Goal: Task Accomplishment & Management: Manage account settings

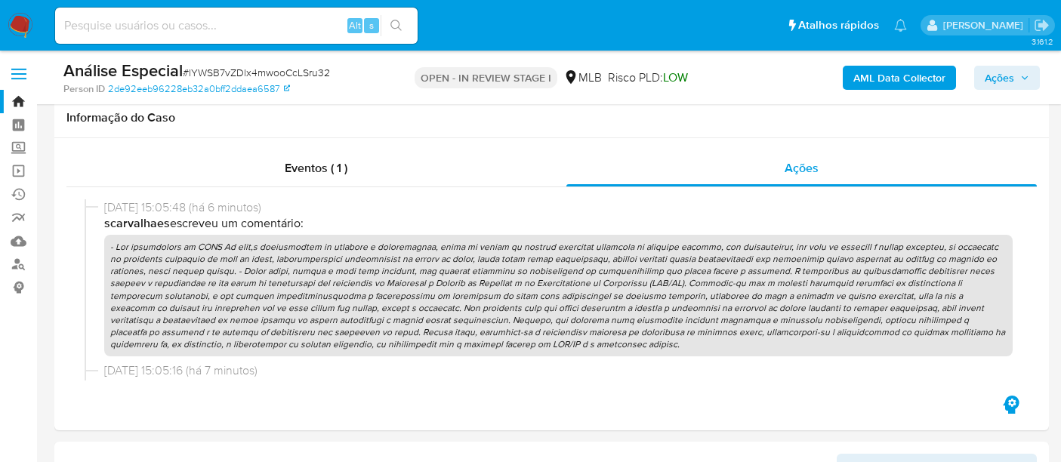
select select "10"
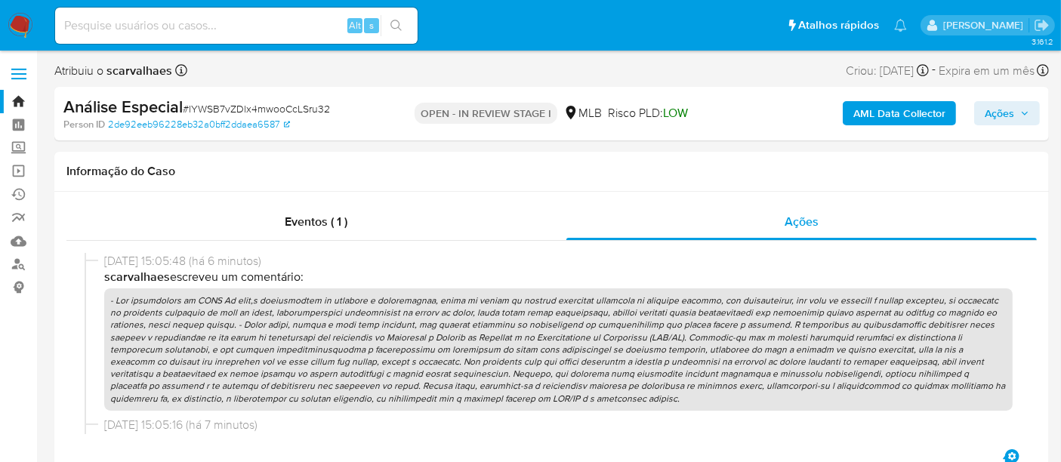
click at [21, 22] on img at bounding box center [21, 26] width 26 height 26
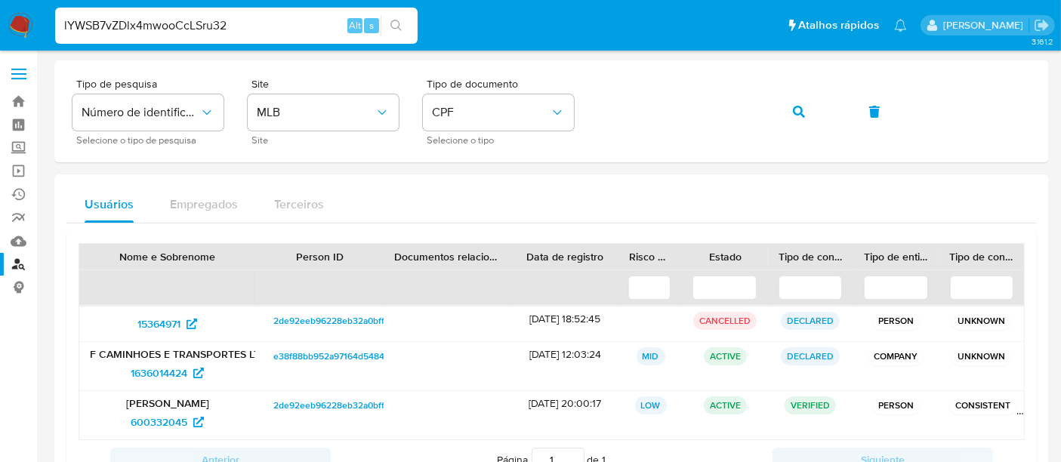
type input "lYWSB7vZDlx4mwooCcLSru32"
click at [399, 22] on icon "search-icon" at bounding box center [395, 25] width 11 height 11
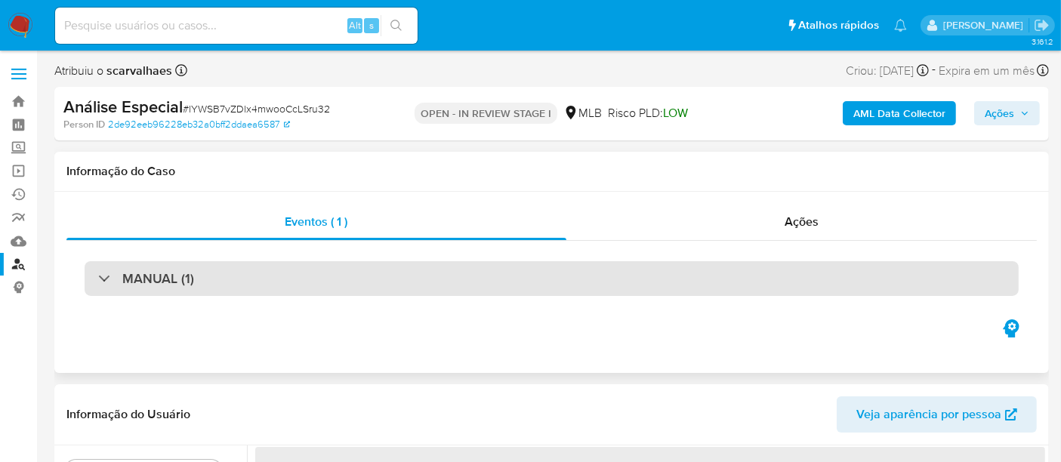
select select "10"
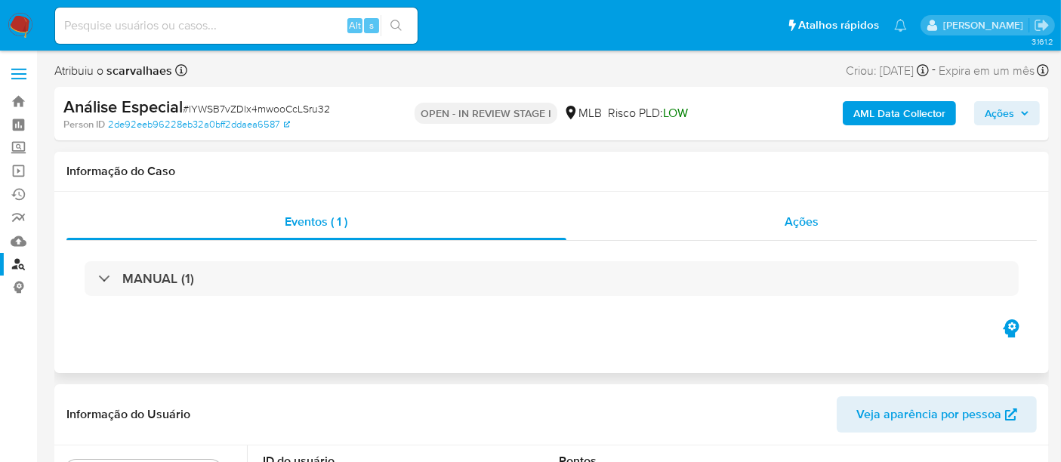
click at [809, 226] on span "Ações" at bounding box center [801, 221] width 34 height 17
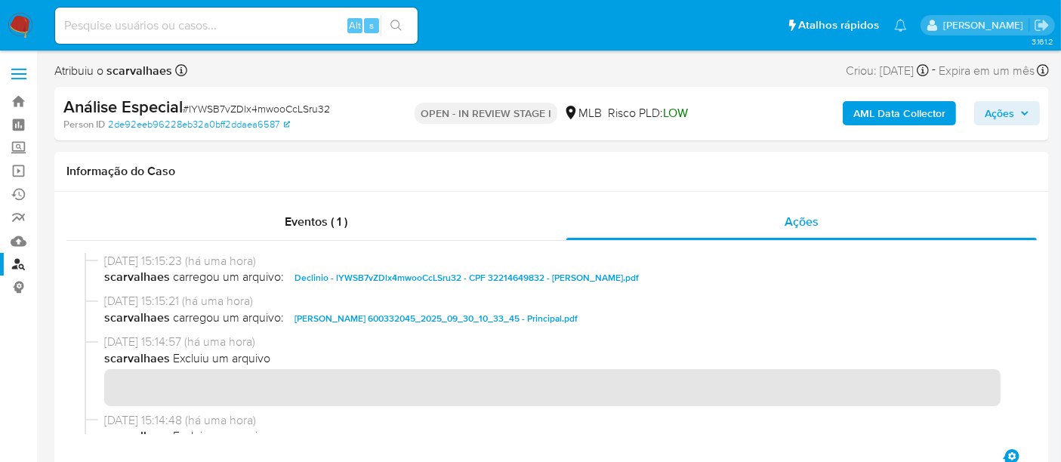
click at [1020, 117] on icon "button" at bounding box center [1024, 113] width 9 height 9
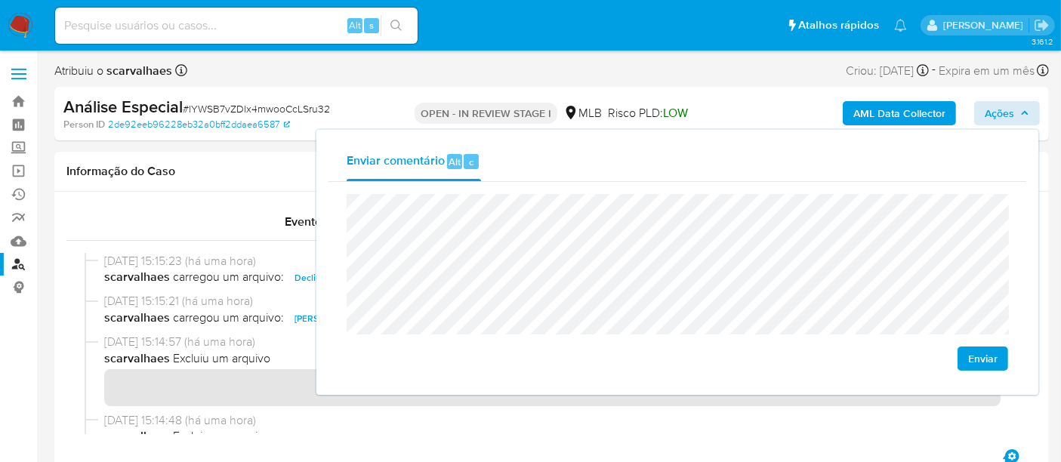
click at [987, 356] on span "Enviar" at bounding box center [982, 358] width 29 height 21
drag, startPoint x: 250, startPoint y: 174, endPoint x: 263, endPoint y: 190, distance: 21.0
click at [250, 174] on h1 "Informação do Caso" at bounding box center [551, 171] width 970 height 15
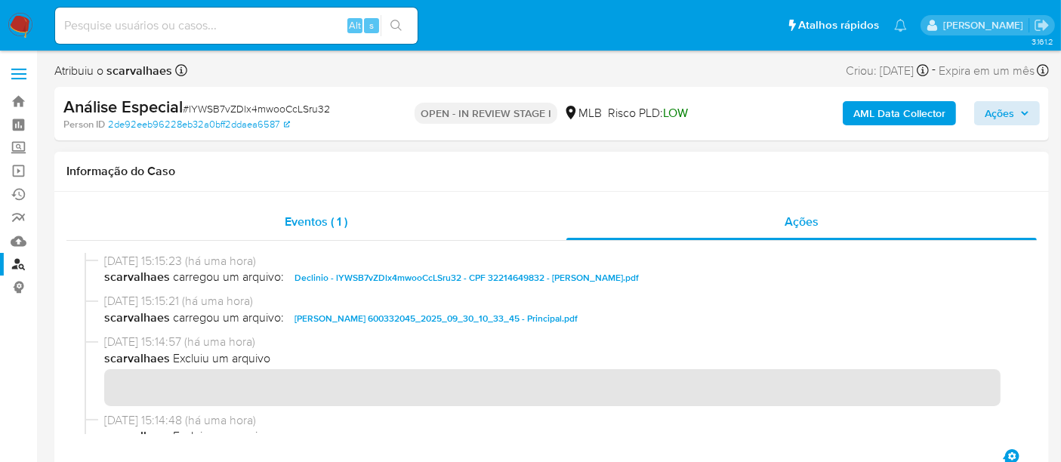
drag, startPoint x: 299, startPoint y: 226, endPoint x: 360, endPoint y: 233, distance: 61.6
click at [300, 226] on span "Eventos ( 1 )" at bounding box center [316, 221] width 63 height 17
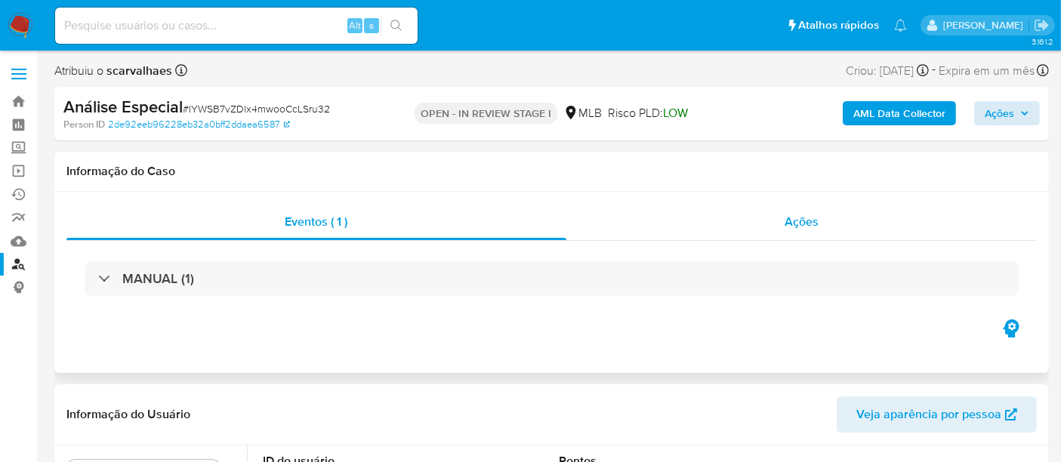
click at [798, 217] on span "Ações" at bounding box center [801, 221] width 34 height 17
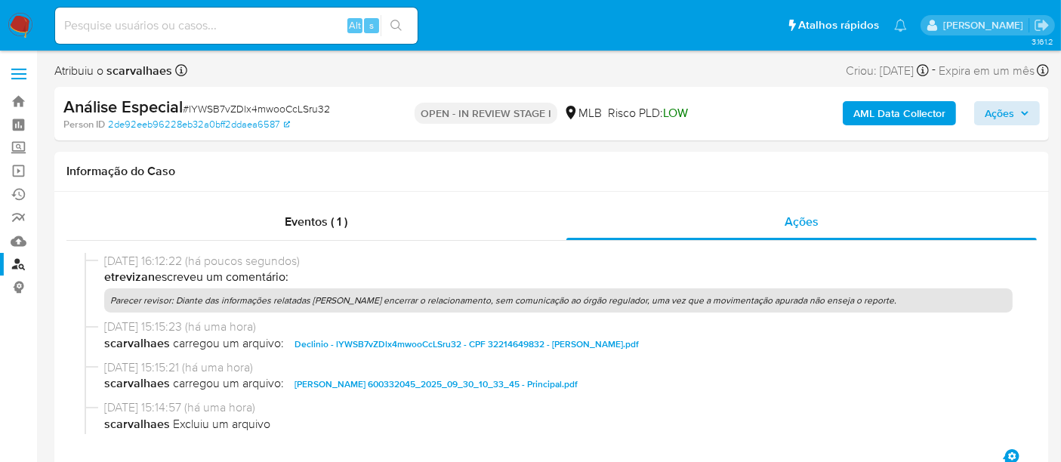
click at [184, 27] on input at bounding box center [236, 26] width 362 height 20
paste input "lYWSB7vZDlx4mwooCcLSru32"
type input "lYWSB7vZDlx4mwooCcLSru32"
click at [398, 22] on icon "search-icon" at bounding box center [395, 25] width 11 height 11
drag, startPoint x: 316, startPoint y: 223, endPoint x: 490, endPoint y: 224, distance: 174.4
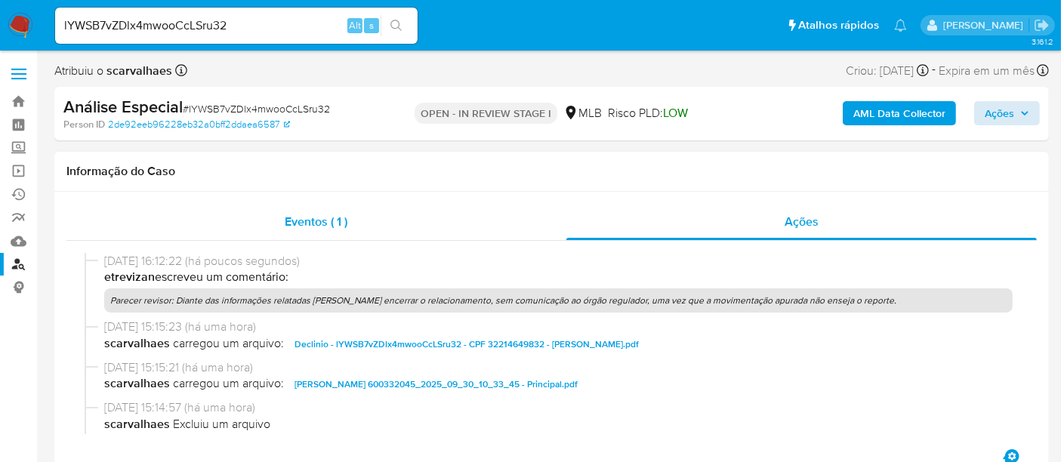
click at [316, 223] on span "Eventos ( 1 )" at bounding box center [316, 221] width 63 height 17
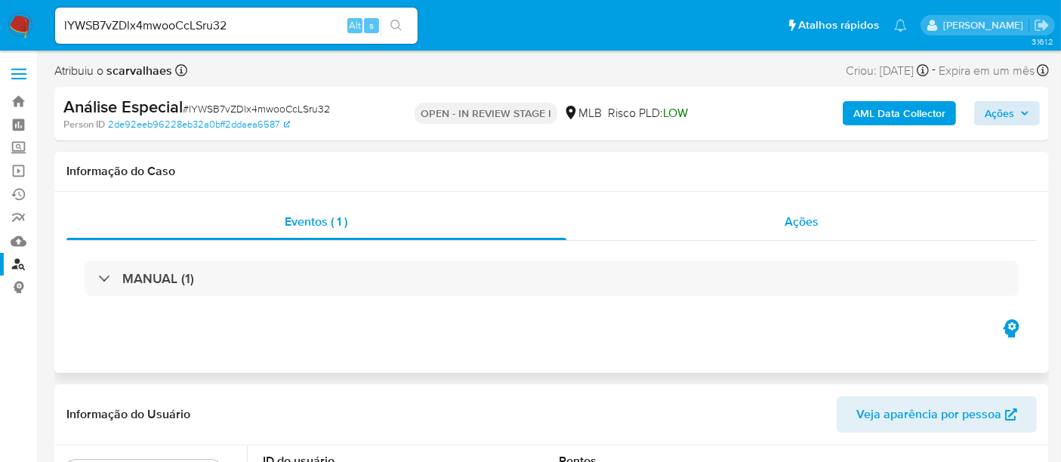
click at [801, 218] on span "Ações" at bounding box center [801, 221] width 34 height 17
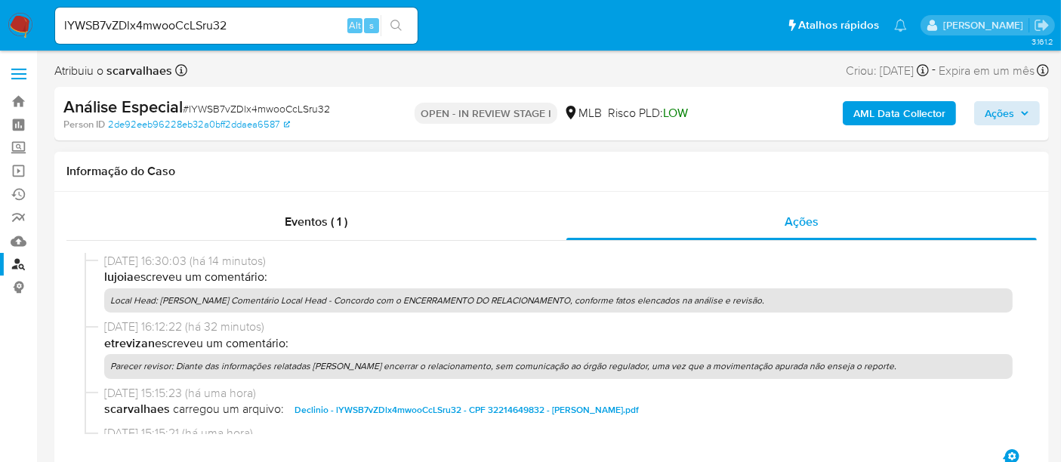
drag, startPoint x: 174, startPoint y: 366, endPoint x: 849, endPoint y: 371, distance: 674.2
click at [849, 371] on p "Parecer revisor: Diante das informações relatadas [PERSON_NAME] encerrar o rela…" at bounding box center [558, 366] width 908 height 24
drag, startPoint x: 62, startPoint y: 23, endPoint x: 226, endPoint y: 24, distance: 164.6
click at [226, 24] on input "lYWSB7vZDlx4mwooCcLSru32" at bounding box center [236, 26] width 362 height 20
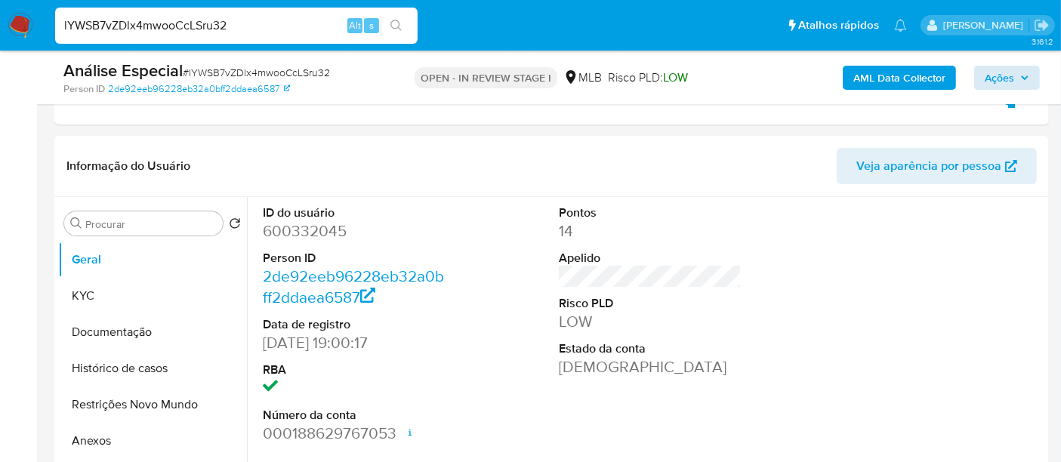
scroll to position [14, 0]
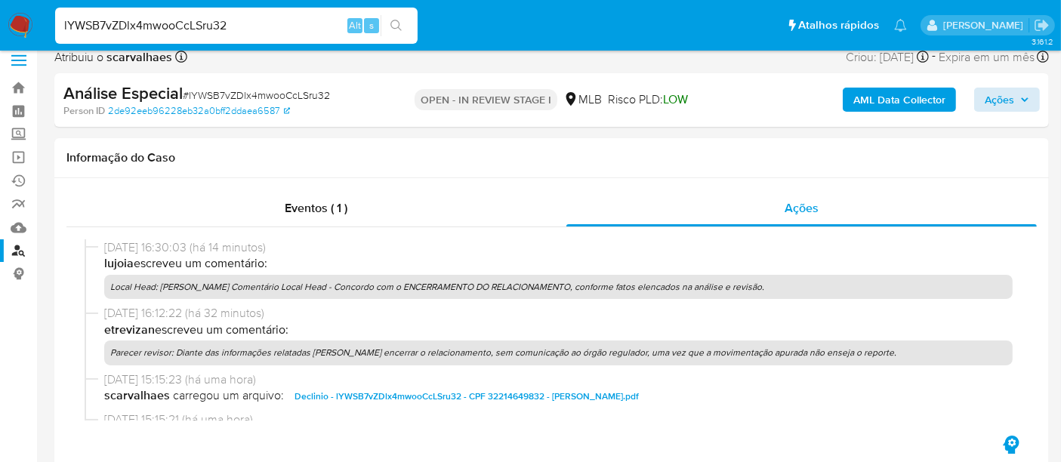
click at [257, 23] on input "lYWSB7vZDlx4mwooCcLSru32" at bounding box center [236, 26] width 362 height 20
drag, startPoint x: 254, startPoint y: 24, endPoint x: 64, endPoint y: 26, distance: 189.5
click at [64, 26] on input "lYWSB7vZDlx4mwooCcLSru32" at bounding box center [236, 26] width 362 height 20
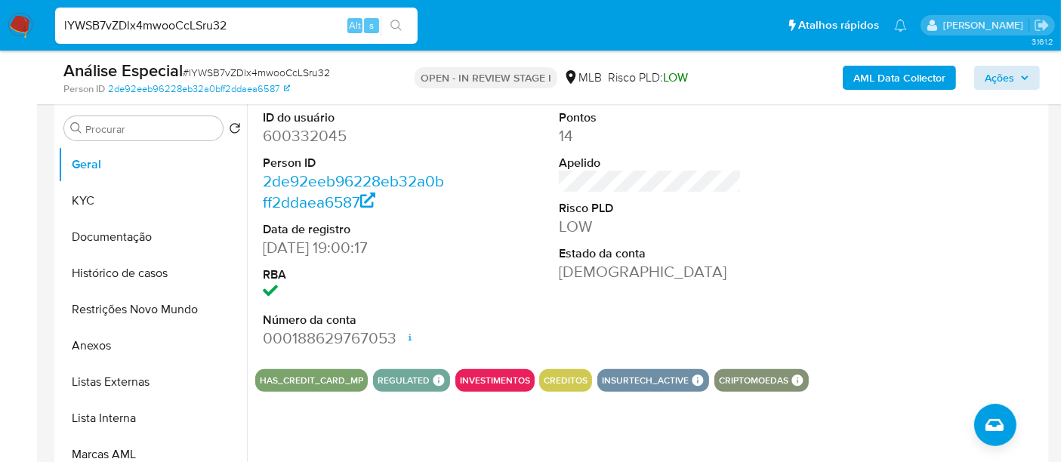
scroll to position [404, 0]
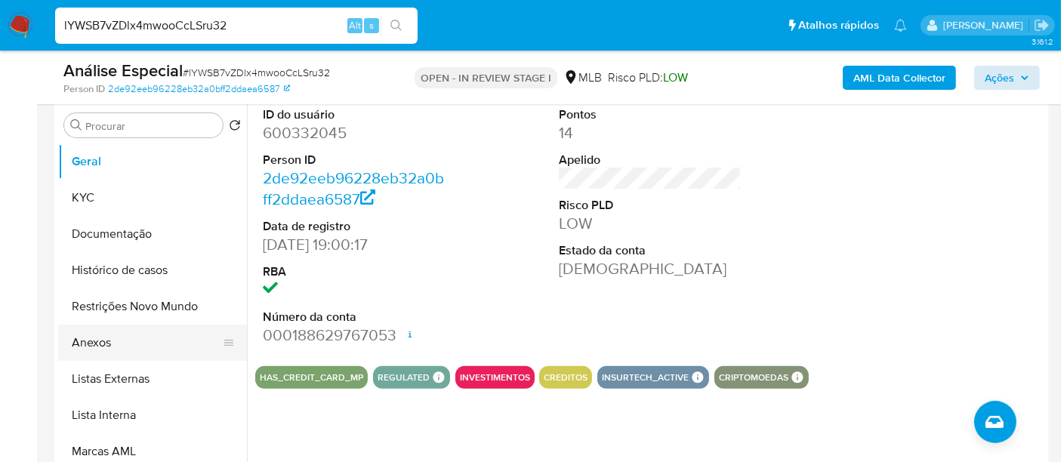
drag, startPoint x: 88, startPoint y: 341, endPoint x: 103, endPoint y: 340, distance: 15.2
click at [88, 340] on button "Anexos" at bounding box center [146, 343] width 177 height 36
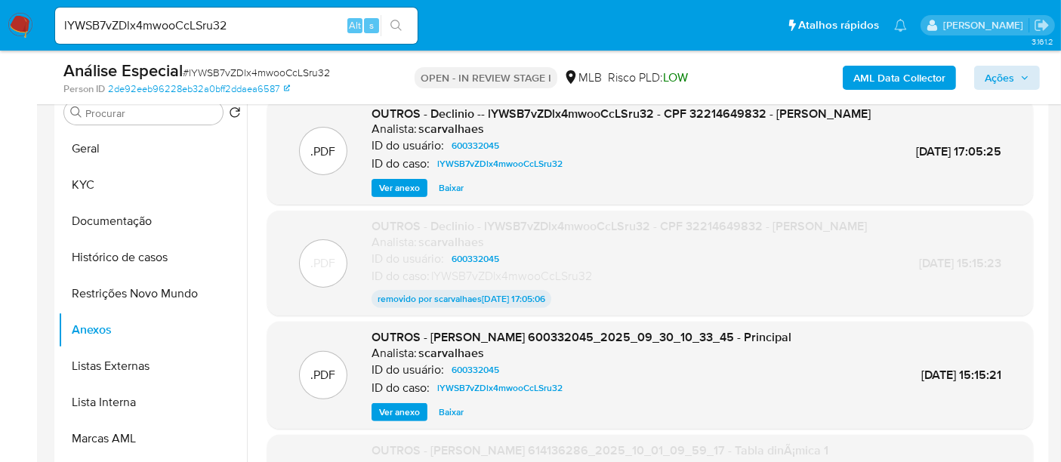
scroll to position [320, 0]
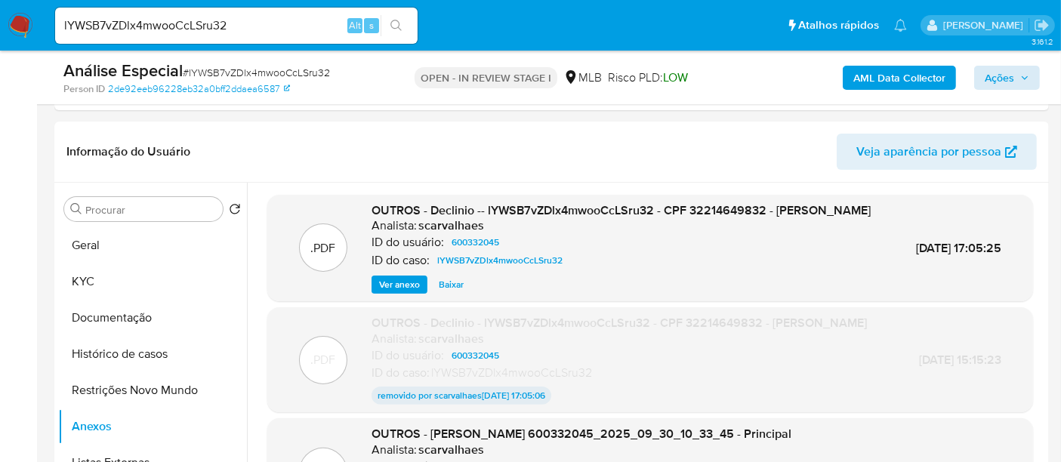
click at [19, 18] on img at bounding box center [21, 26] width 26 height 26
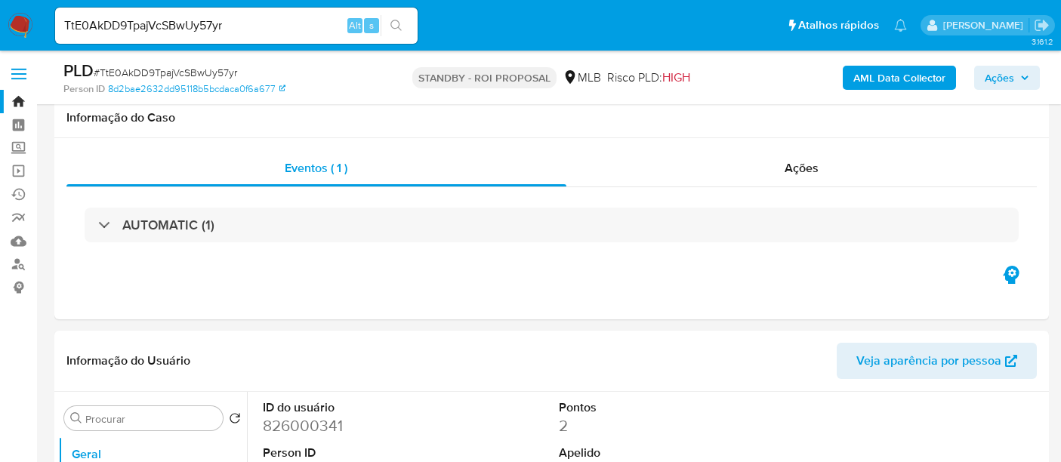
select select "10"
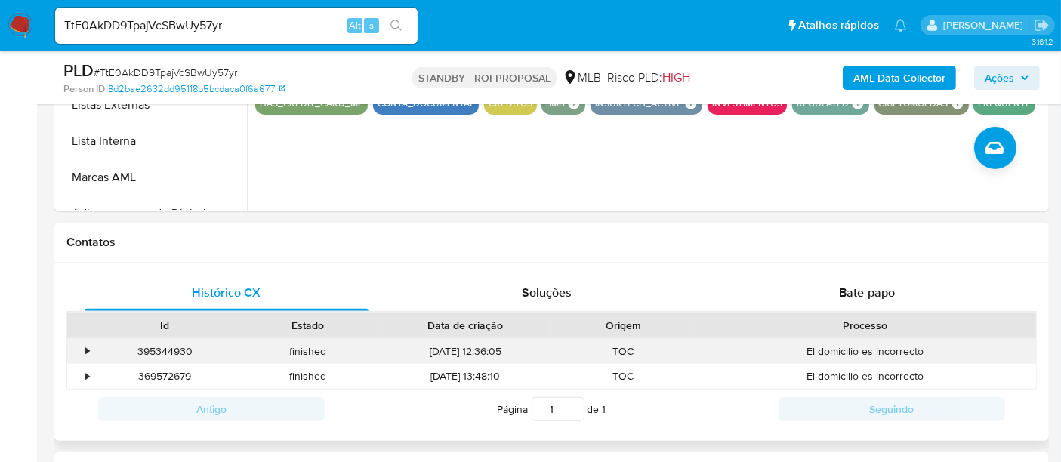
scroll to position [587, 0]
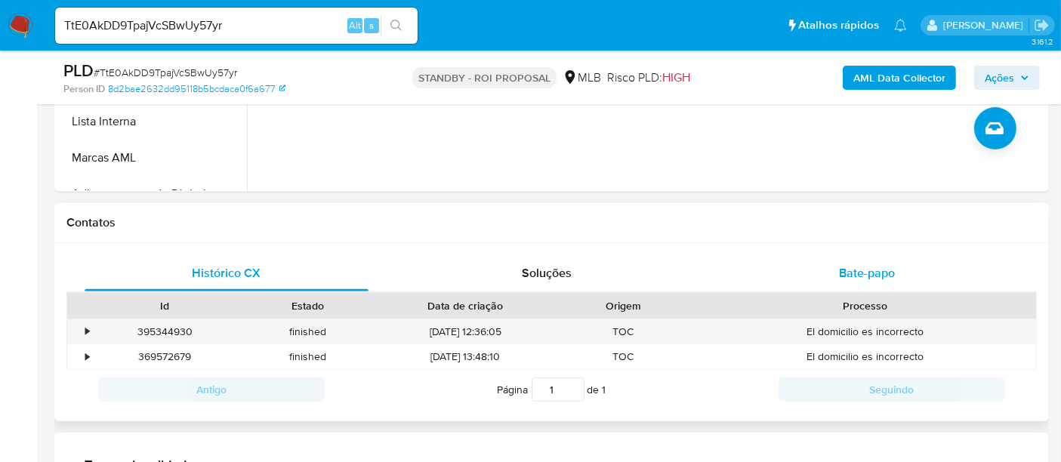
click at [861, 271] on span "Bate-papo" at bounding box center [867, 272] width 56 height 17
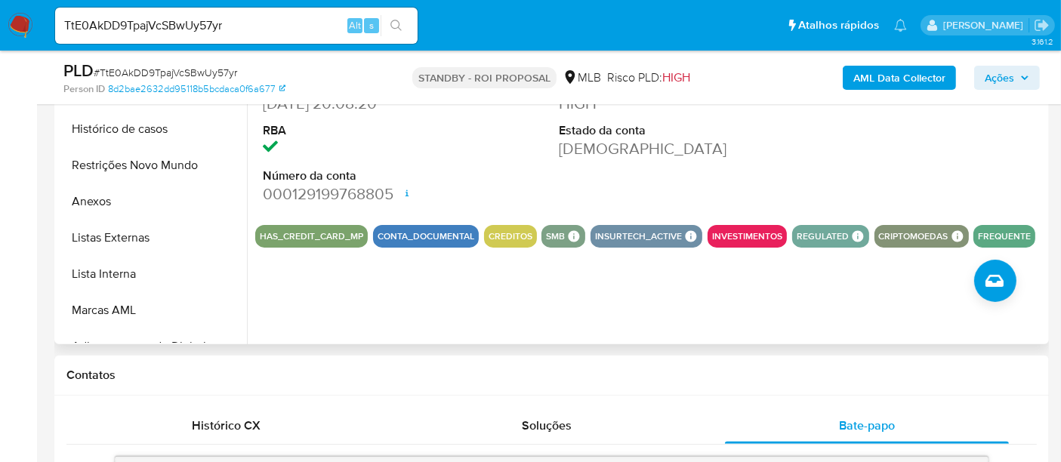
scroll to position [419, 0]
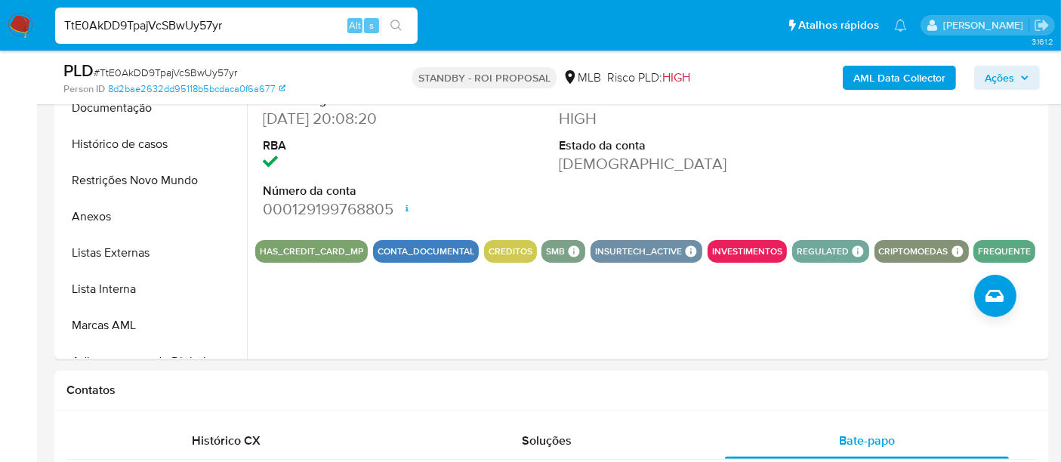
drag, startPoint x: 237, startPoint y: 25, endPoint x: 0, endPoint y: 5, distance: 237.9
click at [0, 5] on nav "Pausado Ver notificaciones TtE0AkDD9TpajVcSBwUy57yr Alt s Atalhos rápidos Presi…" at bounding box center [530, 25] width 1061 height 51
paste input "lD36G9XuPwFvpxwqPq4rbr48"
type input "lD36G9XuPwFvpxwqPq4rbr48"
click at [393, 26] on icon "search-icon" at bounding box center [395, 25] width 11 height 11
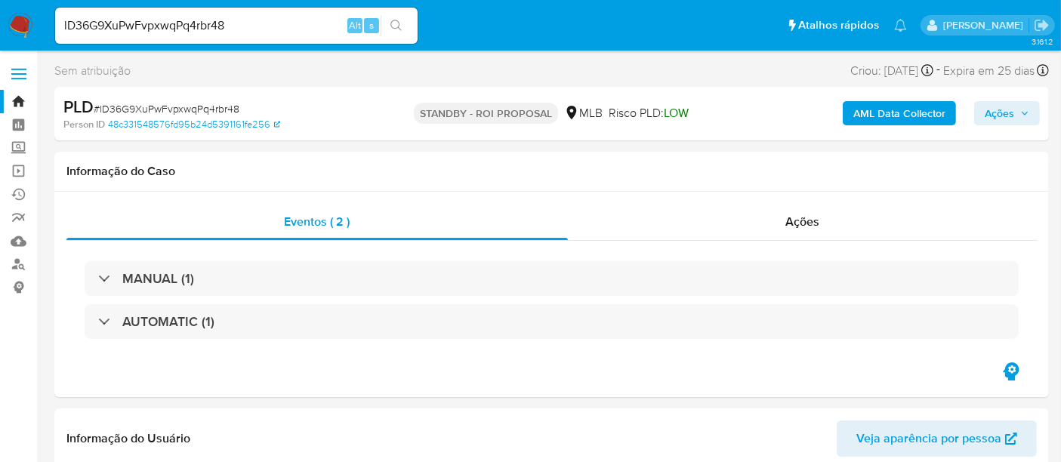
select select "10"
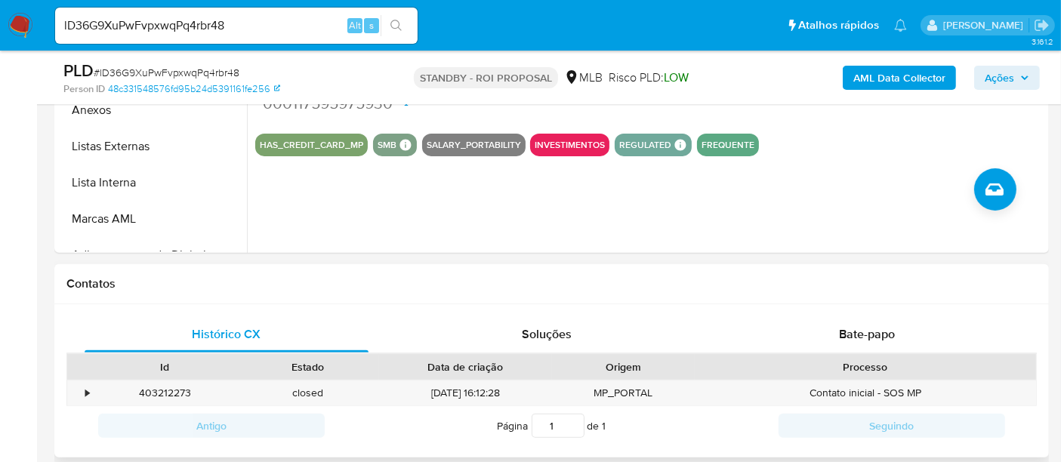
scroll to position [587, 0]
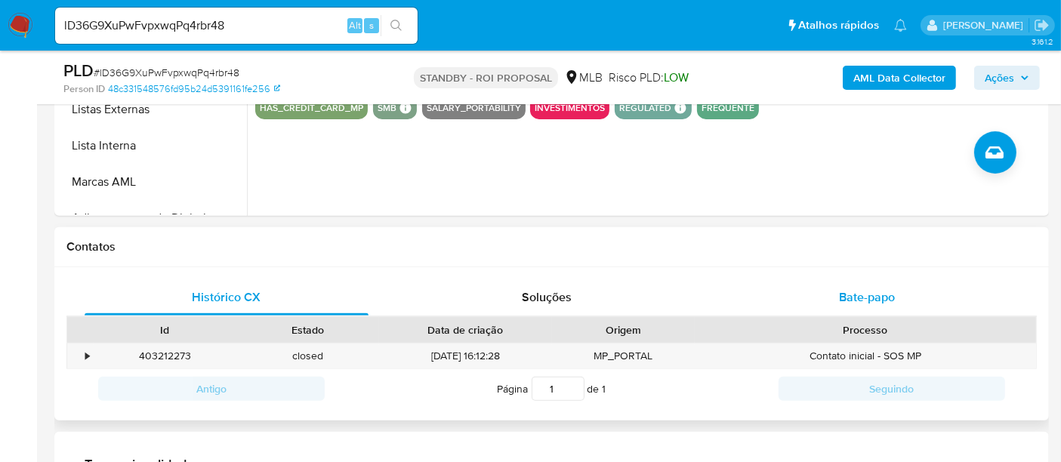
click at [880, 290] on span "Bate-papo" at bounding box center [867, 296] width 56 height 17
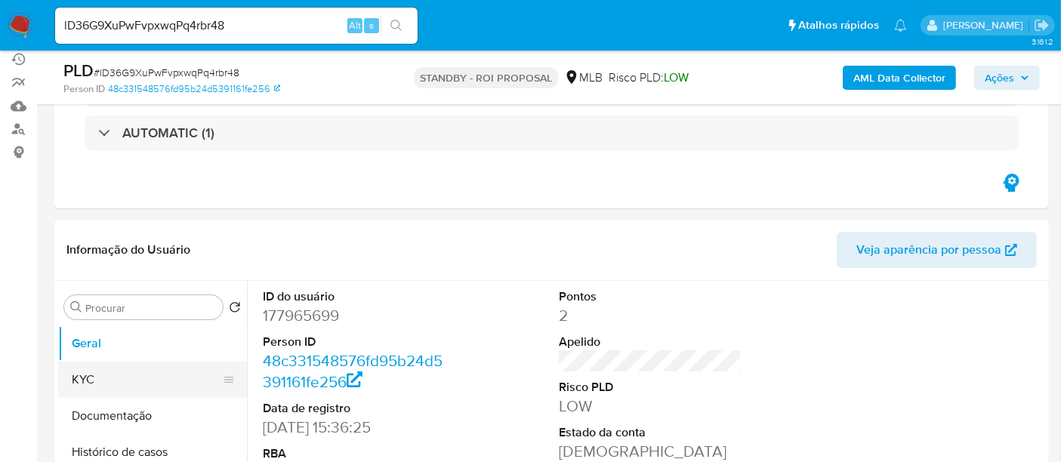
scroll to position [168, 0]
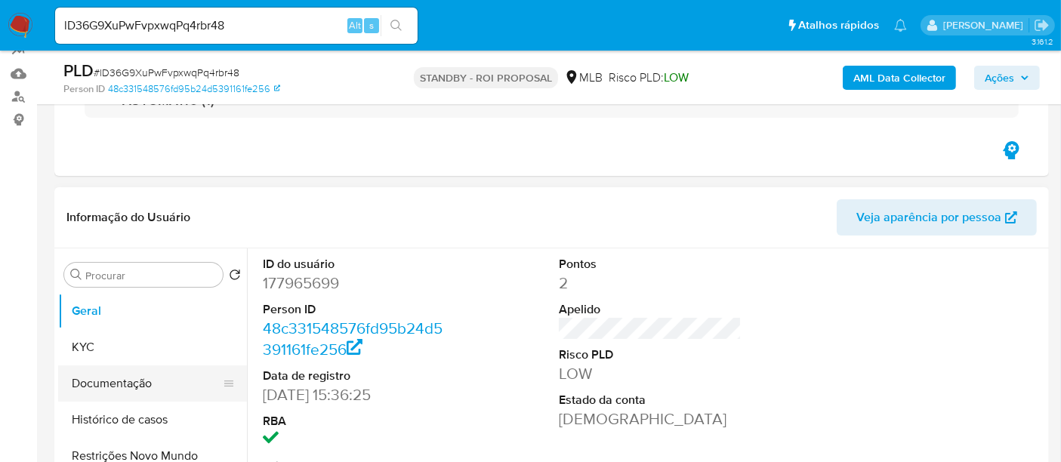
click at [100, 386] on button "Documentação" at bounding box center [146, 383] width 177 height 36
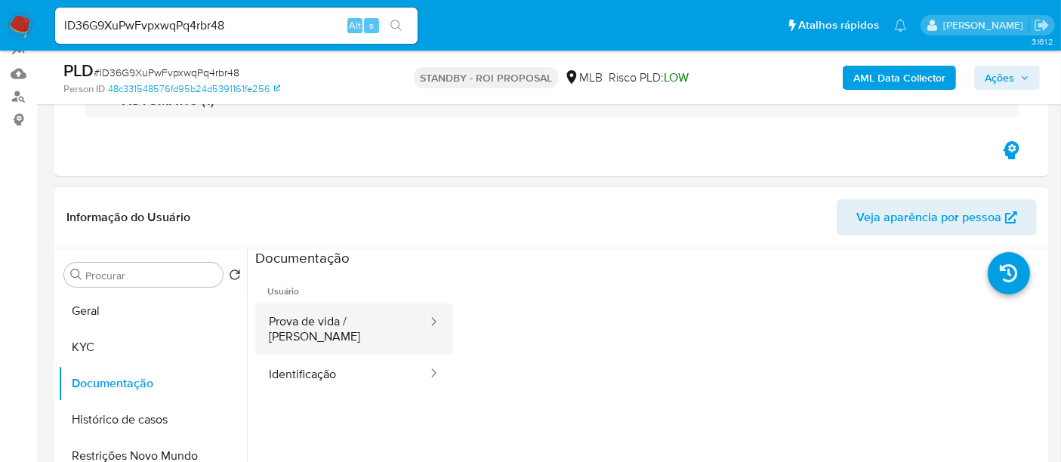
click at [347, 325] on button "Prova de vida / Selfie" at bounding box center [342, 328] width 174 height 51
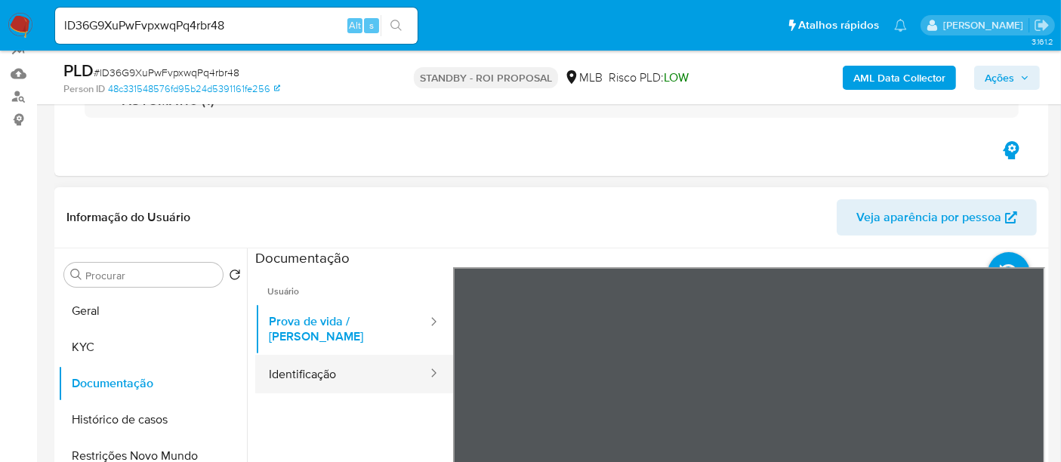
click at [337, 365] on button "Identificação" at bounding box center [342, 374] width 174 height 39
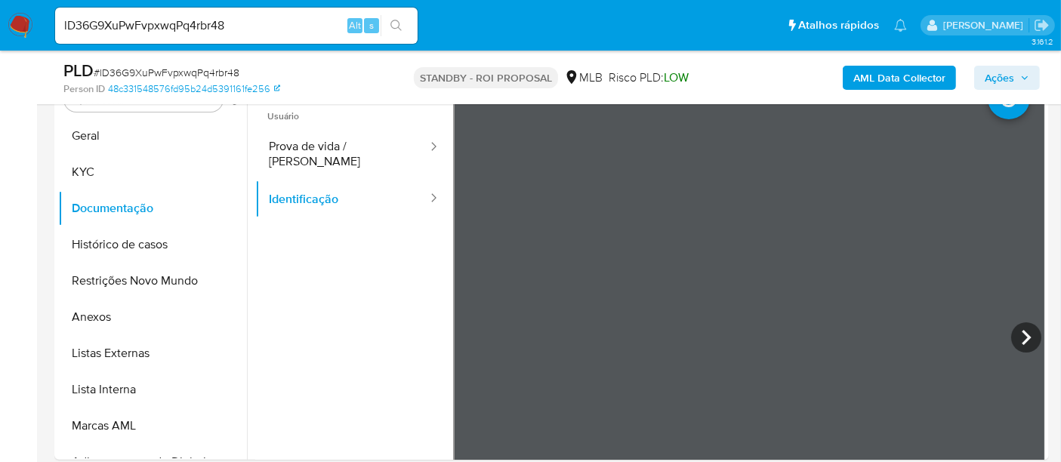
scroll to position [349, 0]
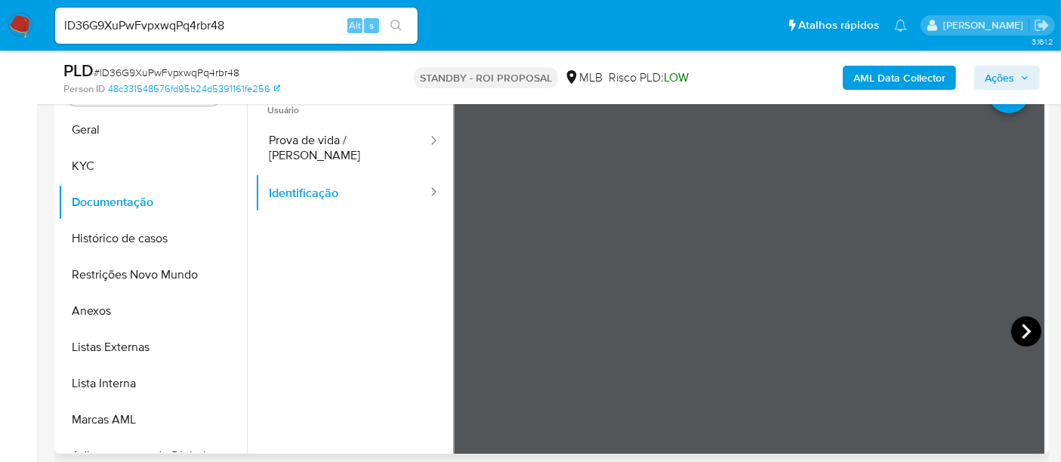
click at [1013, 334] on icon at bounding box center [1026, 331] width 30 height 30
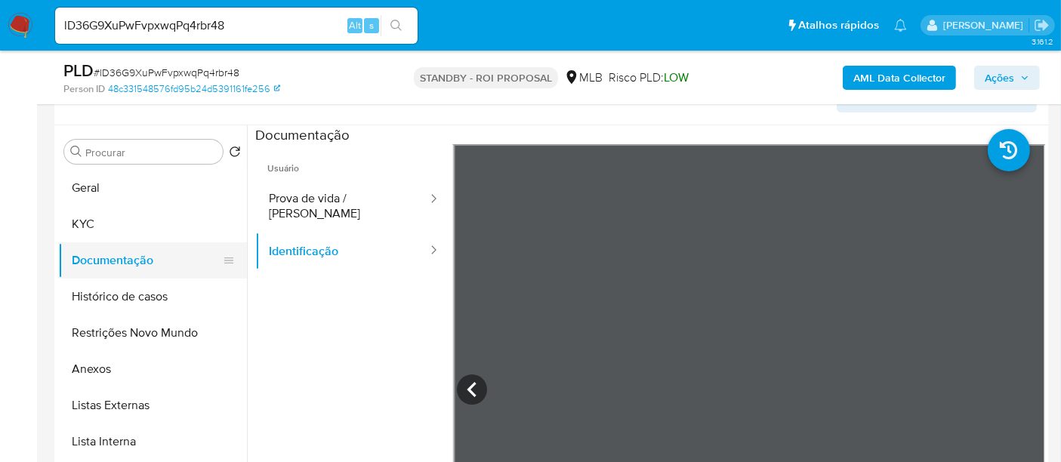
scroll to position [265, 0]
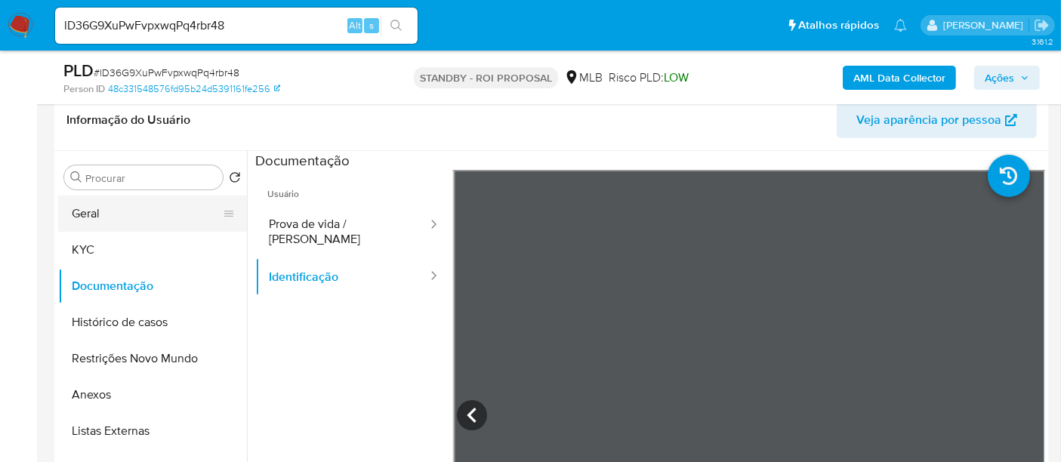
click at [97, 220] on button "Geral" at bounding box center [146, 214] width 177 height 36
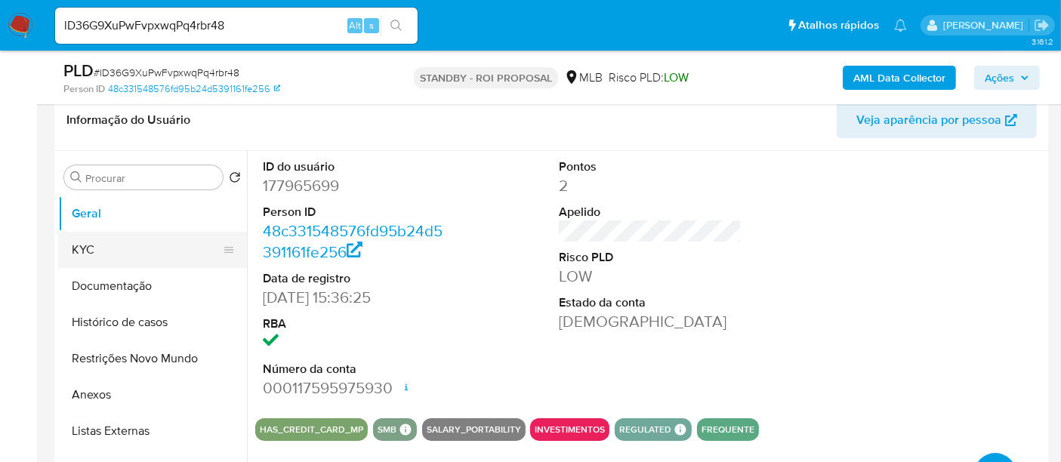
click at [92, 249] on button "KYC" at bounding box center [146, 250] width 177 height 36
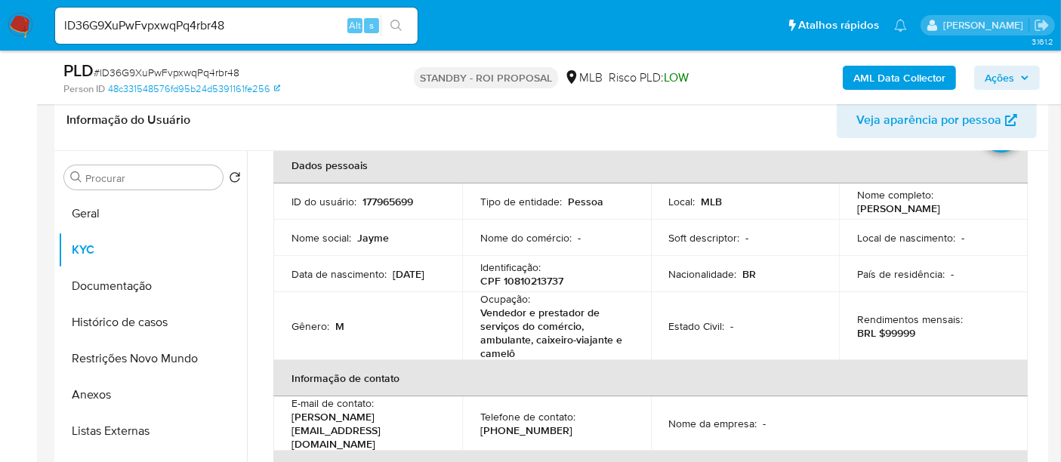
scroll to position [168, 0]
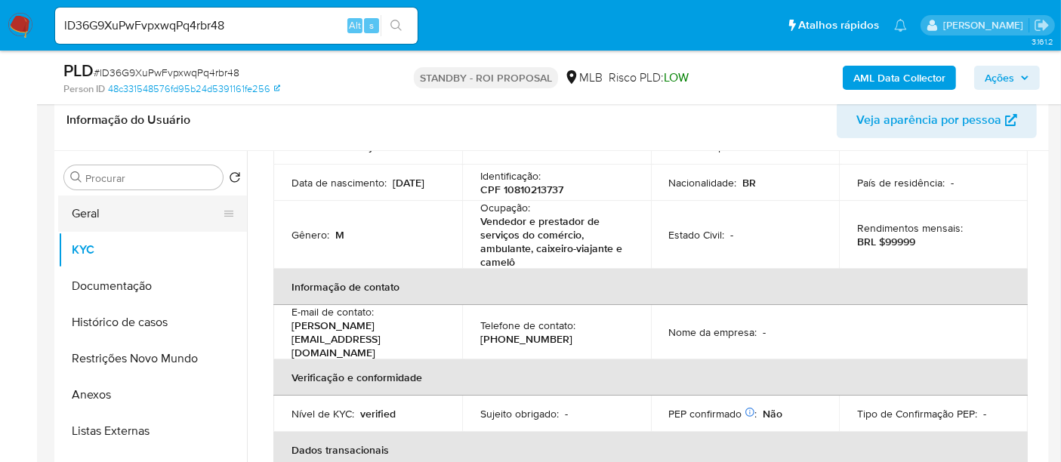
click at [88, 204] on button "Geral" at bounding box center [146, 214] width 177 height 36
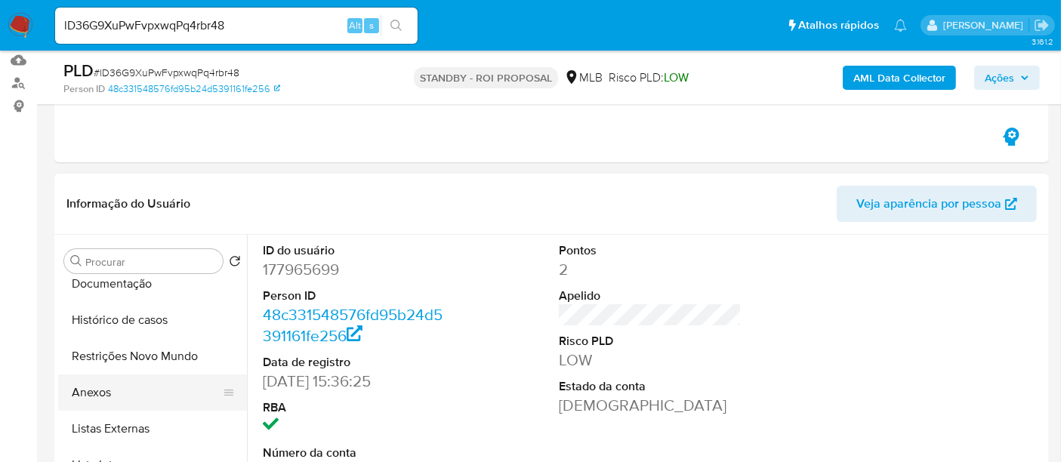
scroll to position [84, 0]
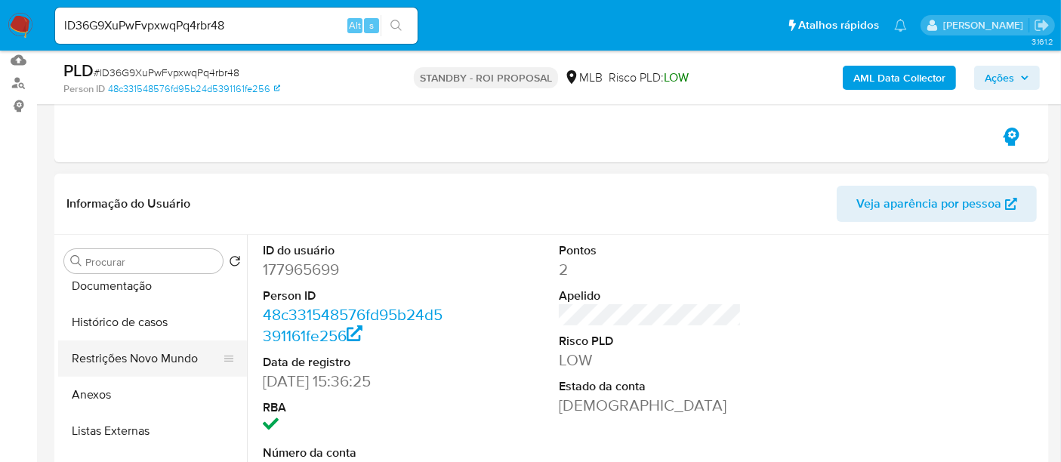
drag, startPoint x: 142, startPoint y: 347, endPoint x: 157, endPoint y: 355, distance: 16.9
click at [142, 347] on button "Restrições Novo Mundo" at bounding box center [146, 358] width 177 height 36
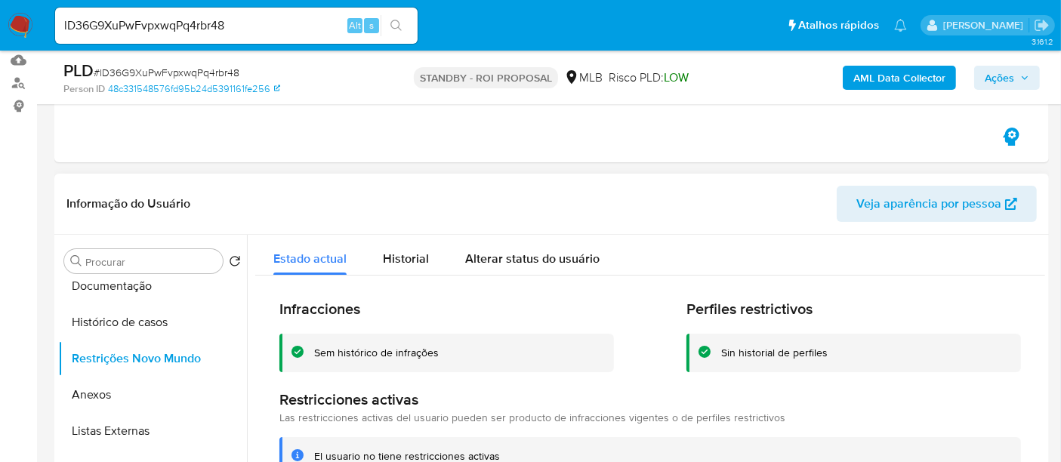
scroll to position [0, 0]
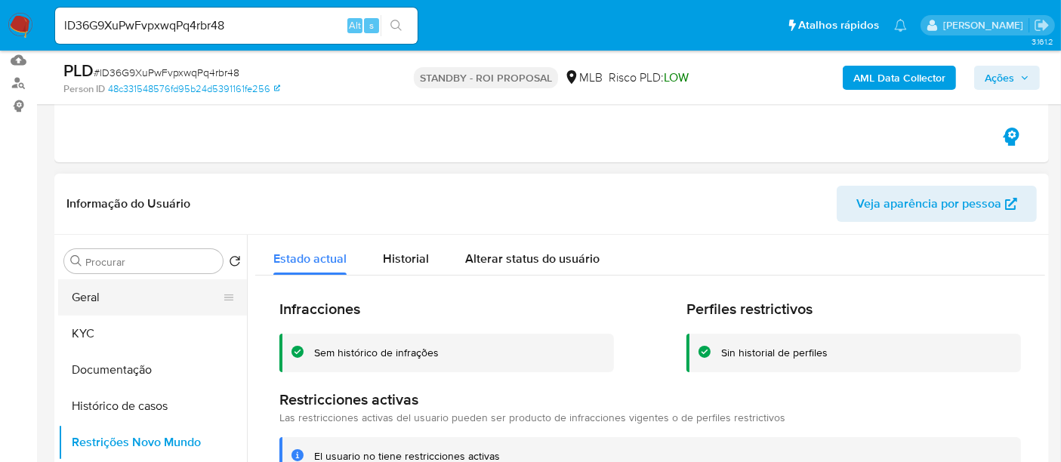
click at [117, 294] on button "Geral" at bounding box center [146, 297] width 177 height 36
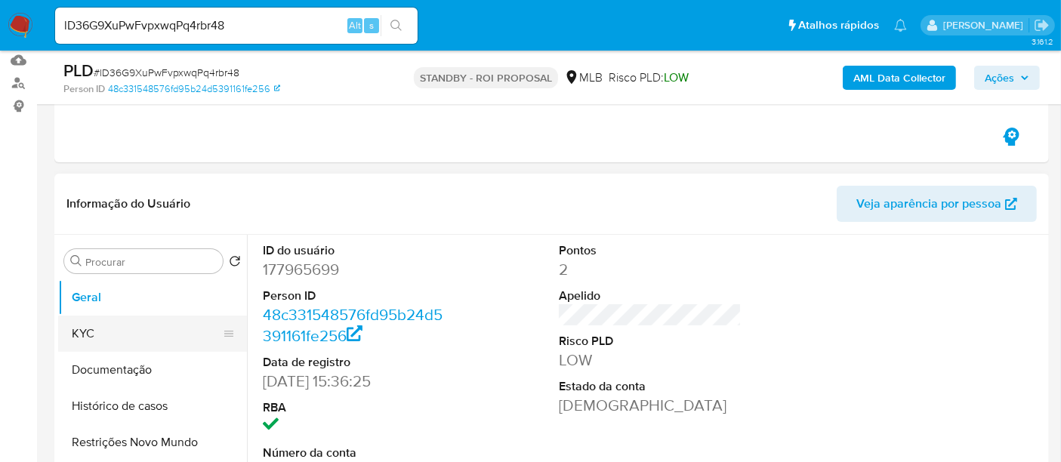
click at [91, 337] on button "KYC" at bounding box center [146, 334] width 177 height 36
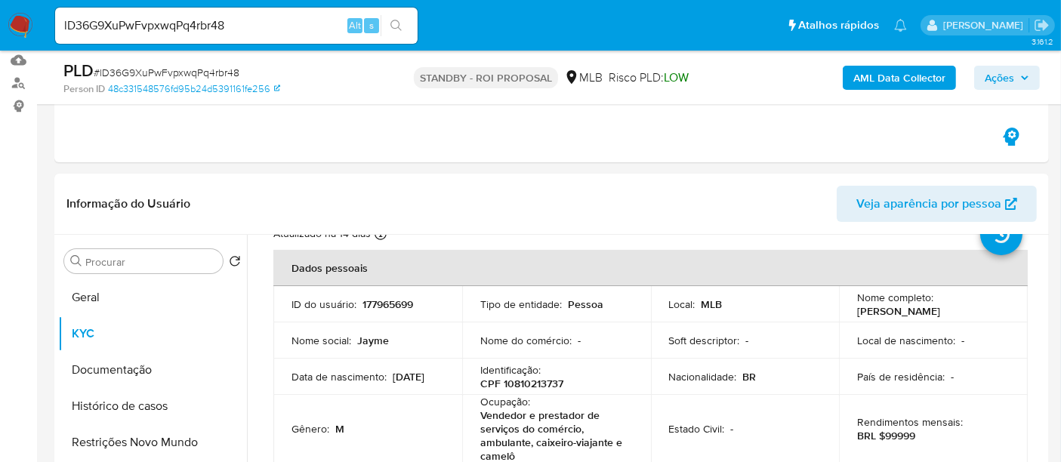
scroll to position [84, 0]
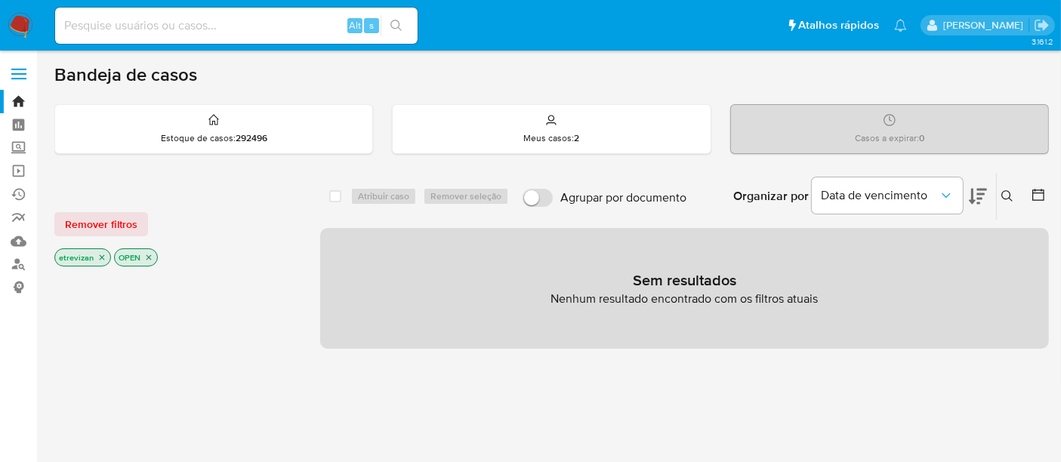
click at [156, 26] on input at bounding box center [236, 26] width 362 height 20
paste input "lD36G9XuPwFvpxwqPq4rbr48"
type input "lD36G9XuPwFvpxwqPq4rbr48"
click at [393, 22] on icon "search-icon" at bounding box center [396, 26] width 12 height 12
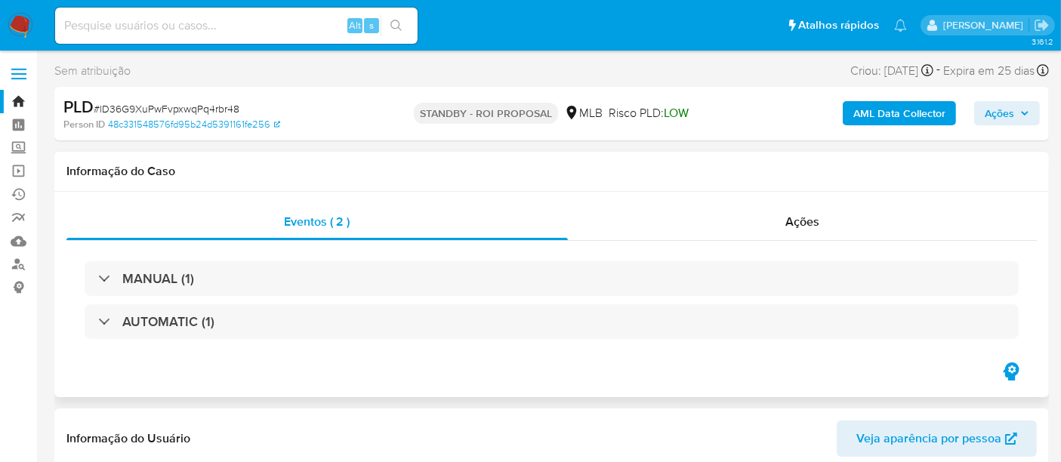
select select "10"
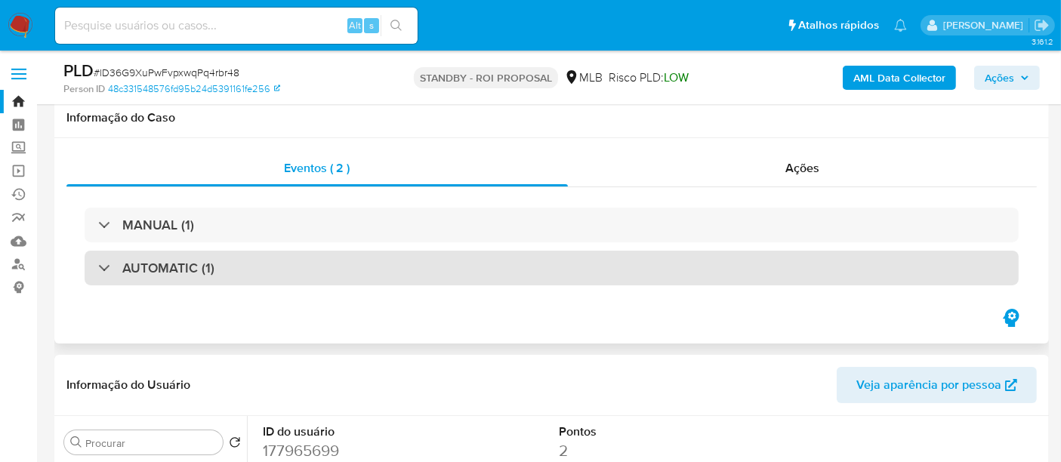
scroll to position [251, 0]
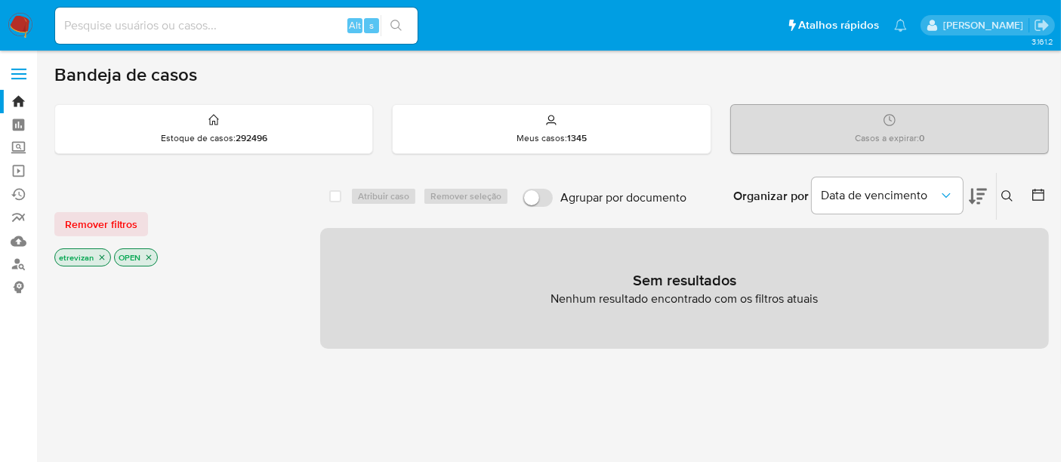
click at [98, 253] on icon "close-filter" at bounding box center [101, 257] width 9 height 9
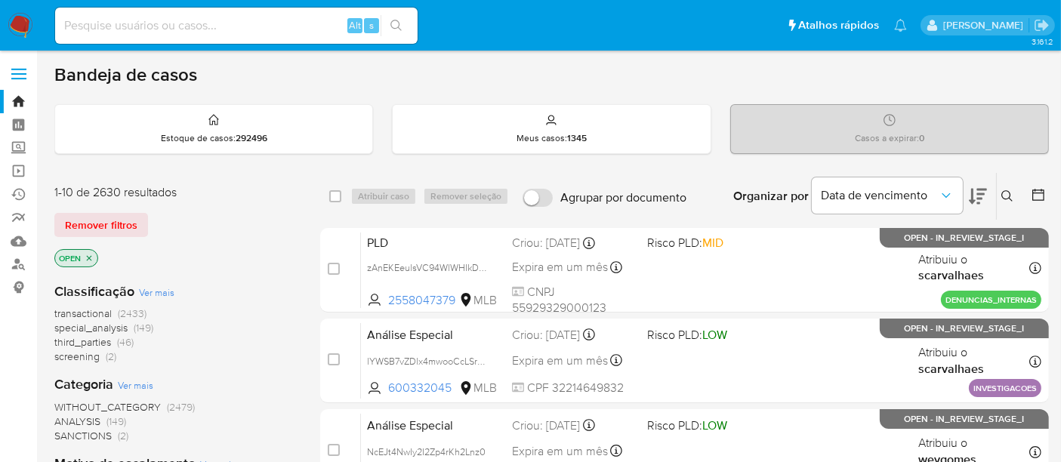
click at [1005, 192] on icon at bounding box center [1007, 196] width 12 height 12
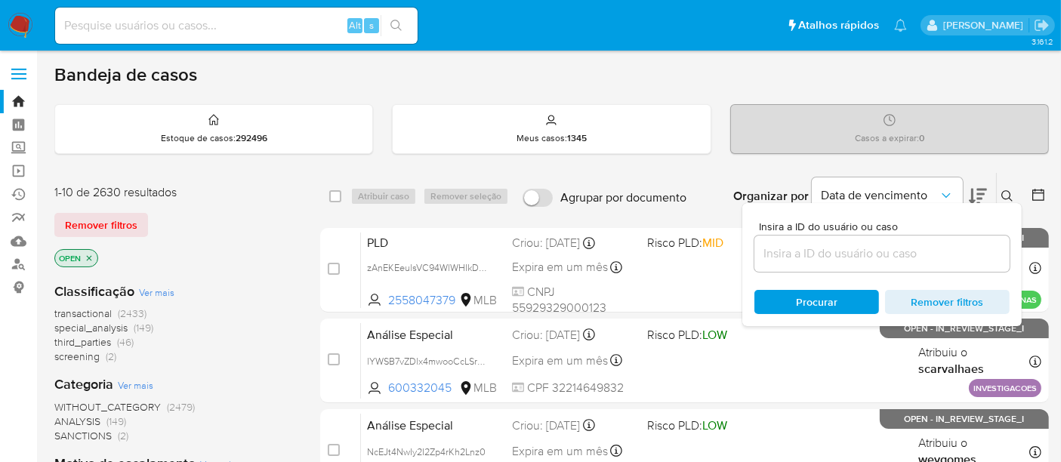
click at [785, 249] on input at bounding box center [881, 254] width 255 height 20
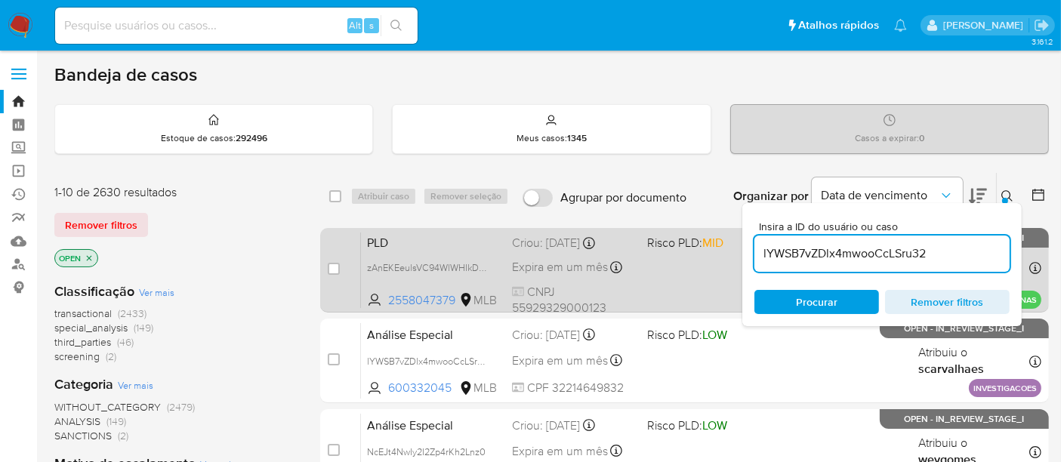
type input "lYWSB7vZDlx4mwooCcLSru32"
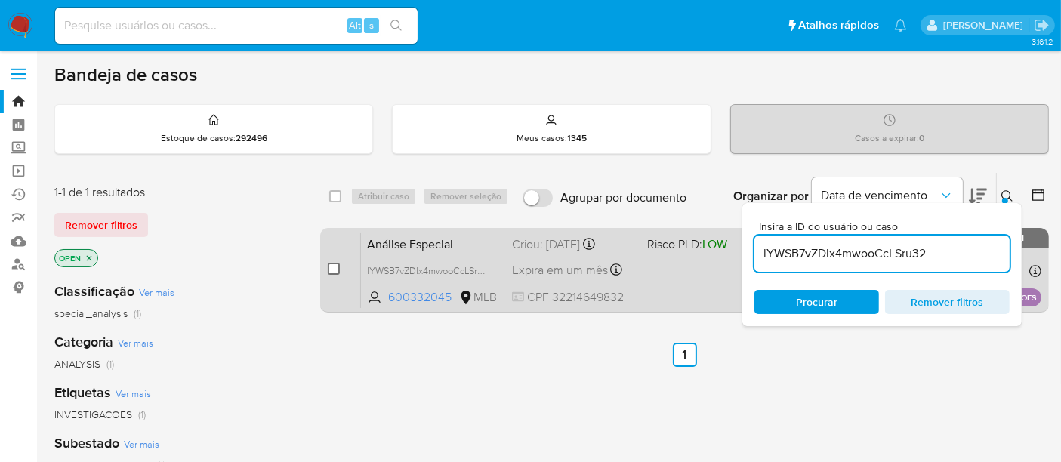
click at [328, 263] on input "checkbox" at bounding box center [334, 269] width 12 height 12
checkbox input "true"
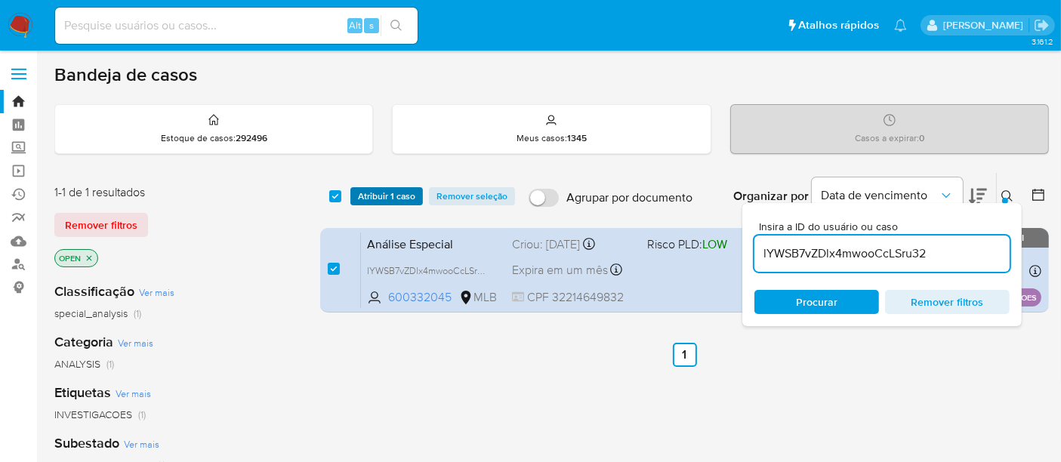
click at [375, 196] on span "Atribuir 1 caso" at bounding box center [386, 196] width 57 height 15
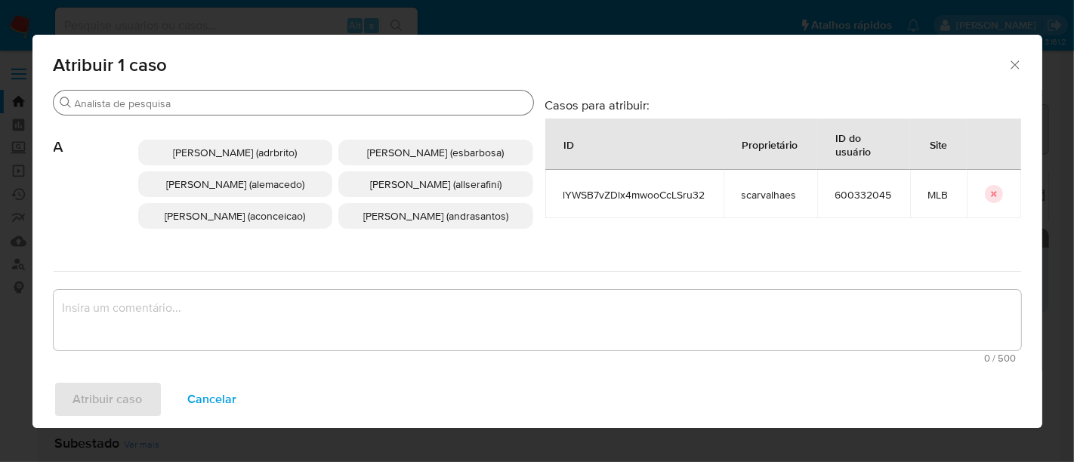
click at [269, 100] on input "Buscar" at bounding box center [301, 104] width 452 height 14
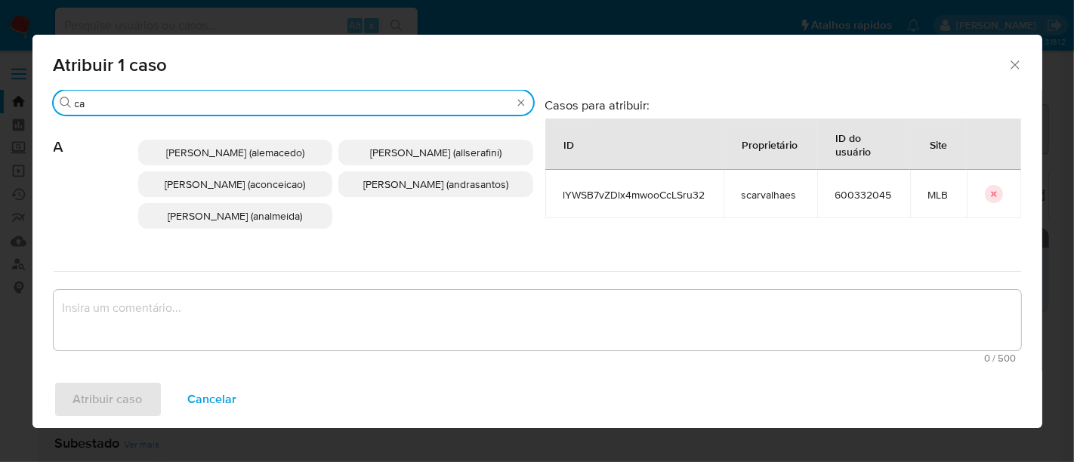
type input "c"
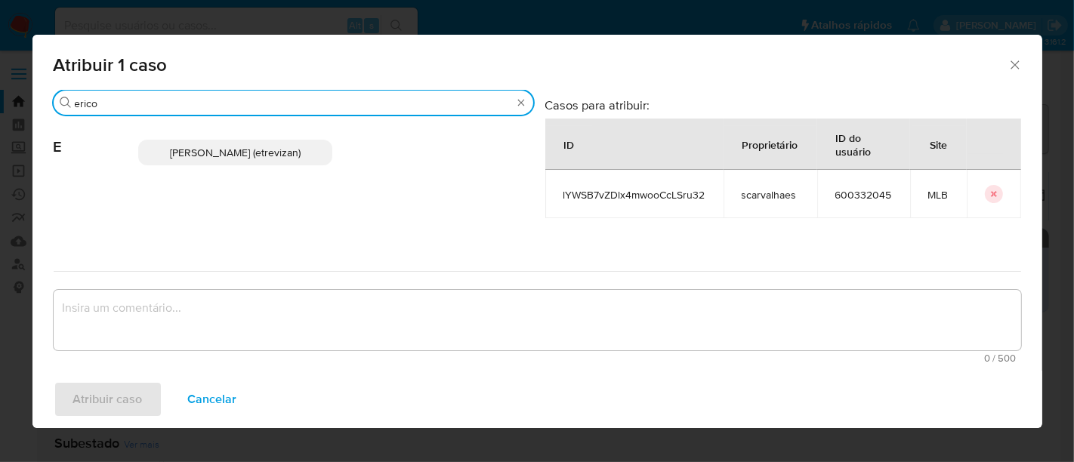
type input "erico"
click at [235, 158] on span "Erico Trevizan (etrevizan)" at bounding box center [235, 152] width 131 height 15
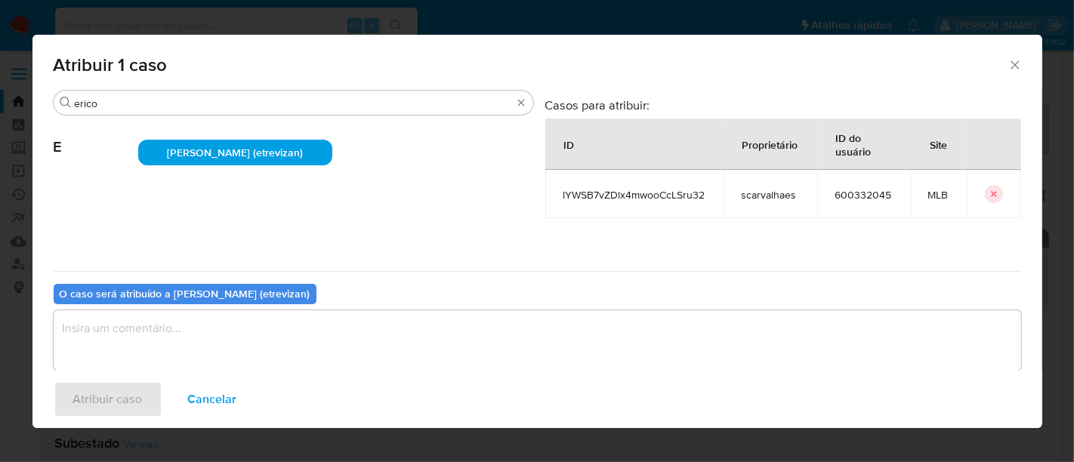
click at [143, 336] on textarea "assign-modal" at bounding box center [537, 340] width 967 height 60
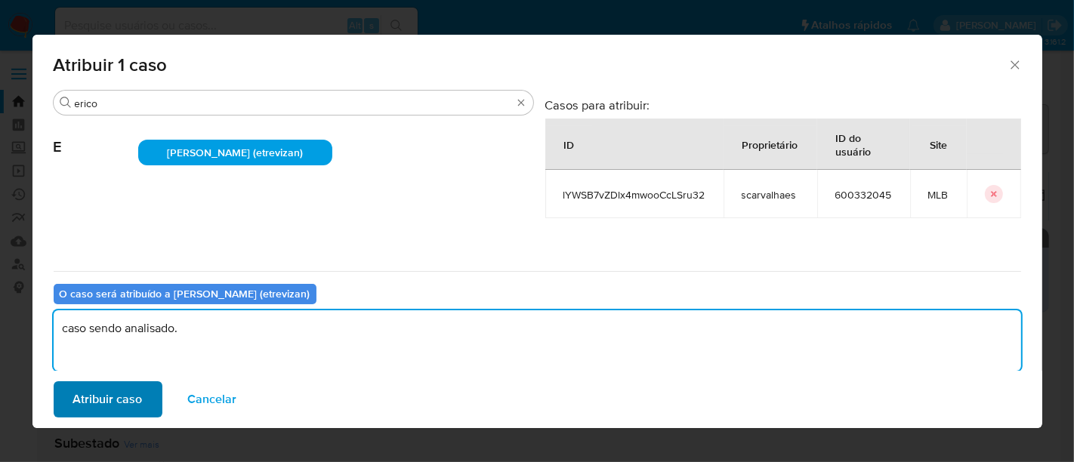
type textarea "caso sendo analisado."
click at [103, 407] on span "Atribuir caso" at bounding box center [107, 399] width 69 height 33
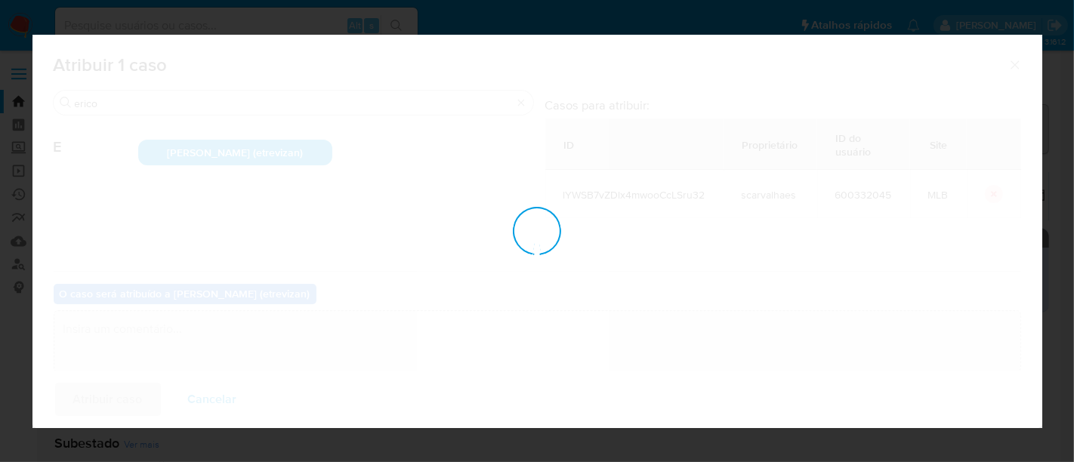
checkbox input "false"
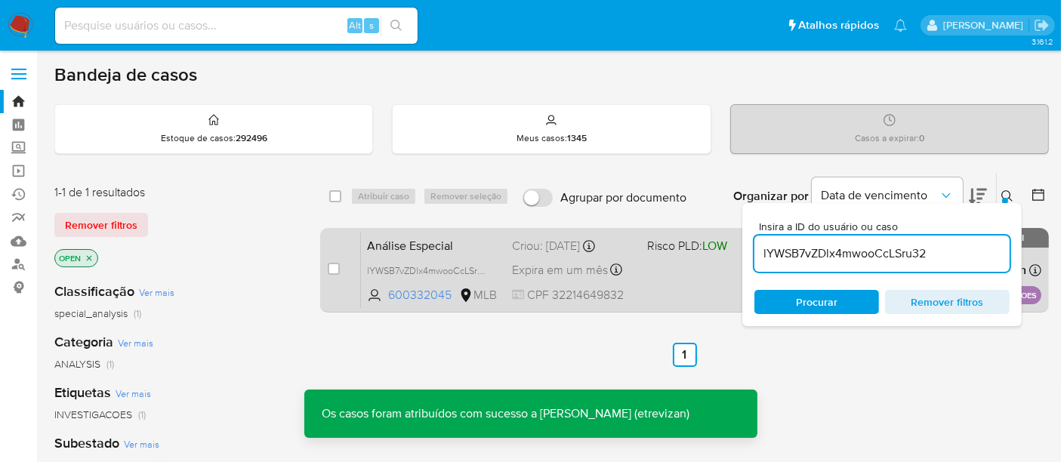
click at [653, 270] on div "Análise Especial lYWSB7vZDlx4mwooCcLSru32 600332045 MLB Risco PLD: LOW Criou: 3…" at bounding box center [701, 270] width 680 height 76
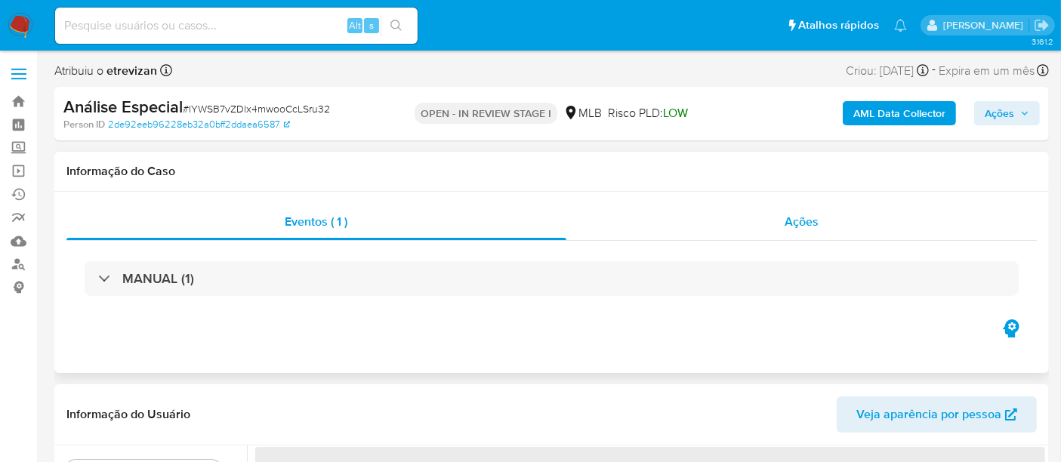
select select "10"
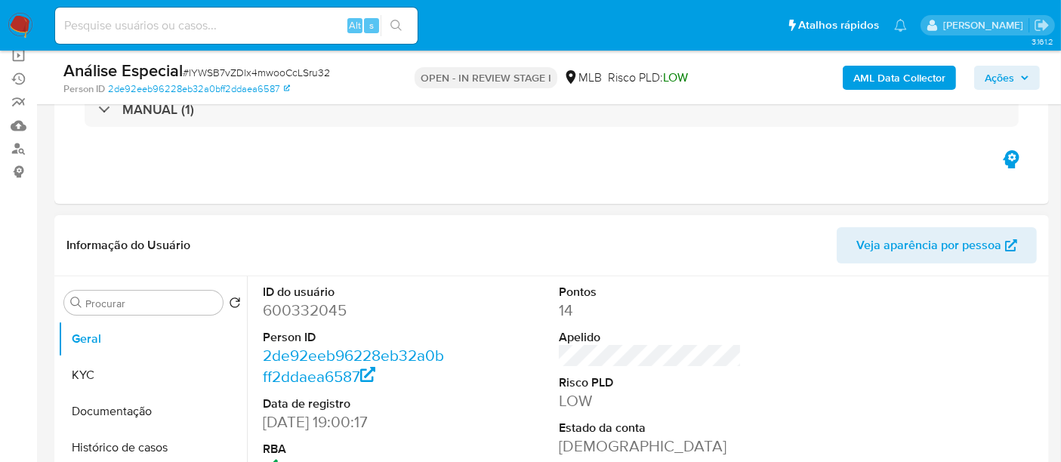
scroll to position [251, 0]
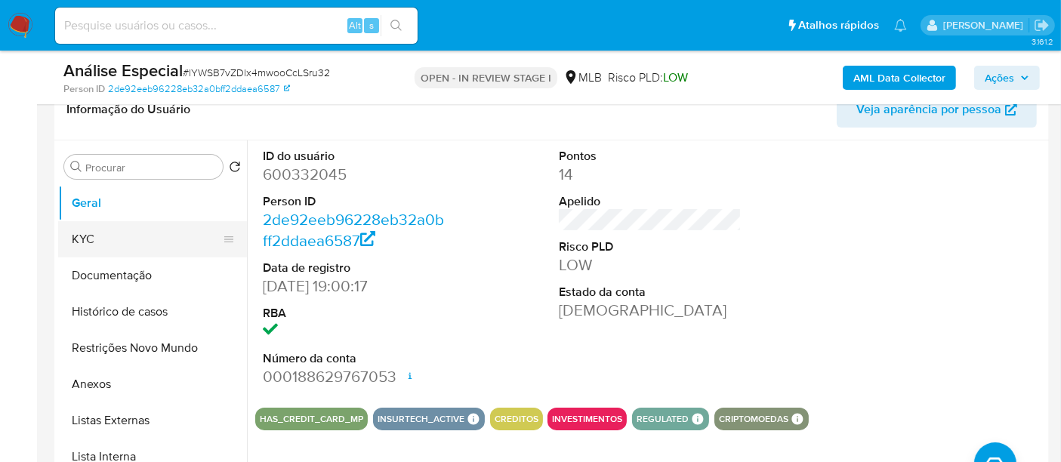
drag, startPoint x: 92, startPoint y: 234, endPoint x: 176, endPoint y: 246, distance: 84.7
click at [95, 235] on button "KYC" at bounding box center [146, 239] width 177 height 36
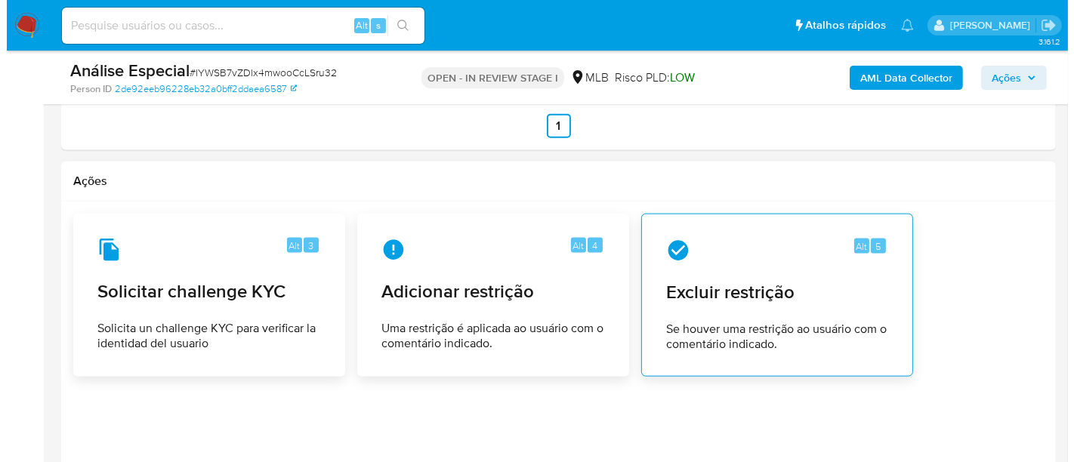
scroll to position [1978, 0]
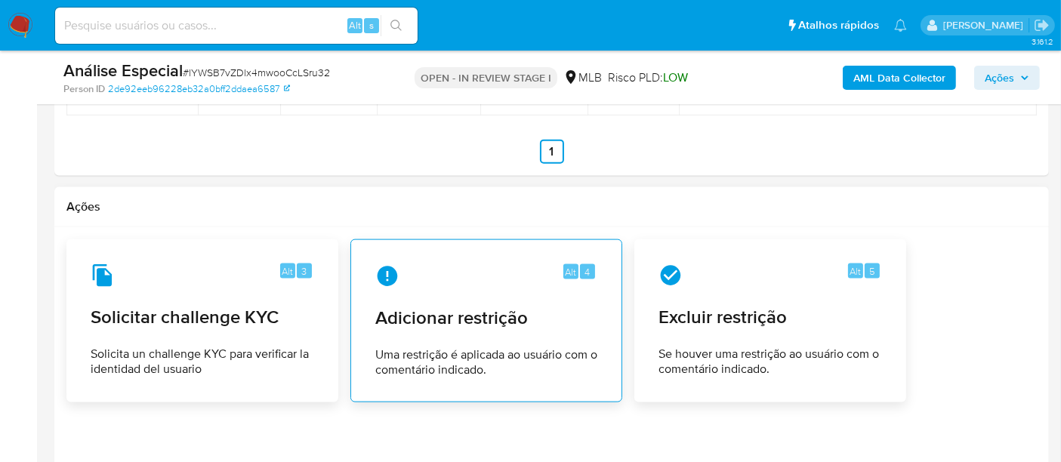
click at [490, 285] on div "Alt 4 Adicionar restrição Uma restrição é aplicada ao usuário com o comentário …" at bounding box center [486, 320] width 246 height 137
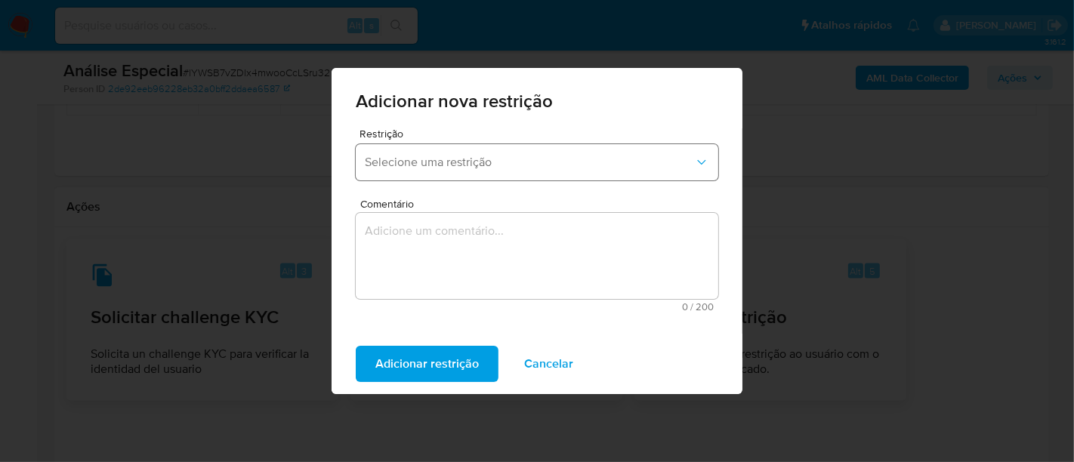
click at [708, 156] on icon "button" at bounding box center [701, 162] width 15 height 15
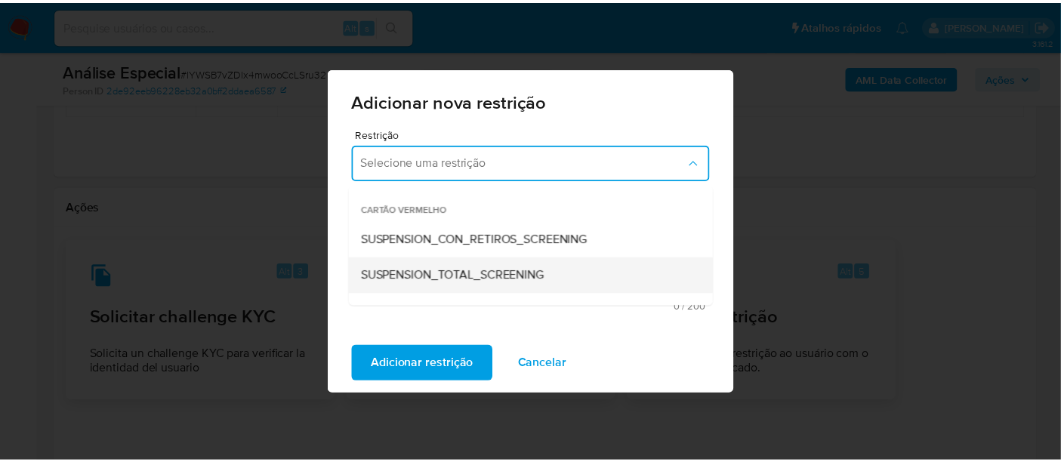
scroll to position [84, 0]
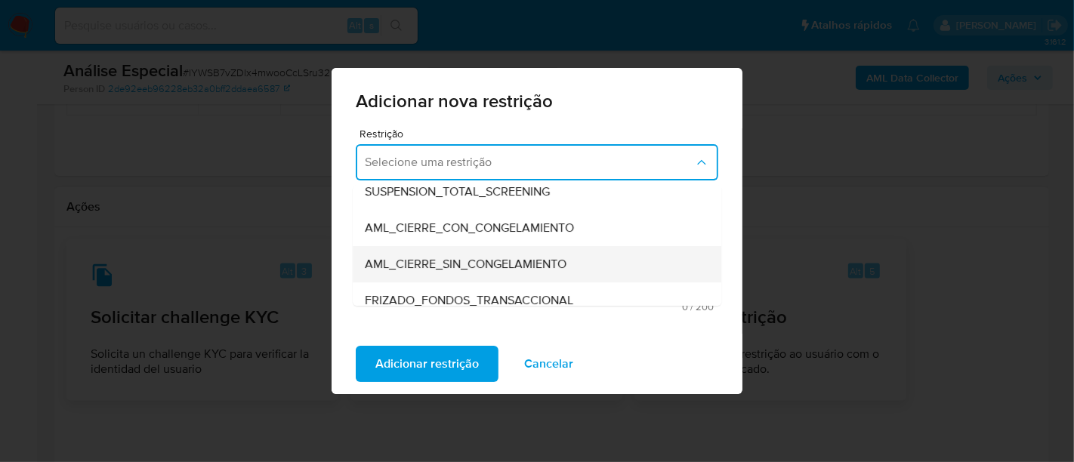
click at [489, 261] on span "AML_CIERRE_SIN_CONGELAMIENTO" at bounding box center [466, 264] width 202 height 15
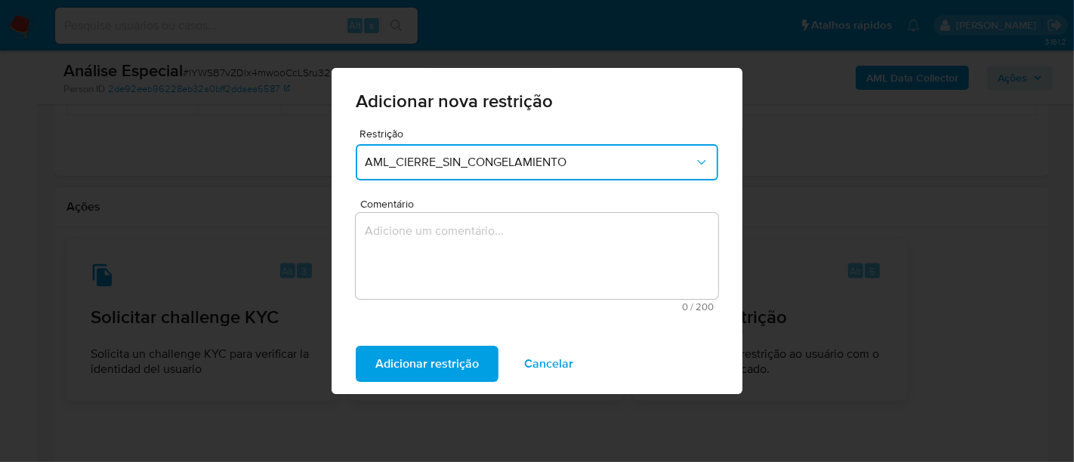
click at [445, 234] on textarea "Comentário" at bounding box center [537, 256] width 362 height 86
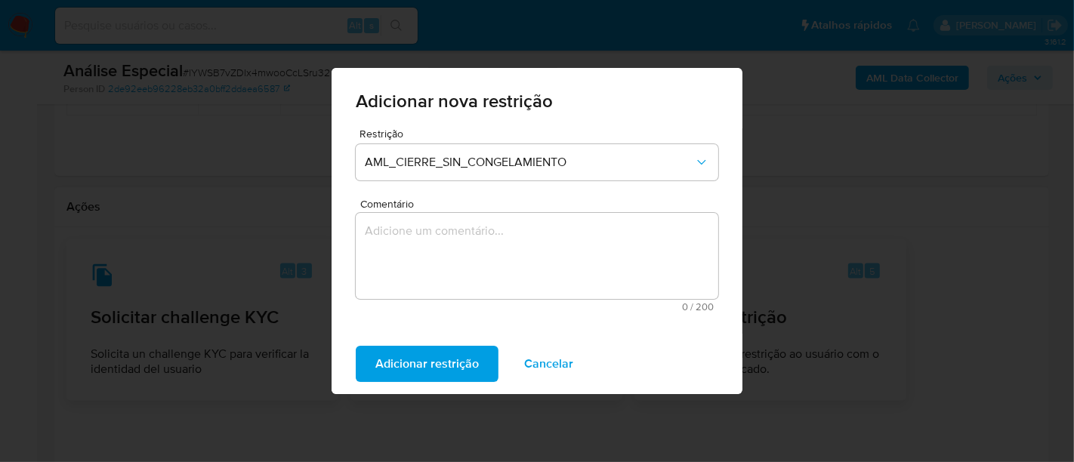
click at [362, 232] on textarea "Comentário" at bounding box center [537, 256] width 362 height 86
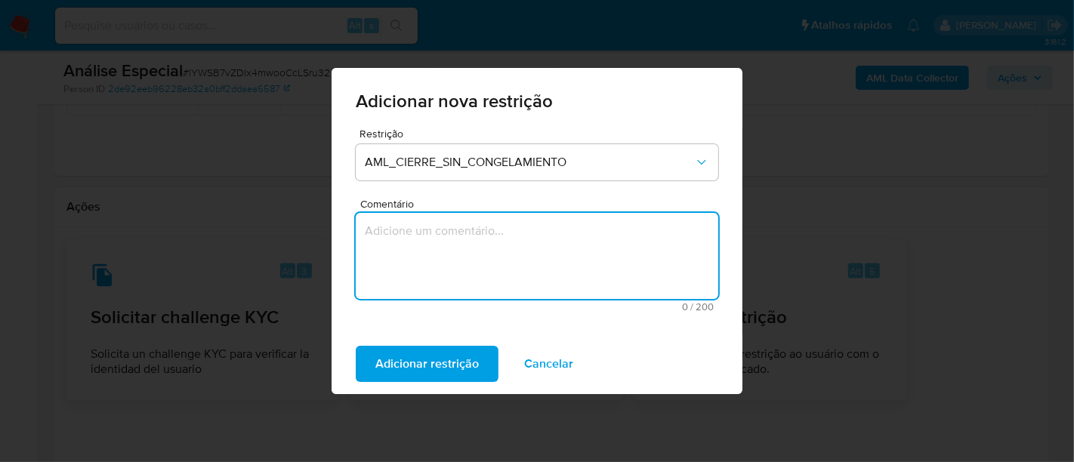
paste textarea "Deliberação para encerrar o relacionamento. NÃO INFORMAR AO USUÁRIO QUE SE TRAT…"
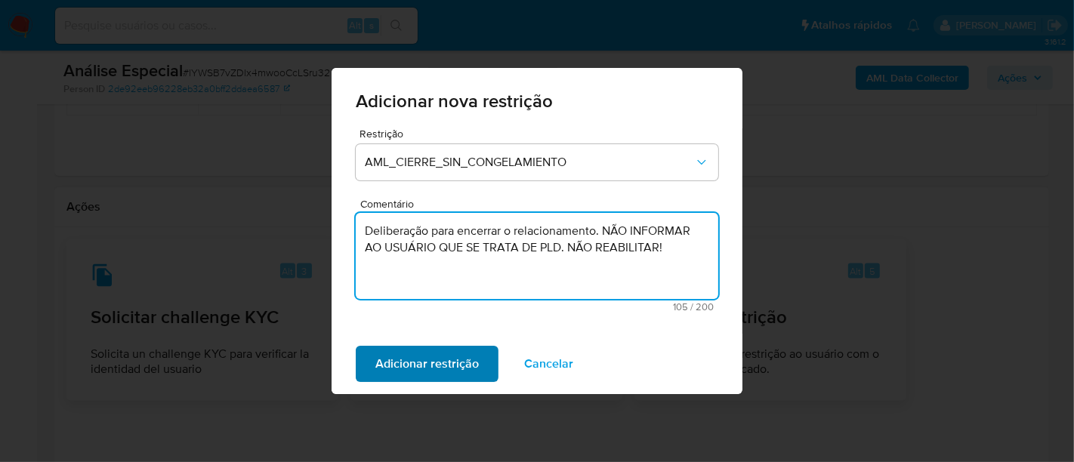
type textarea "Deliberação para encerrar o relacionamento. NÃO INFORMAR AO USUÁRIO QUE SE TRAT…"
click at [433, 365] on span "Adicionar restrição" at bounding box center [426, 363] width 103 height 33
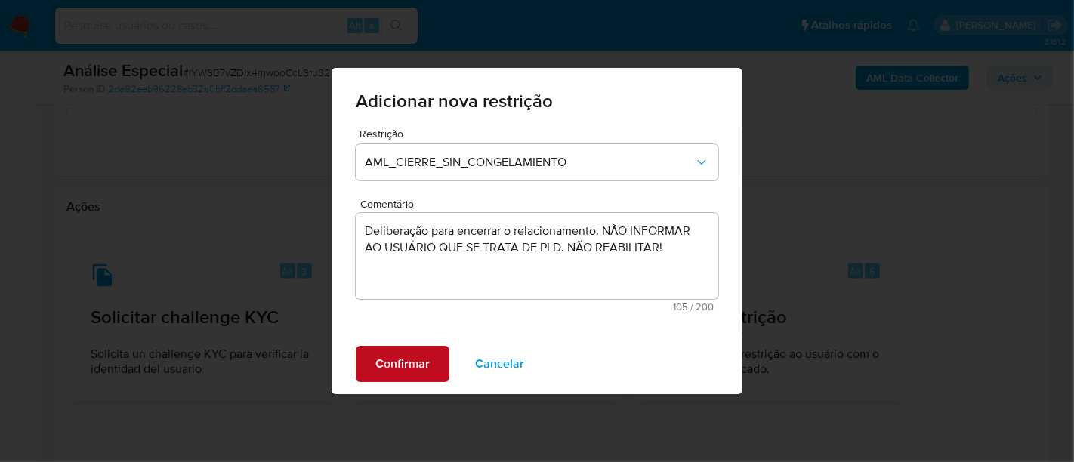
click at [403, 363] on span "Confirmar" at bounding box center [402, 363] width 54 height 33
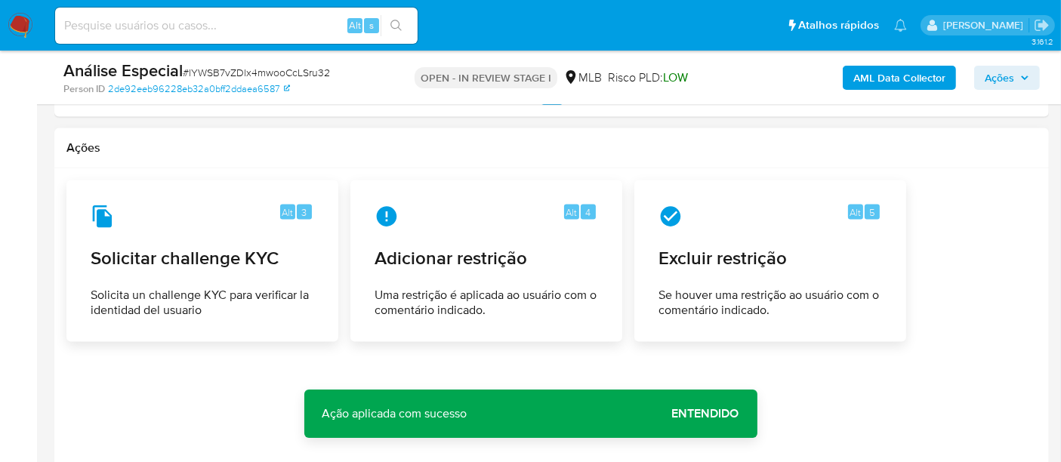
scroll to position [2146, 0]
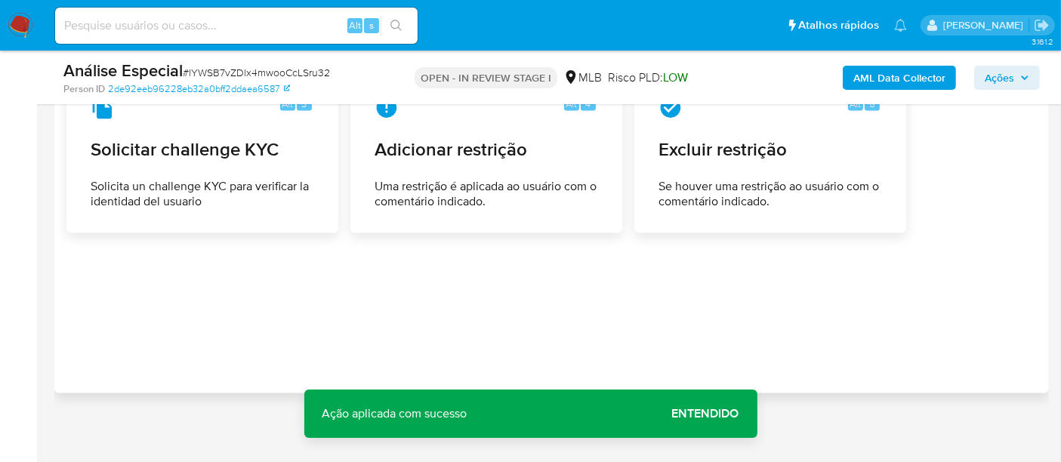
click at [713, 414] on span "Entendido" at bounding box center [705, 414] width 67 height 0
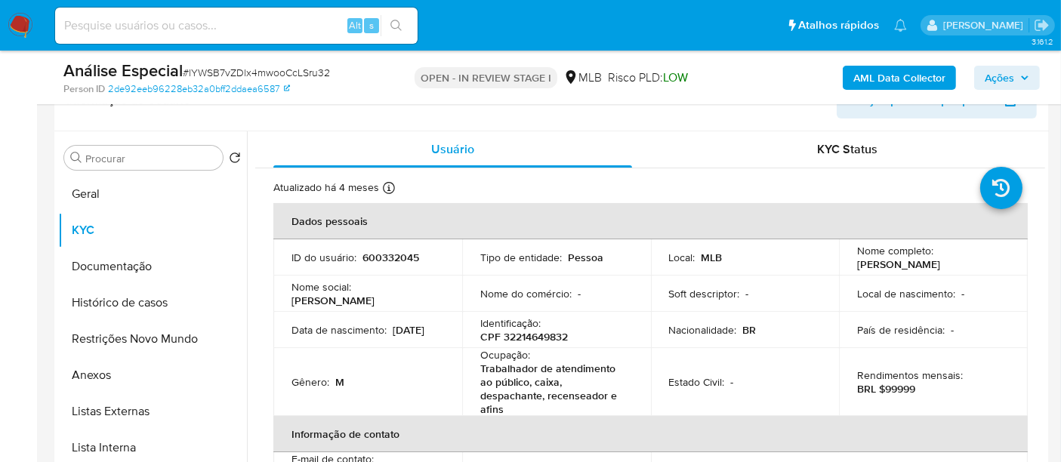
scroll to position [0, 0]
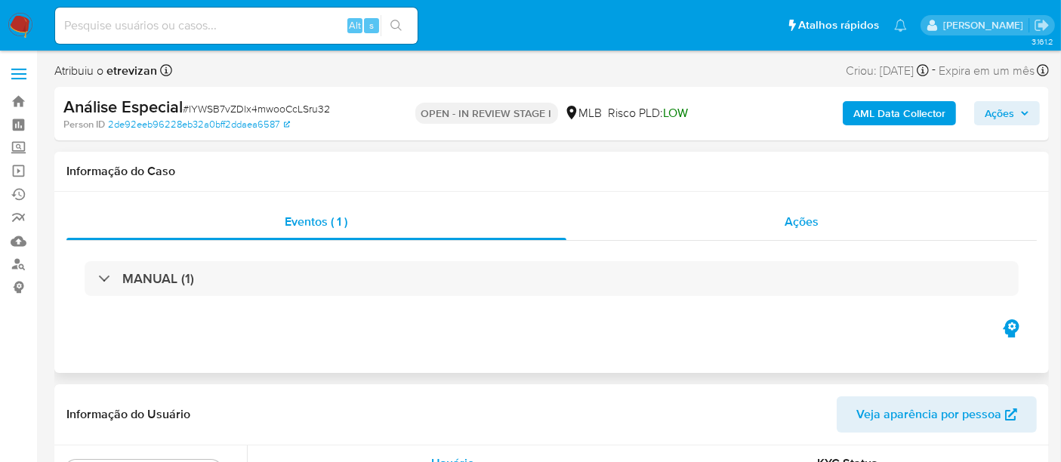
click at [819, 218] on div "Ações" at bounding box center [801, 222] width 471 height 36
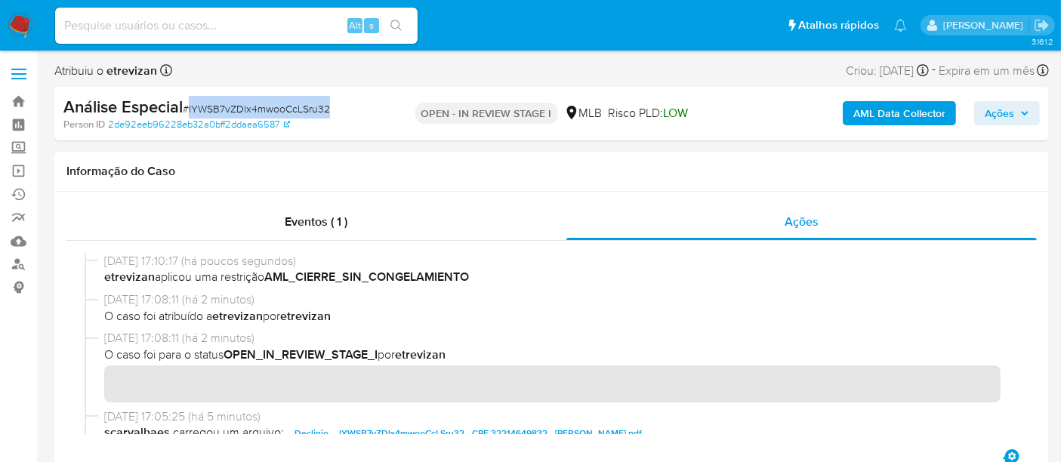
drag, startPoint x: 189, startPoint y: 106, endPoint x: 332, endPoint y: 106, distance: 142.7
click at [332, 106] on div "Análise Especial # lYWSB7vZDlx4mwooCcLSru32" at bounding box center [223, 107] width 320 height 23
copy span "lYWSB7vZDlx4mwooCcLSru32"
click at [19, 18] on img at bounding box center [21, 26] width 26 height 26
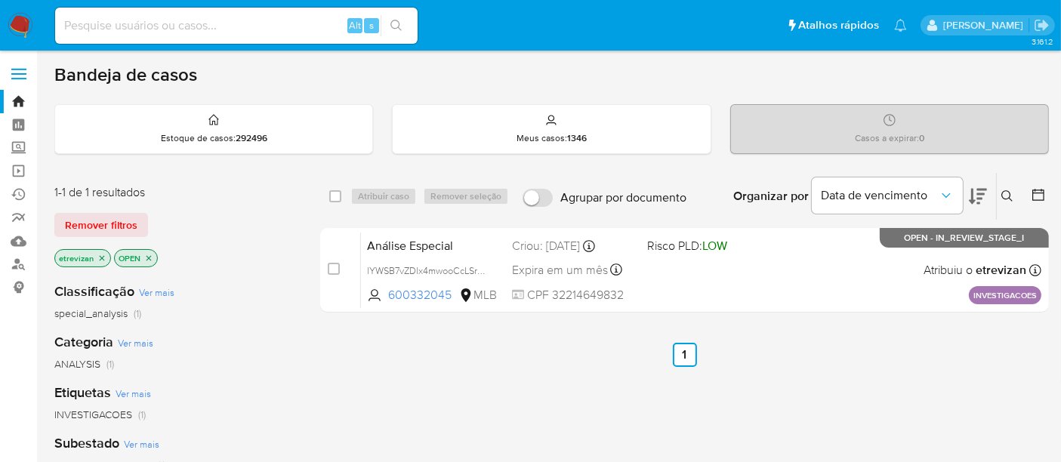
click at [100, 255] on icon "close-filter" at bounding box center [102, 257] width 5 height 5
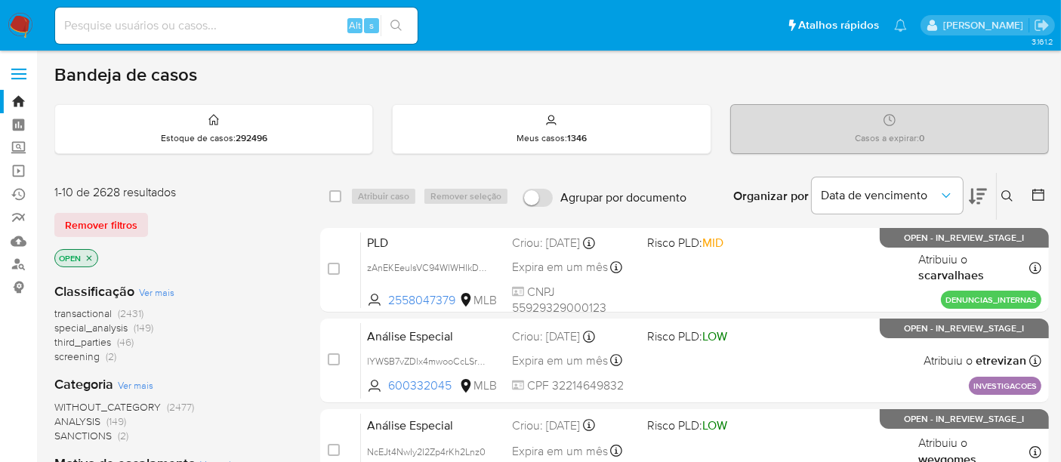
click at [1003, 190] on icon at bounding box center [1006, 195] width 11 height 11
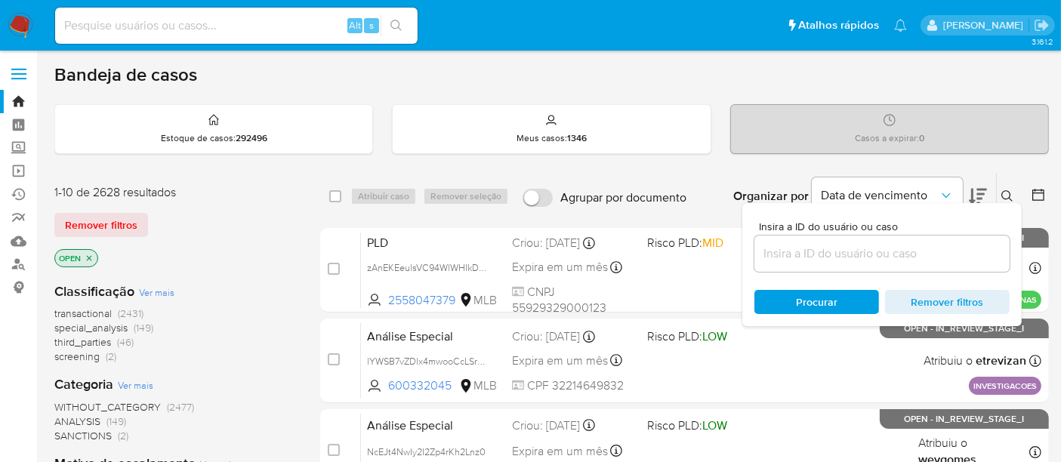
click at [781, 252] on input at bounding box center [881, 254] width 255 height 20
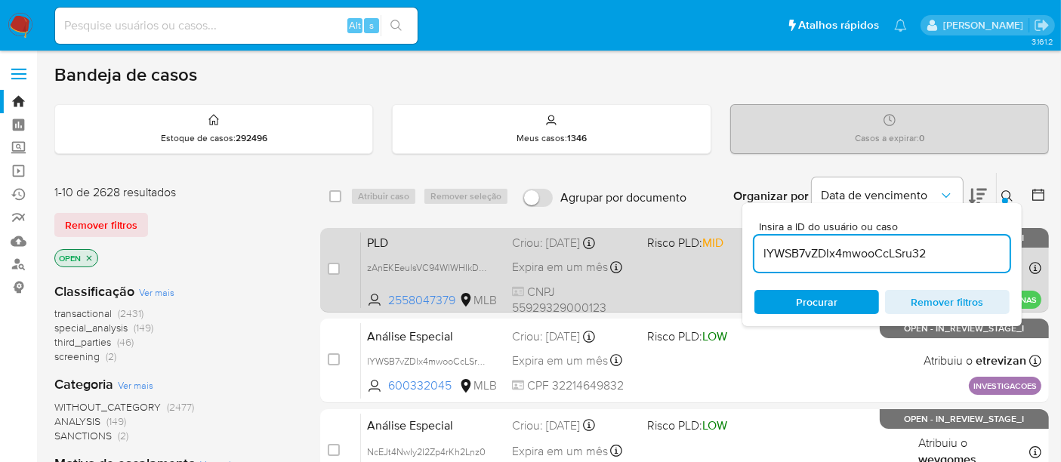
type input "lYWSB7vZDlx4mwooCcLSru32"
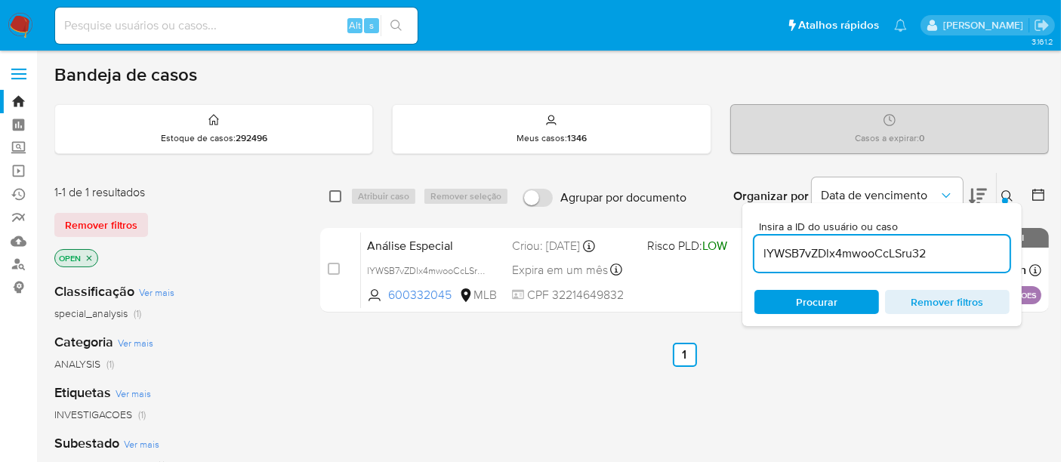
click at [330, 193] on input "checkbox" at bounding box center [335, 196] width 12 height 12
checkbox input "true"
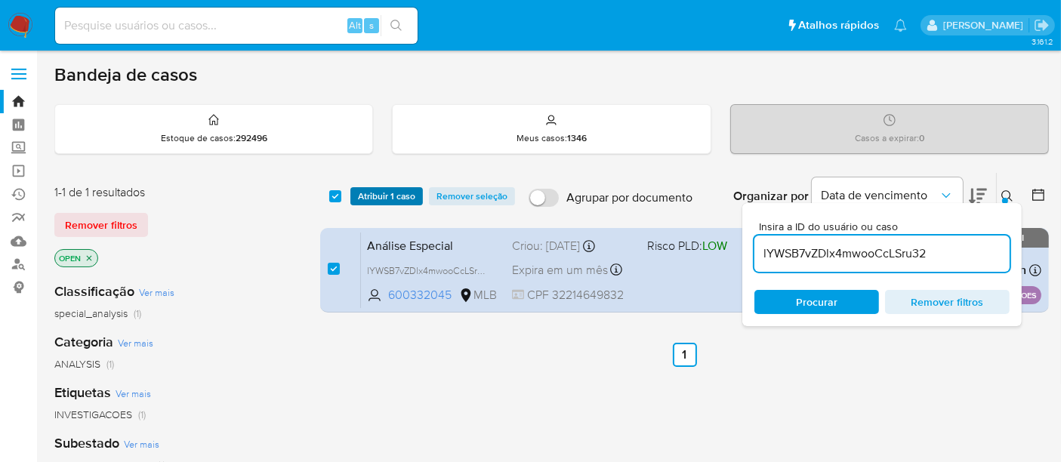
click at [383, 197] on span "Atribuir 1 caso" at bounding box center [386, 196] width 57 height 15
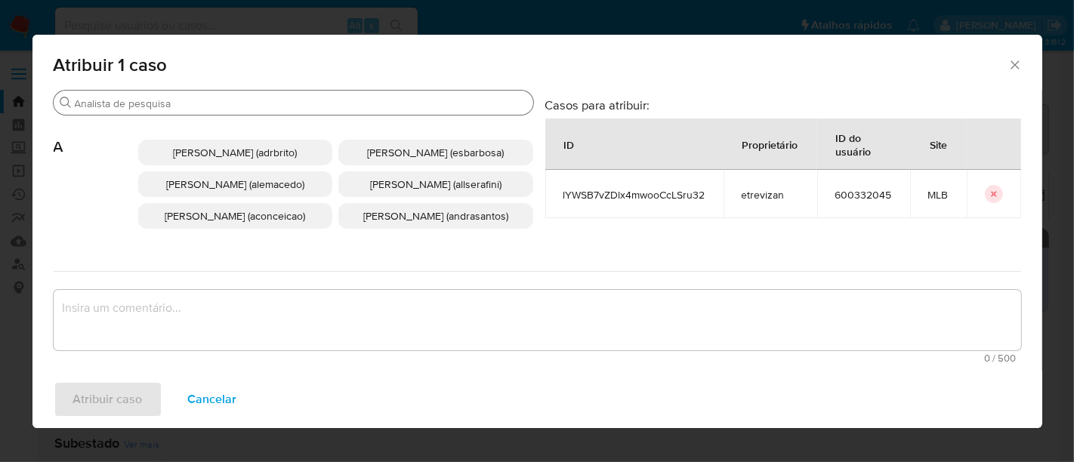
click at [230, 102] on input "Buscar" at bounding box center [301, 104] width 452 height 14
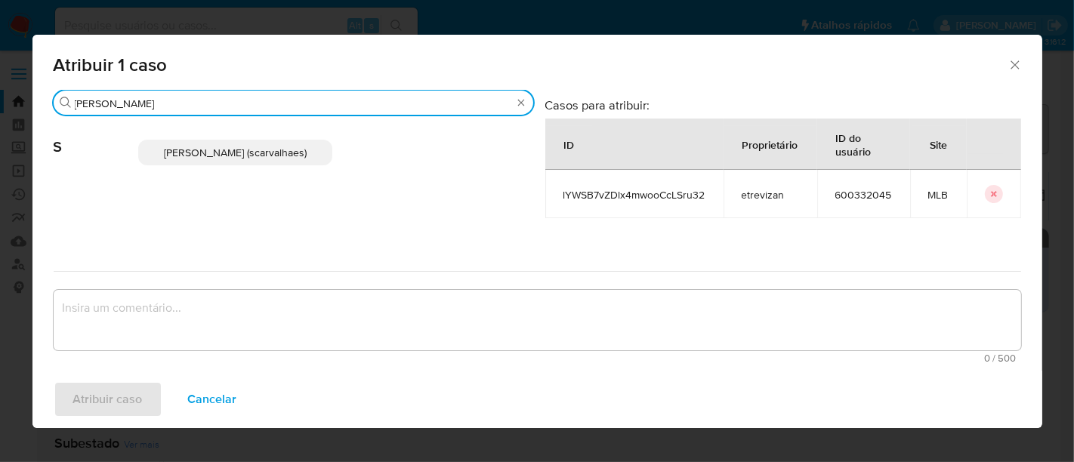
type input "sara"
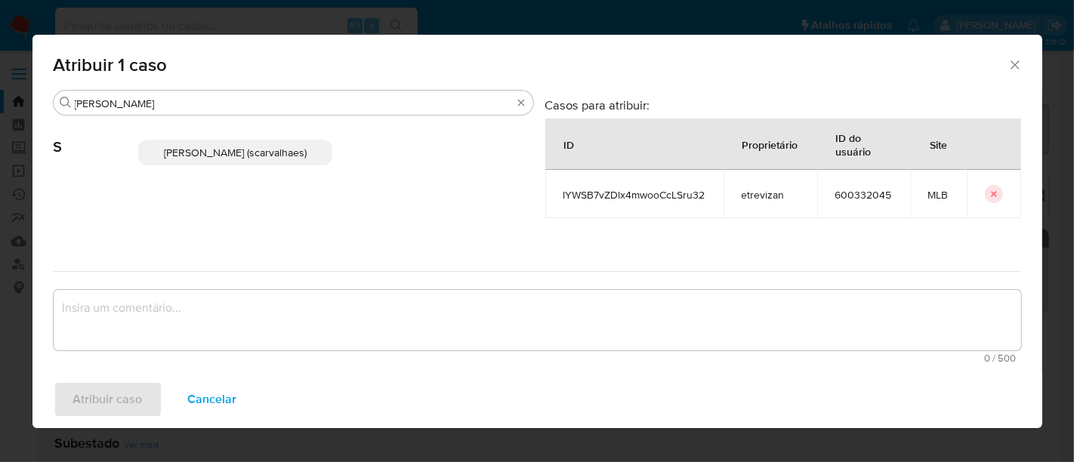
click at [225, 154] on span "Sara Heide Carvalhaes Gomes Teixeira (scarvalhaes)" at bounding box center [235, 152] width 143 height 15
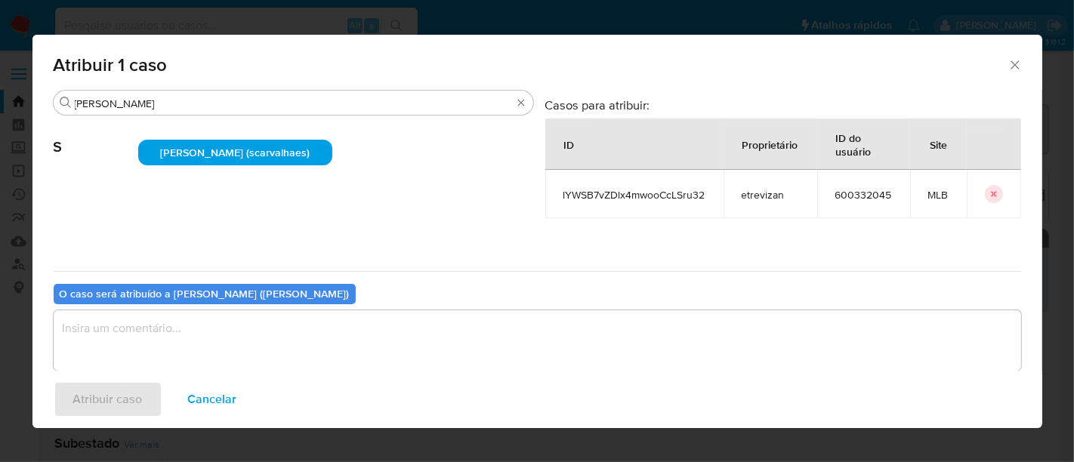
click at [220, 331] on textarea "assign-modal" at bounding box center [537, 340] width 967 height 60
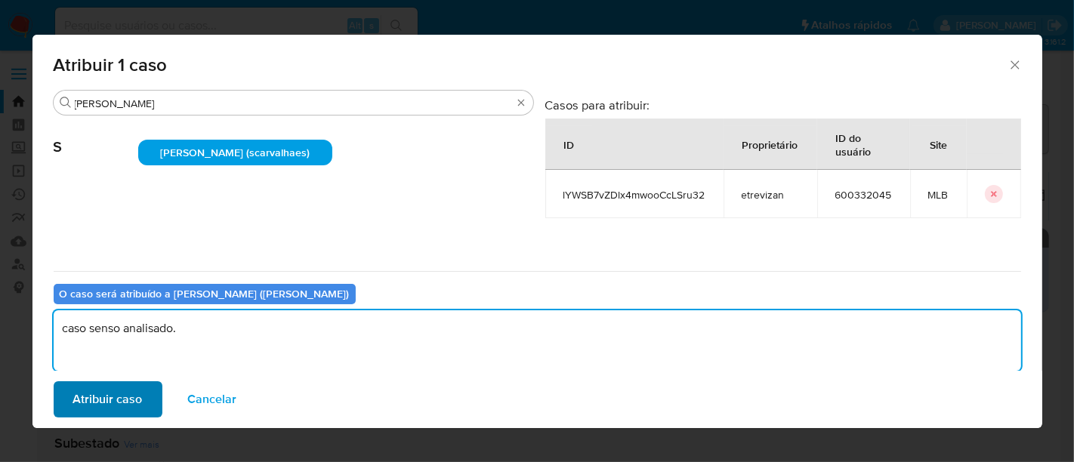
type textarea "caso senso analisado."
click at [104, 393] on span "Atribuir caso" at bounding box center [107, 399] width 69 height 33
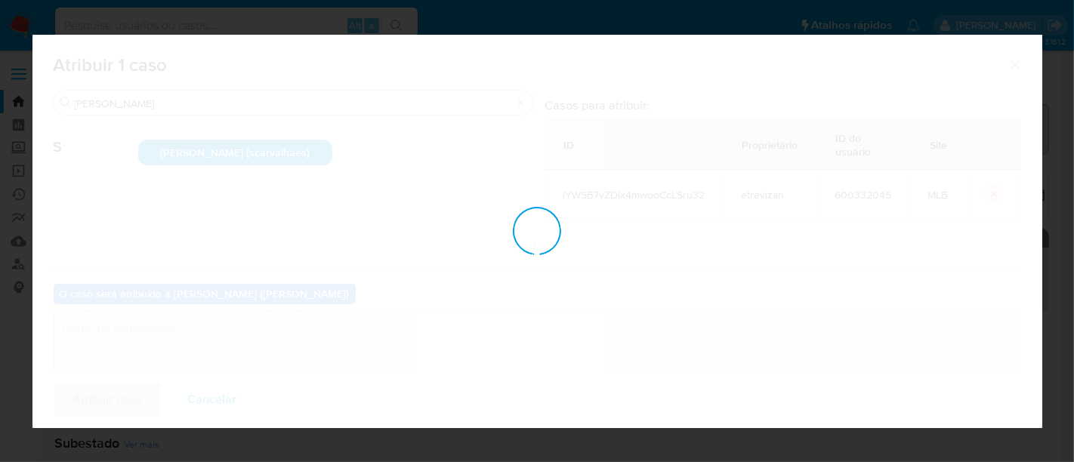
checkbox input "false"
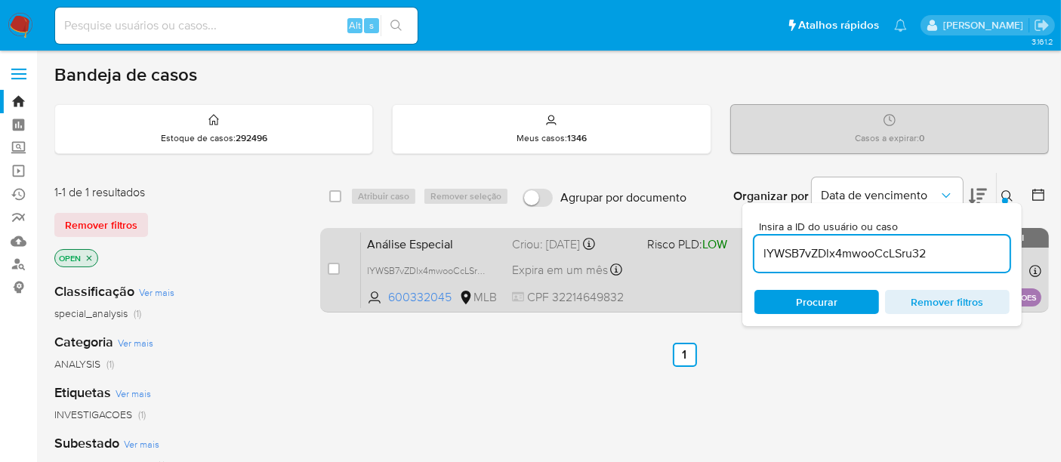
click at [690, 269] on span at bounding box center [708, 270] width 123 height 3
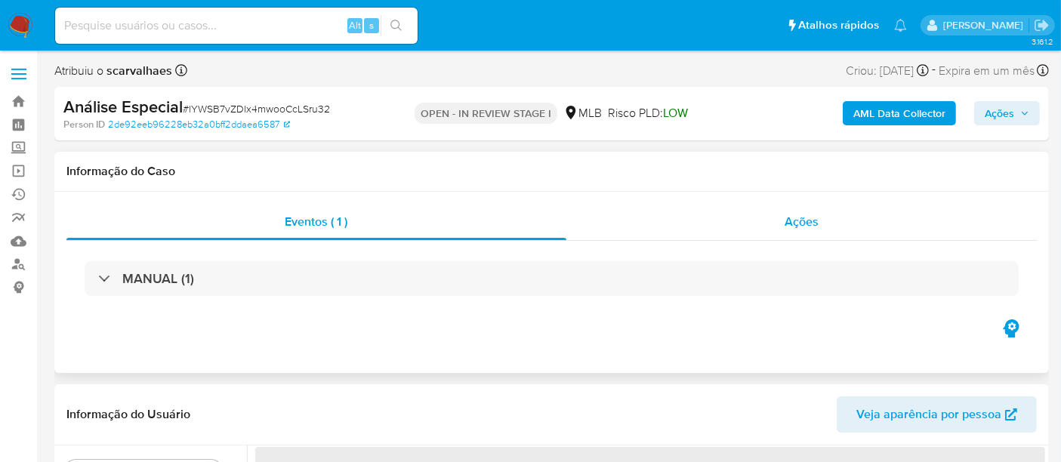
select select "10"
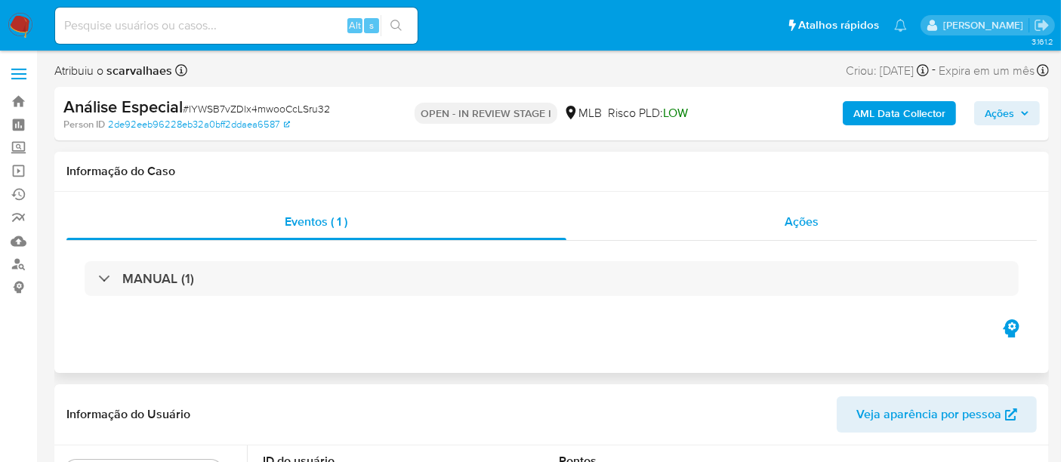
click at [802, 213] on span "Ações" at bounding box center [801, 221] width 34 height 17
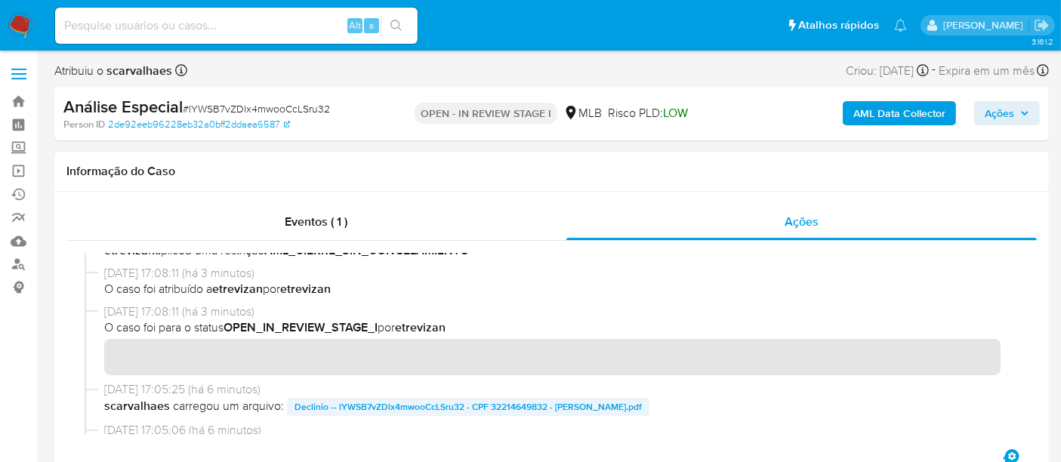
scroll to position [168, 0]
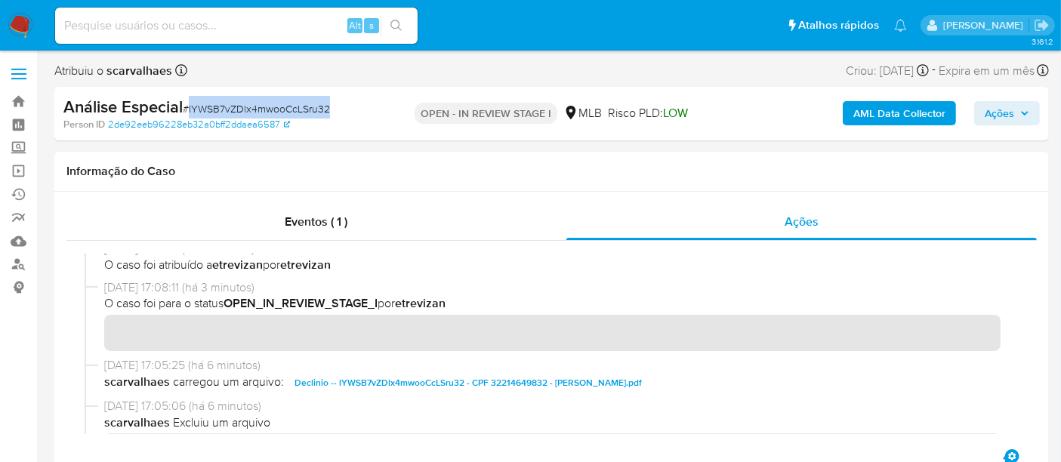
drag, startPoint x: 188, startPoint y: 107, endPoint x: 330, endPoint y: 109, distance: 142.0
click at [330, 109] on span "# lYWSB7vZDlx4mwooCcLSru32" at bounding box center [256, 108] width 147 height 15
copy span "lYWSB7vZDlx4mwooCcLSru32"
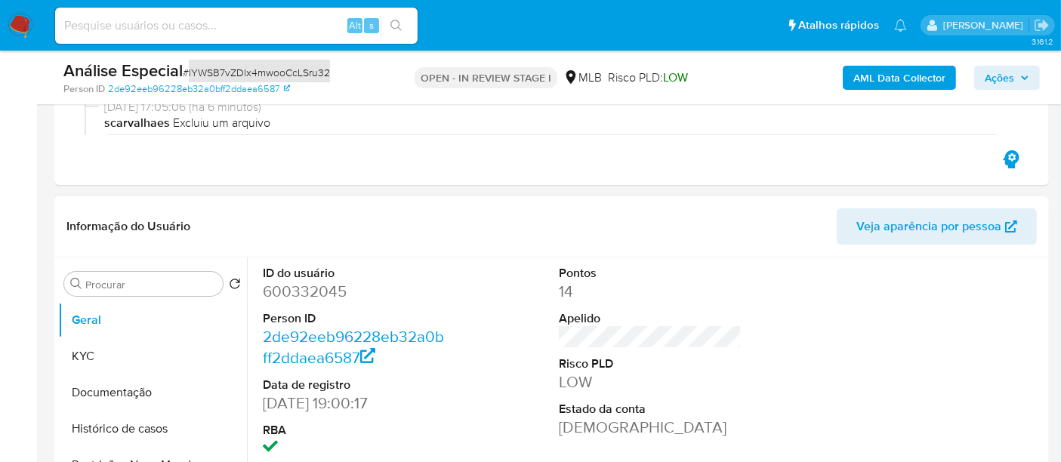
scroll to position [251, 0]
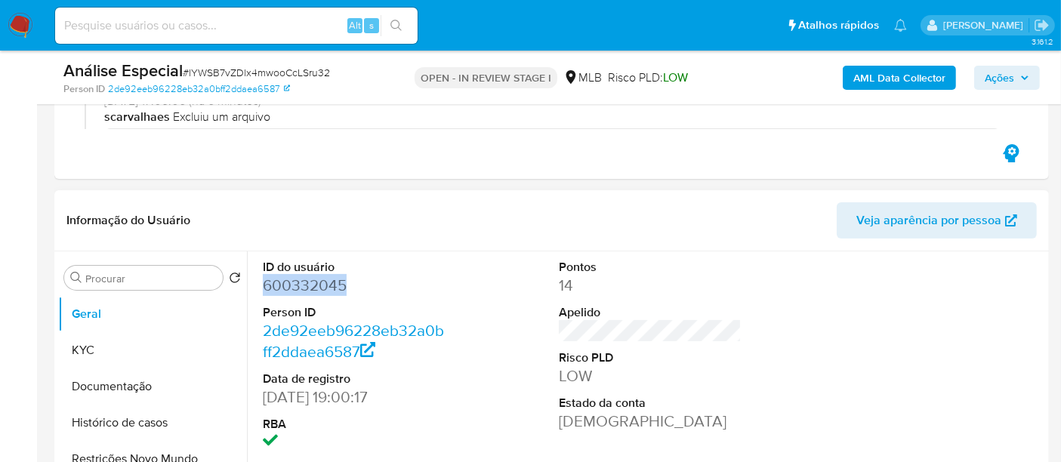
drag, startPoint x: 263, startPoint y: 281, endPoint x: 343, endPoint y: 283, distance: 79.3
click at [343, 283] on dd "600332045" at bounding box center [354, 285] width 183 height 21
copy dd "600332045"
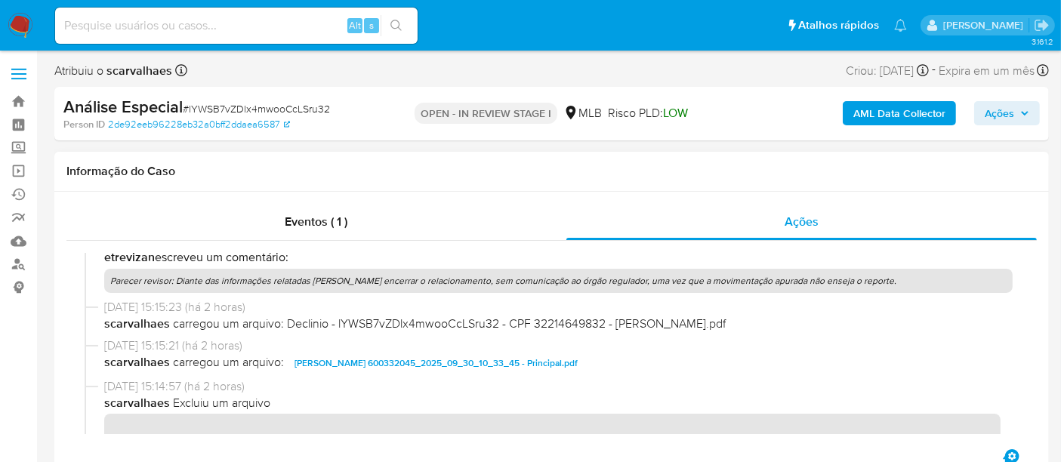
scroll to position [503, 0]
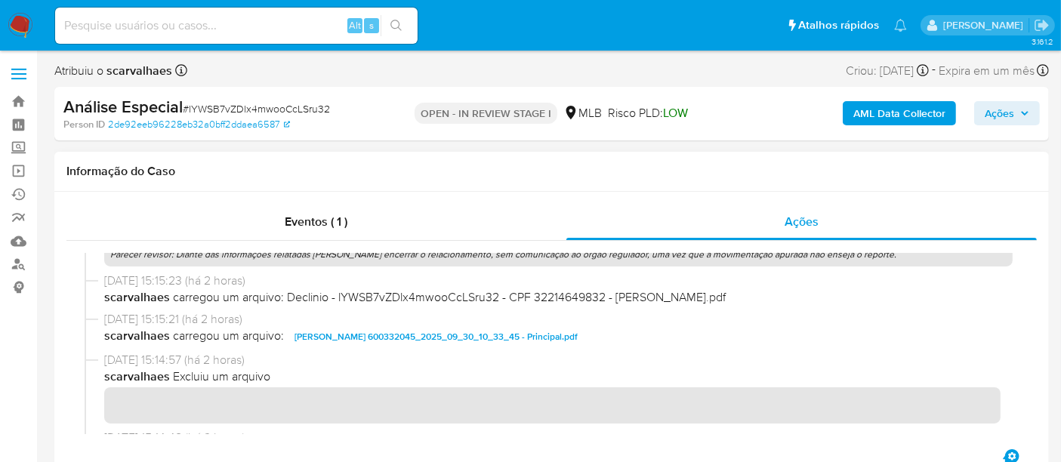
drag, startPoint x: 101, startPoint y: 297, endPoint x: 217, endPoint y: 346, distance: 125.9
click at [166, 301] on div "[DATE] 15:15:23 (há 2 horas) scarvalhaes carregou um arquivo: Declinio - lYWSB7…" at bounding box center [552, 292] width 934 height 39
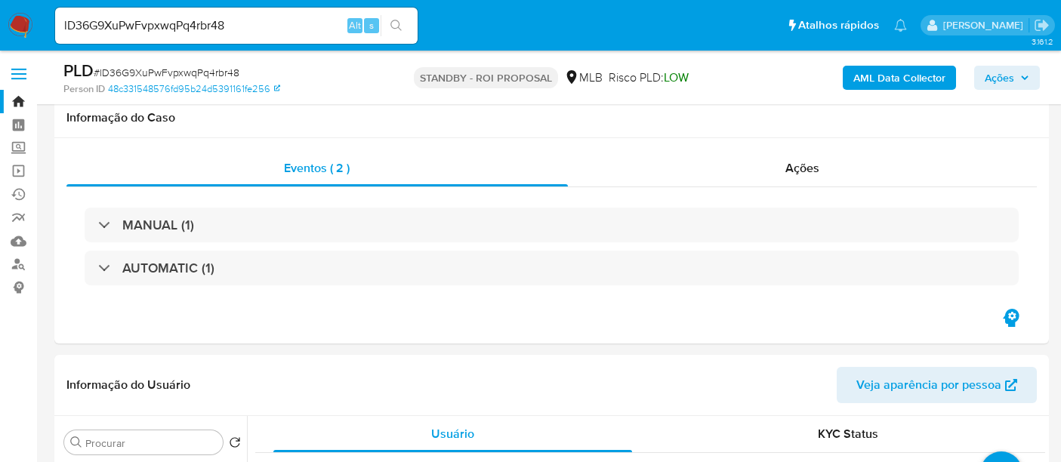
select select "10"
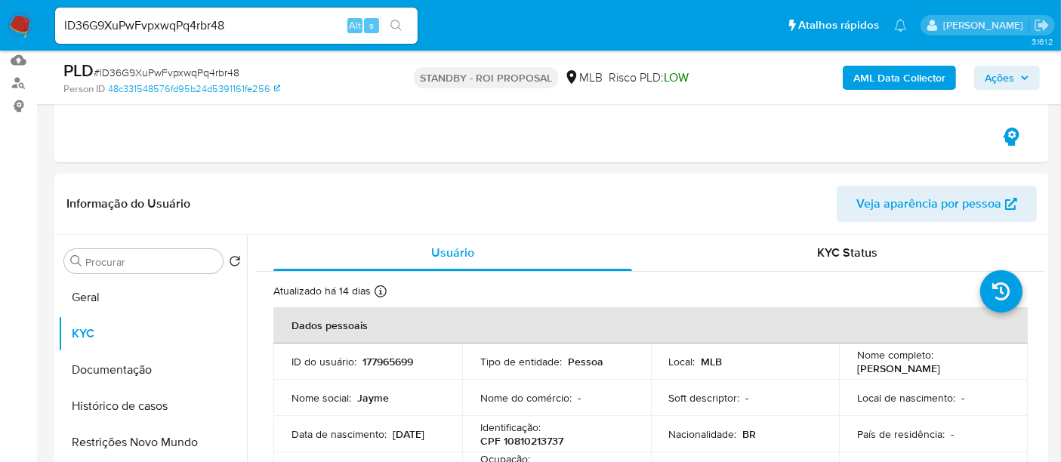
scroll to position [84, 0]
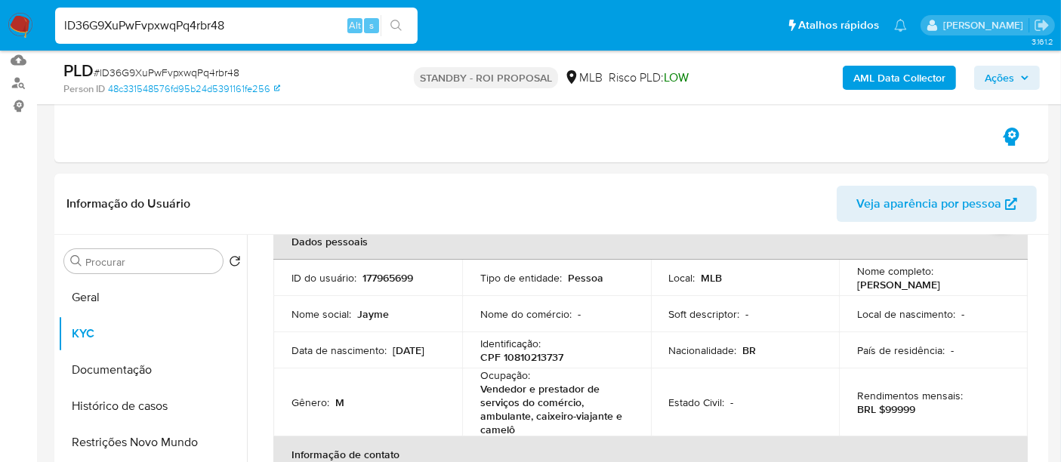
drag, startPoint x: 0, startPoint y: 0, endPoint x: 0, endPoint y: 25, distance: 24.9
click at [0, 25] on nav "Pausado Ver notificaciones lD36G9XuPwFvpxwqPq4rbr48 Alt s Atalhos rápidos Presi…" at bounding box center [530, 25] width 1061 height 51
paste input "FxjfSabo7X4Sz0qYXAjNvQeB"
type input "FxjfSabo7X4Sz0qYXAjNvQeB"
click at [395, 23] on icon "search-icon" at bounding box center [396, 26] width 12 height 12
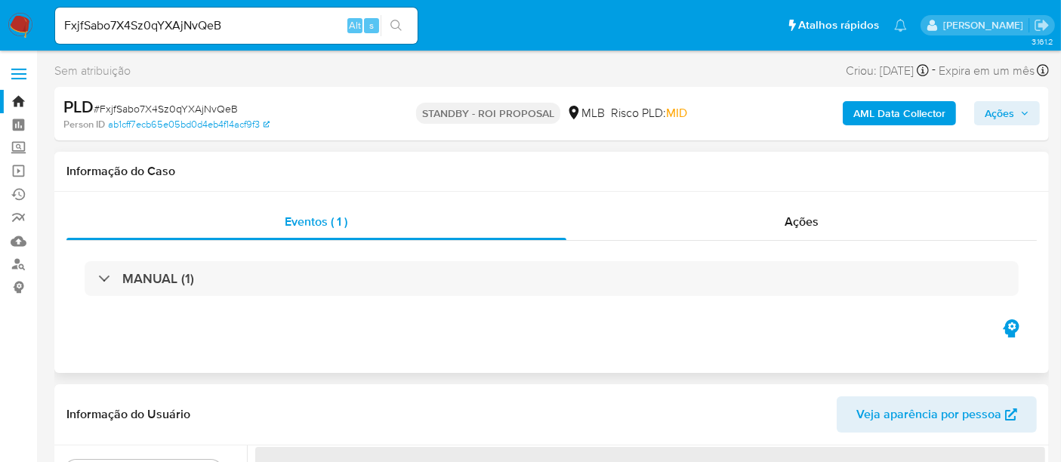
select select "10"
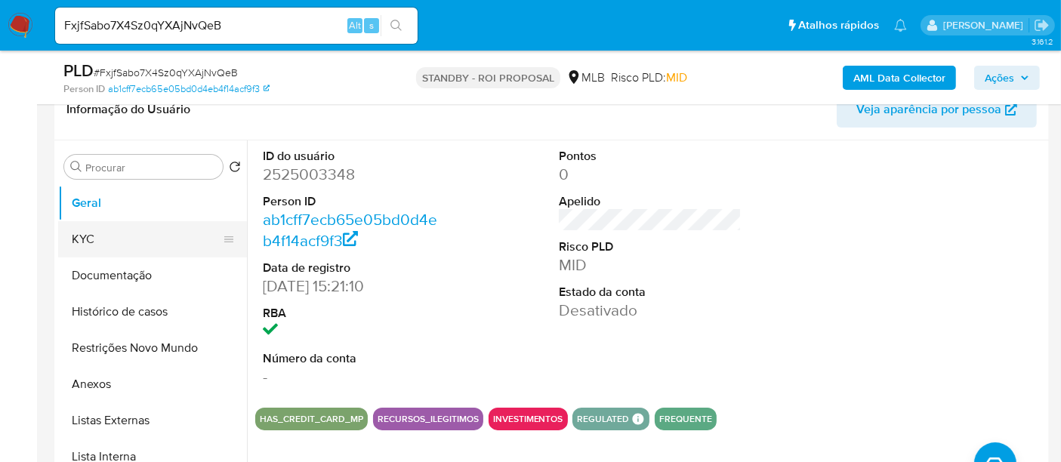
click at [109, 241] on button "KYC" at bounding box center [146, 239] width 177 height 36
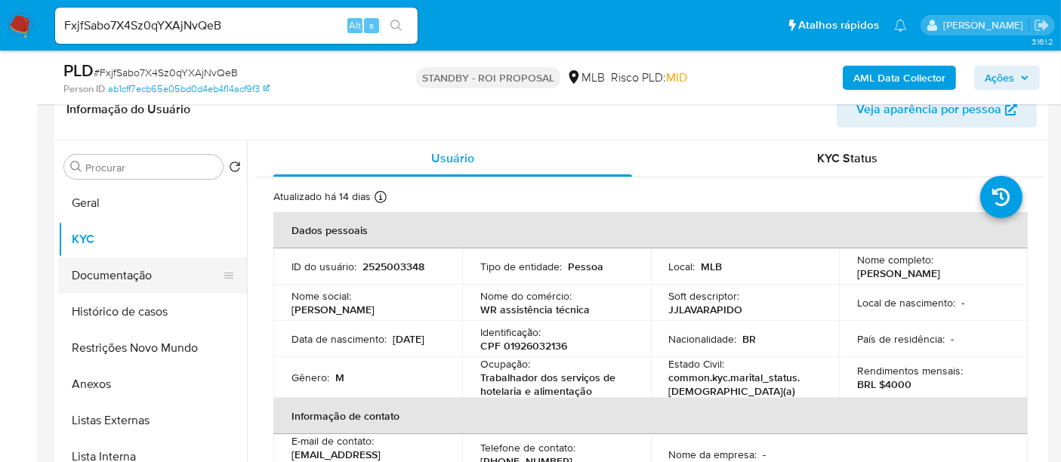
click at [98, 277] on button "Documentação" at bounding box center [146, 275] width 177 height 36
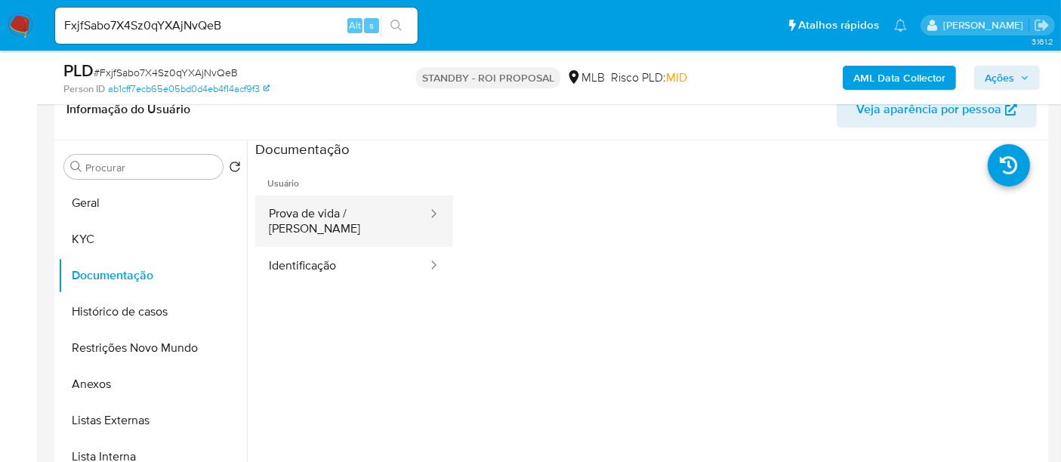
click at [362, 214] on button "Prova de vida / Selfie" at bounding box center [342, 221] width 174 height 51
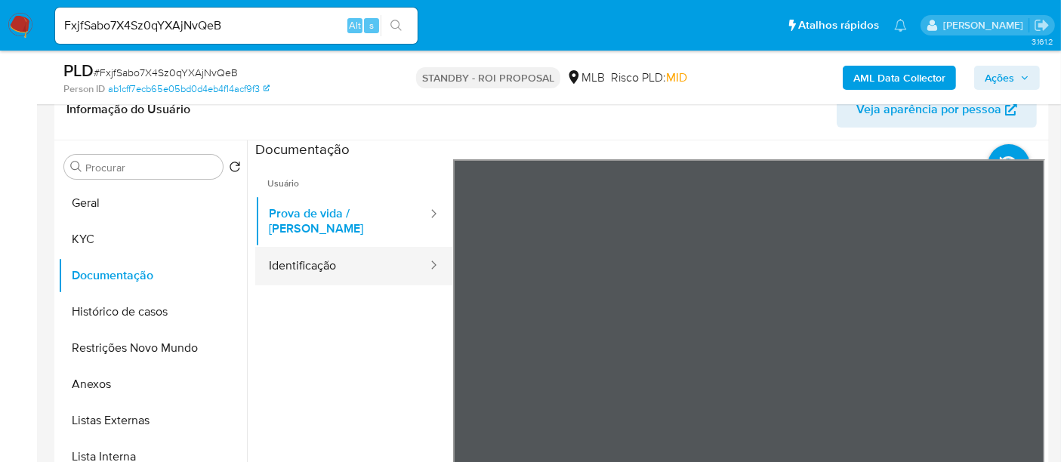
drag, startPoint x: 310, startPoint y: 252, endPoint x: 328, endPoint y: 252, distance: 18.9
click at [310, 252] on button "Identificação" at bounding box center [342, 266] width 174 height 39
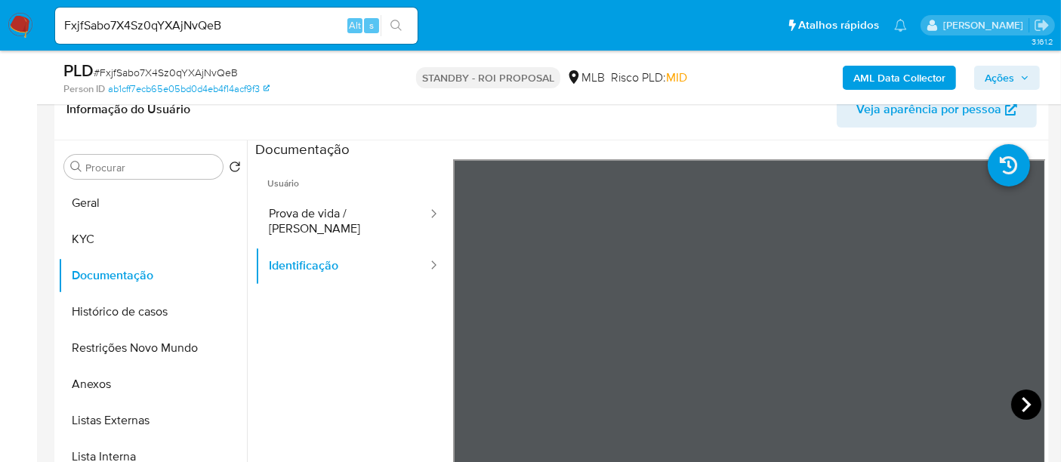
click at [1013, 400] on icon at bounding box center [1026, 405] width 30 height 30
drag, startPoint x: 103, startPoint y: 29, endPoint x: 0, endPoint y: 26, distance: 103.5
click at [0, 26] on nav "Pausado Ver notificaciones FxjfSabo7X4Sz0qYXAjNvQeB Alt s Atalhos rápidos Presi…" at bounding box center [530, 25] width 1061 height 51
paste input "A82Q27jqJYUHtgXX7MMV3xW0"
type input "A82Q27jqJYUHtgXX7MMV3xW0"
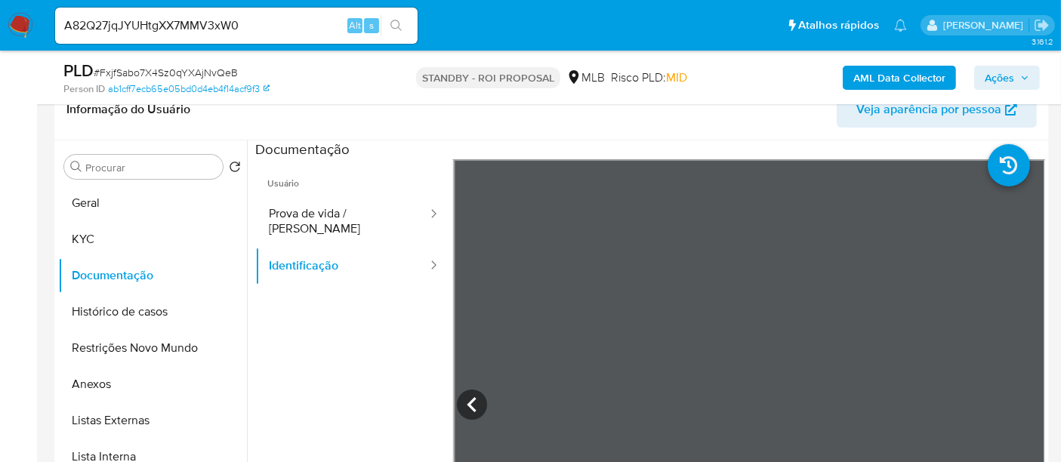
click at [393, 22] on icon "search-icon" at bounding box center [396, 26] width 12 height 12
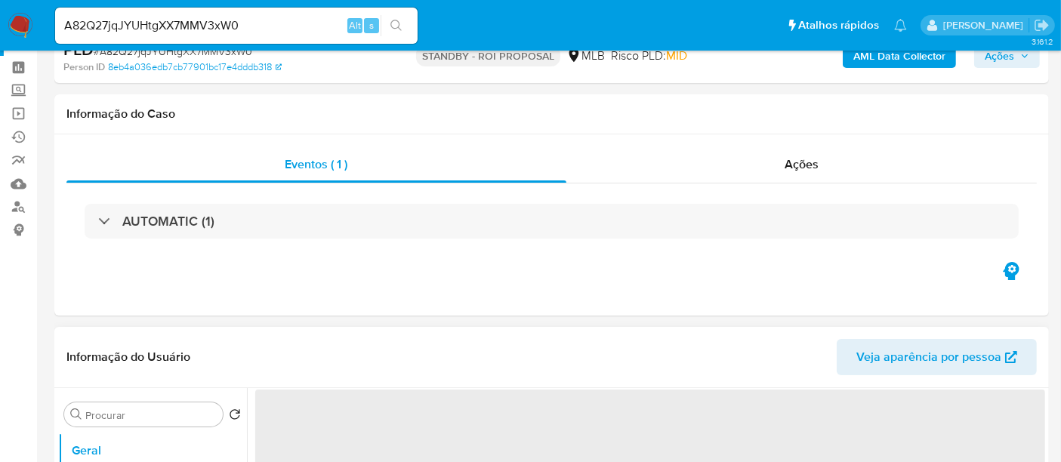
scroll to position [84, 0]
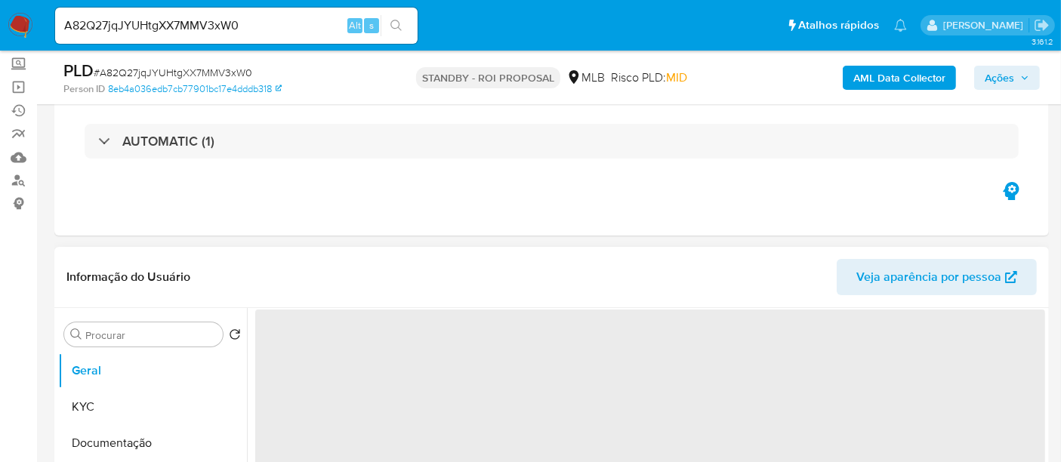
select select "10"
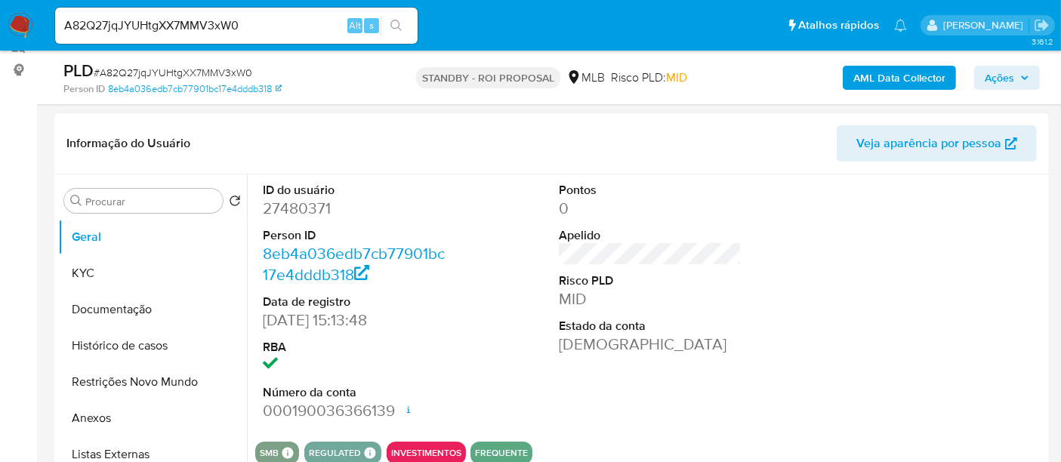
scroll to position [251, 0]
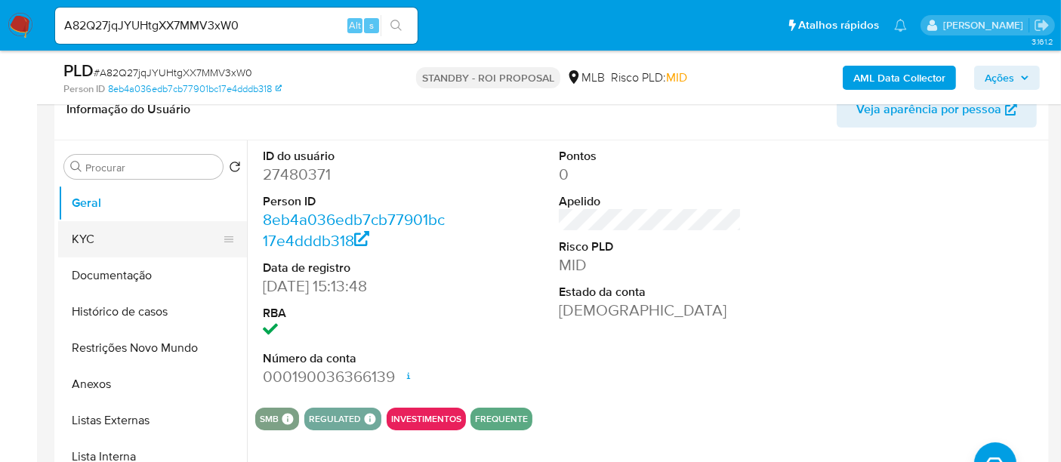
click at [106, 239] on button "KYC" at bounding box center [146, 239] width 177 height 36
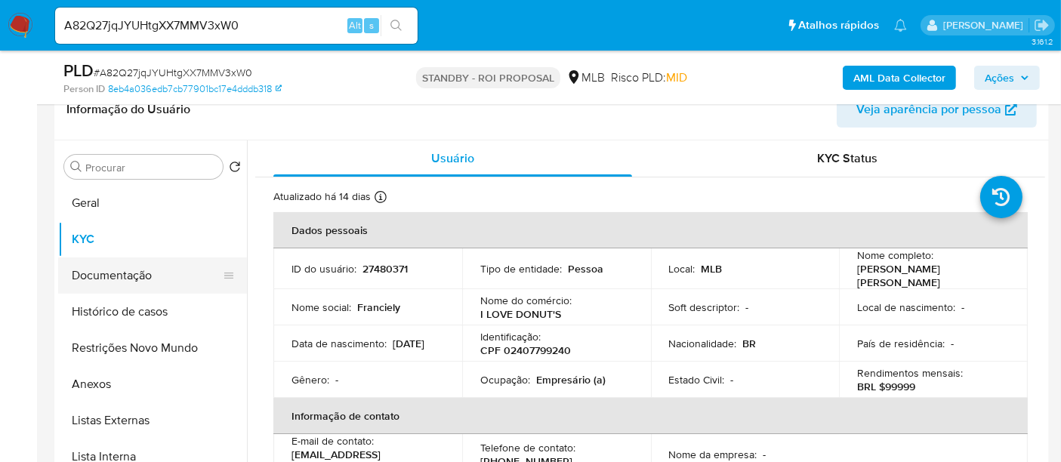
click at [131, 270] on button "Documentação" at bounding box center [146, 275] width 177 height 36
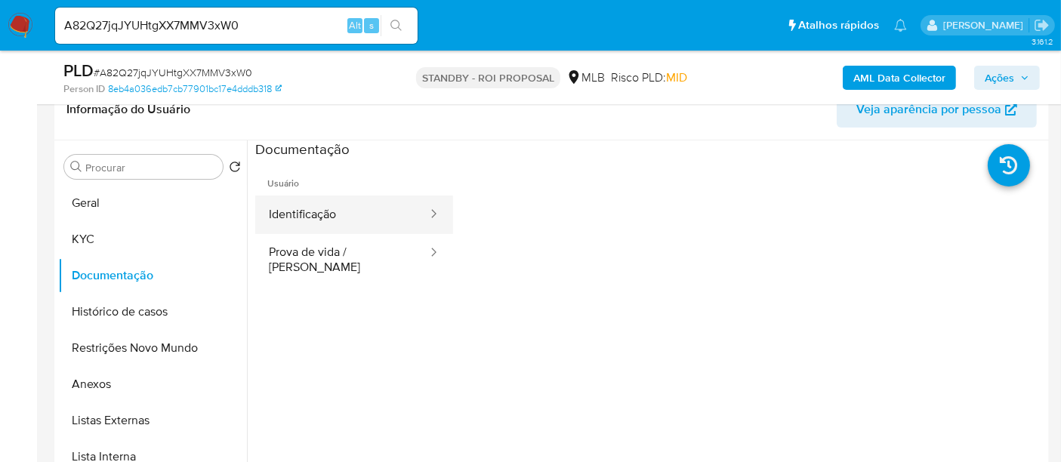
click at [364, 217] on button "Identificação" at bounding box center [342, 215] width 174 height 39
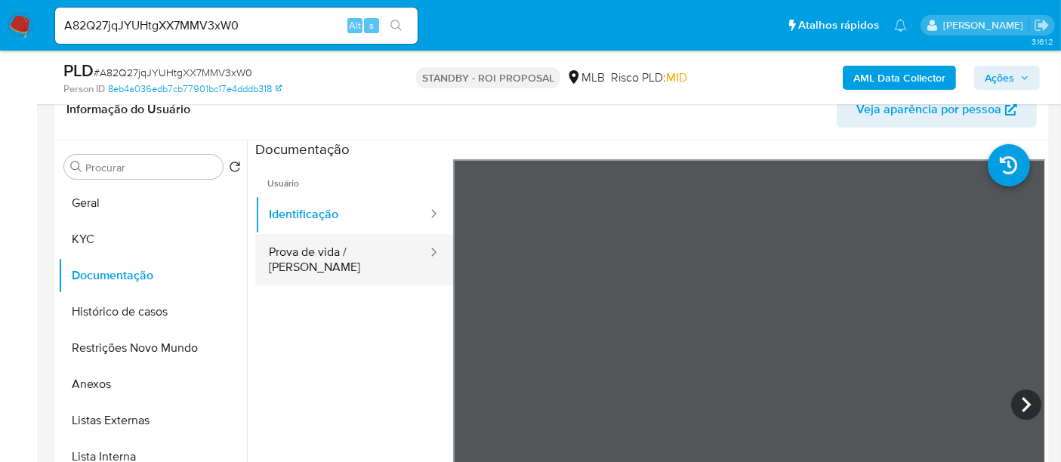
click at [341, 256] on button "Prova de vida / Selfie" at bounding box center [342, 259] width 174 height 51
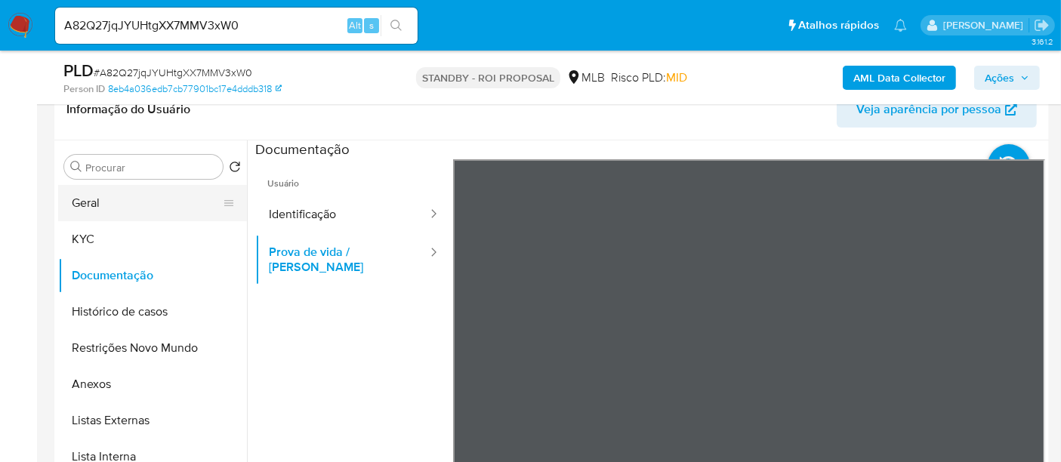
click at [83, 206] on button "Geral" at bounding box center [146, 203] width 177 height 36
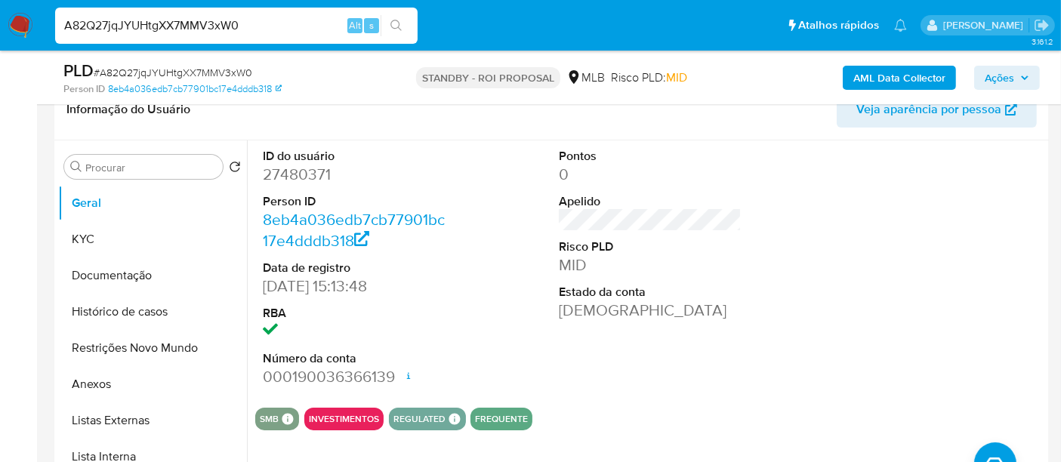
drag, startPoint x: 258, startPoint y: 32, endPoint x: 0, endPoint y: 26, distance: 258.3
click at [0, 26] on nav "Pausado Ver notificaciones A82Q27jqJYUHtgXX7MMV3xW0 Alt s Atalhos rápidos Presi…" at bounding box center [530, 25] width 1061 height 51
paste input "xPUVBdf3zUDLobGXylpstABt"
type input "xPUVBdf3zUDLobGXylpstABt"
click at [400, 24] on icon "search-icon" at bounding box center [396, 26] width 12 height 12
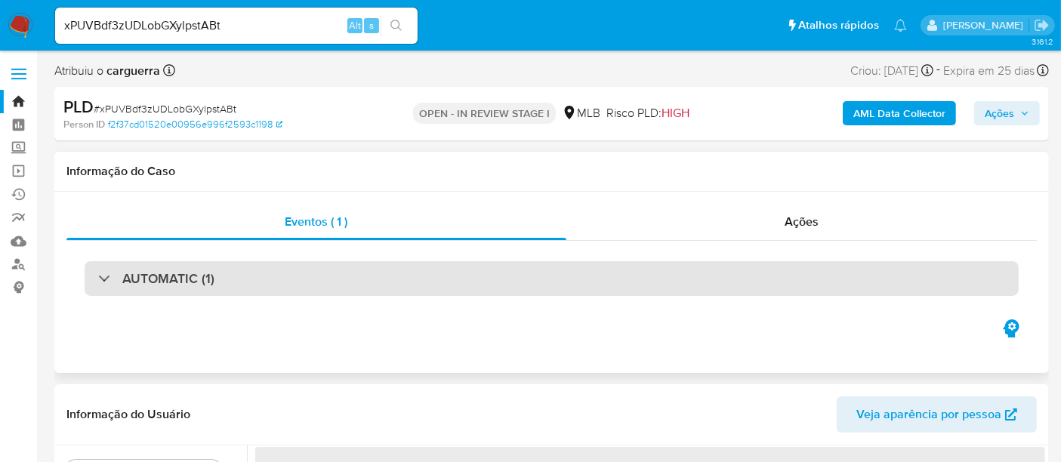
select select "10"
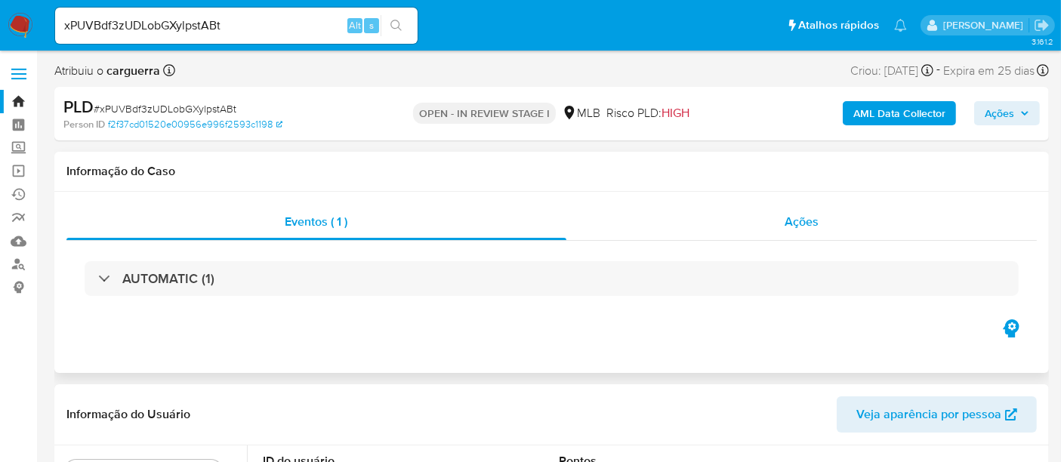
click at [808, 214] on span "Ações" at bounding box center [801, 221] width 34 height 17
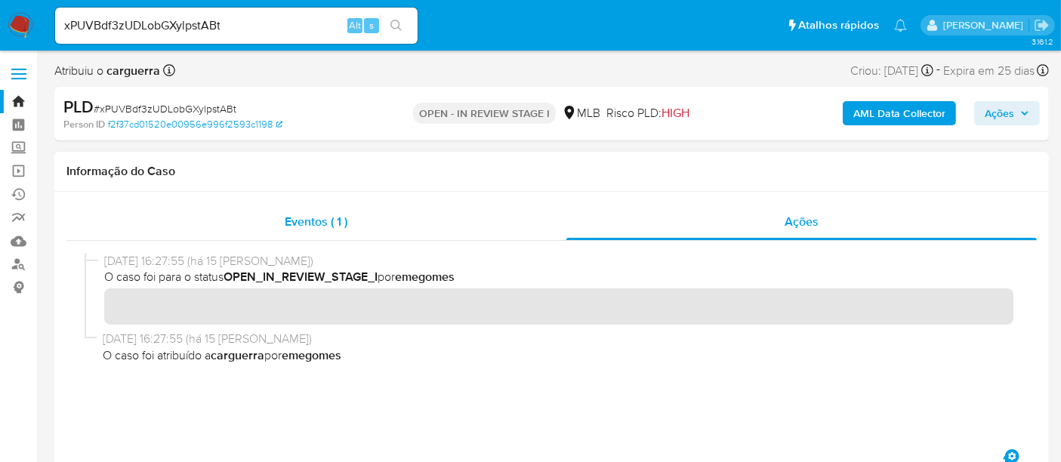
click at [316, 217] on span "Eventos ( 1 )" at bounding box center [316, 221] width 63 height 17
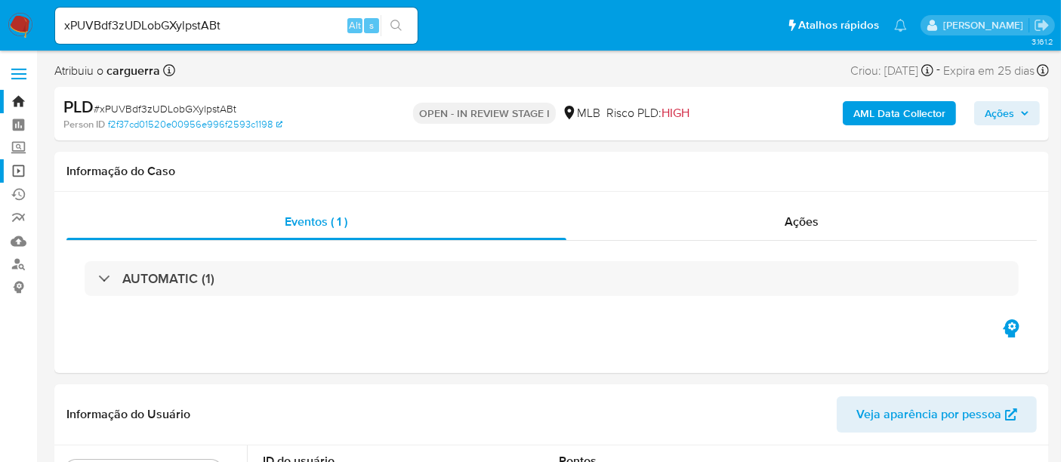
click at [19, 171] on link "Operações em massa" at bounding box center [90, 170] width 180 height 23
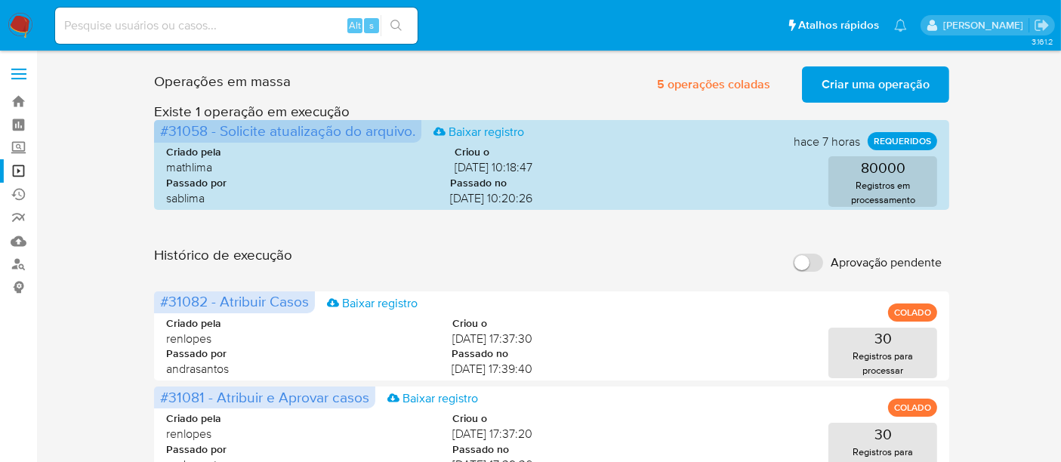
click at [119, 22] on input at bounding box center [236, 26] width 362 height 20
paste input "xPUVBdf3zUDLobGXylpstABt"
type input "xPUVBdf3zUDLobGXylpstABt"
click at [398, 21] on icon "search-icon" at bounding box center [395, 25] width 11 height 11
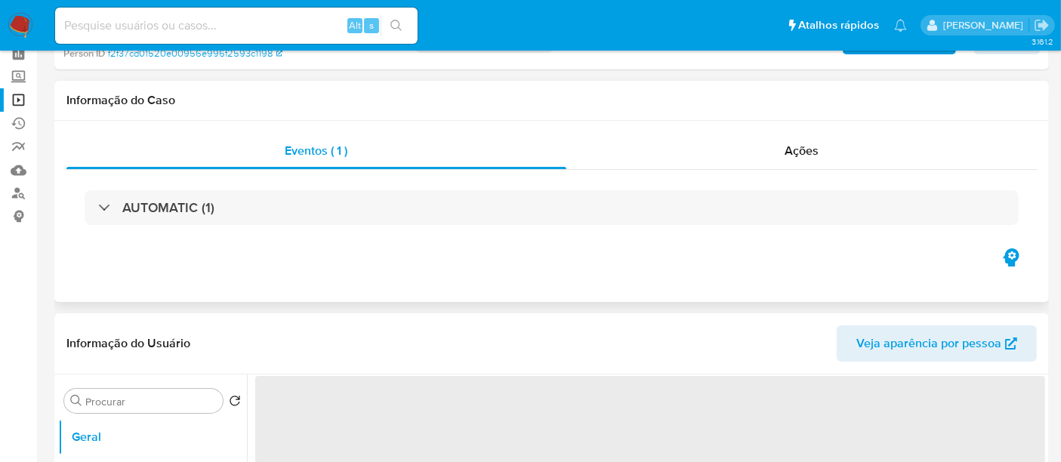
scroll to position [168, 0]
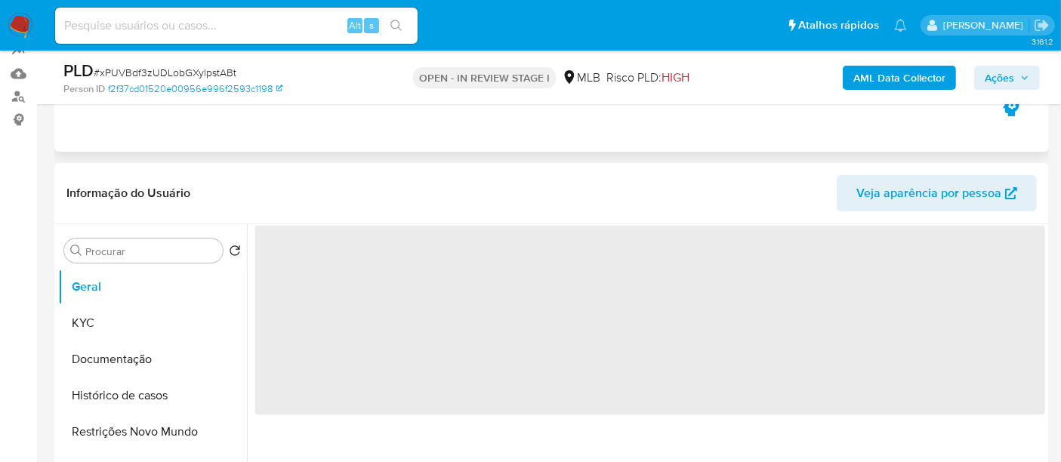
select select "10"
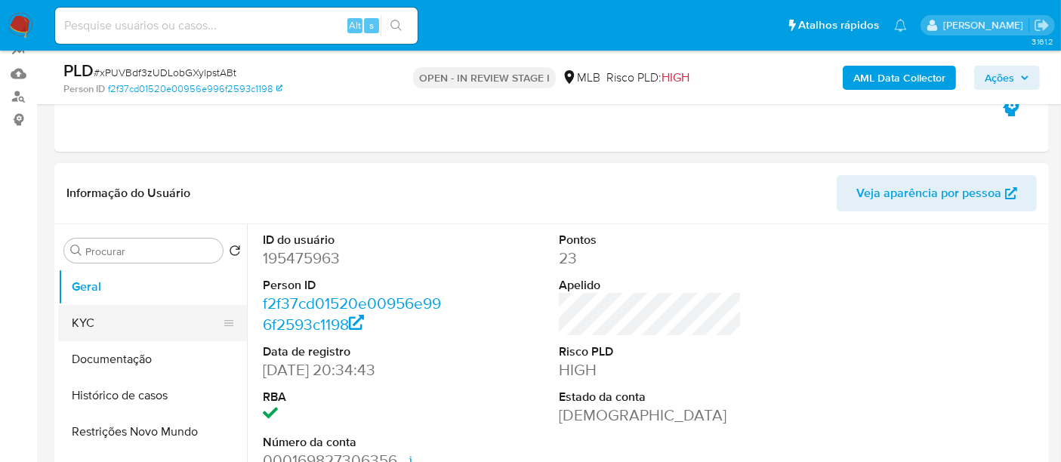
drag, startPoint x: 88, startPoint y: 325, endPoint x: 149, endPoint y: 313, distance: 61.4
click at [89, 325] on button "KYC" at bounding box center [146, 323] width 177 height 36
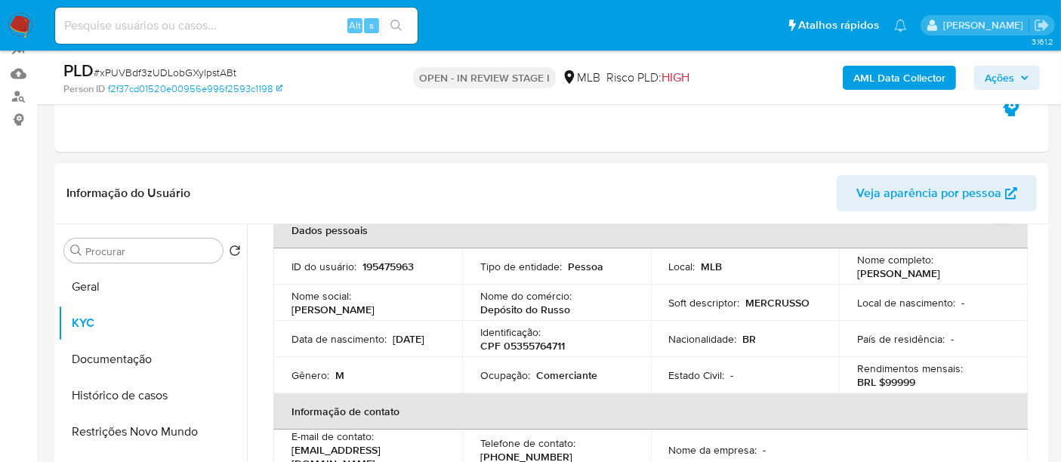
scroll to position [0, 0]
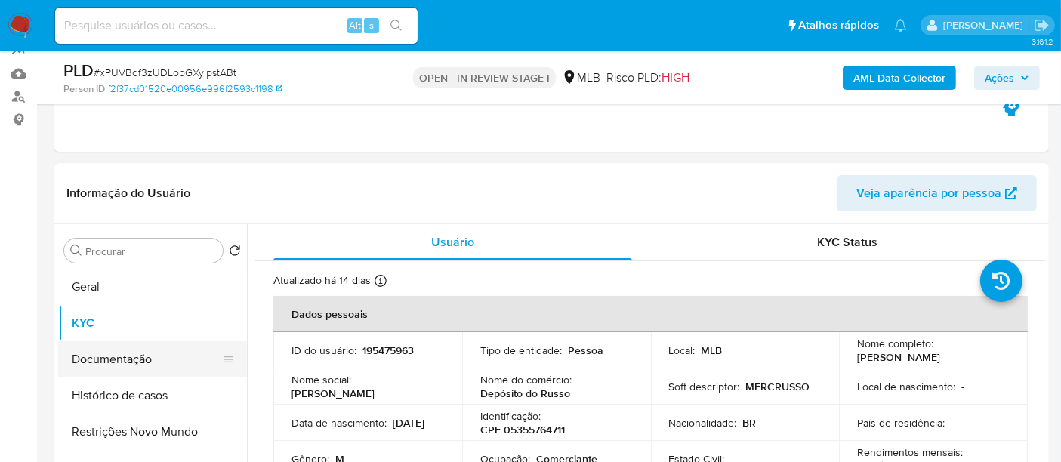
click at [121, 357] on button "Documentação" at bounding box center [146, 359] width 177 height 36
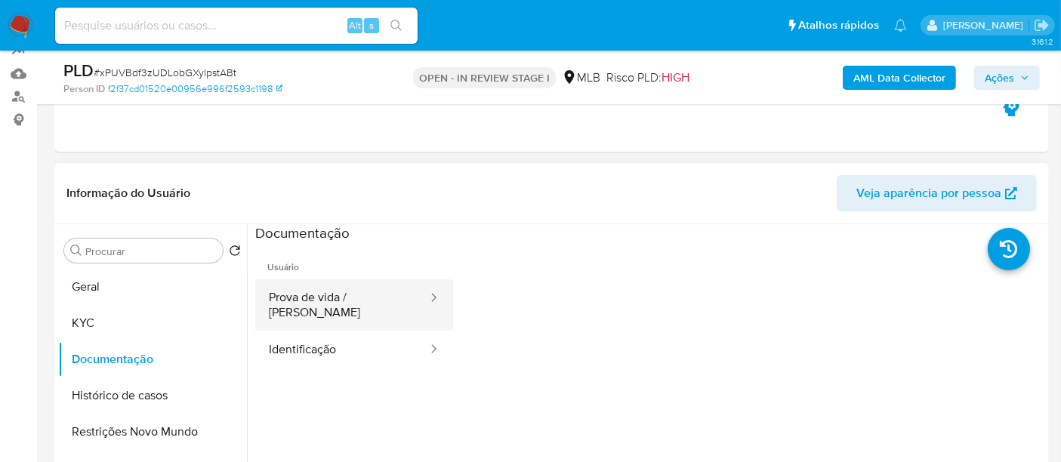
click at [297, 294] on button "Prova de vida / Selfie" at bounding box center [342, 304] width 174 height 51
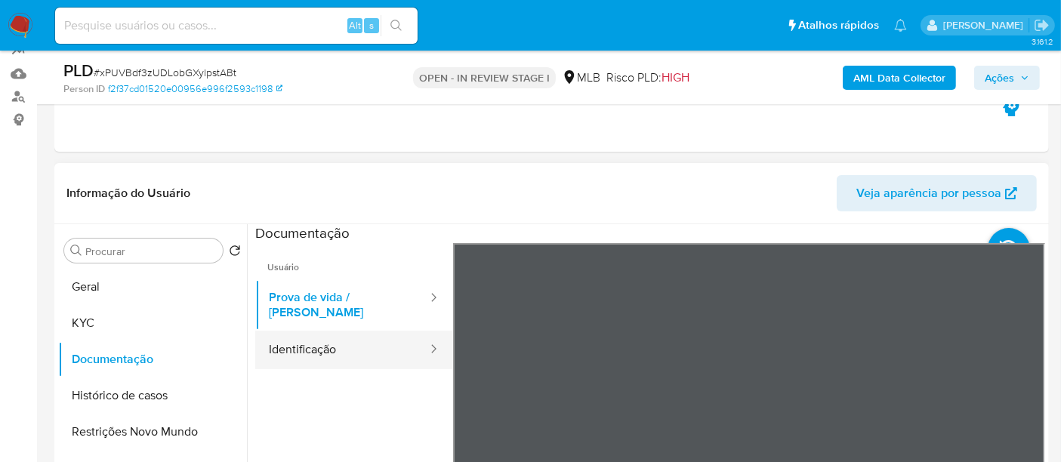
click at [332, 337] on button "Identificação" at bounding box center [342, 350] width 174 height 39
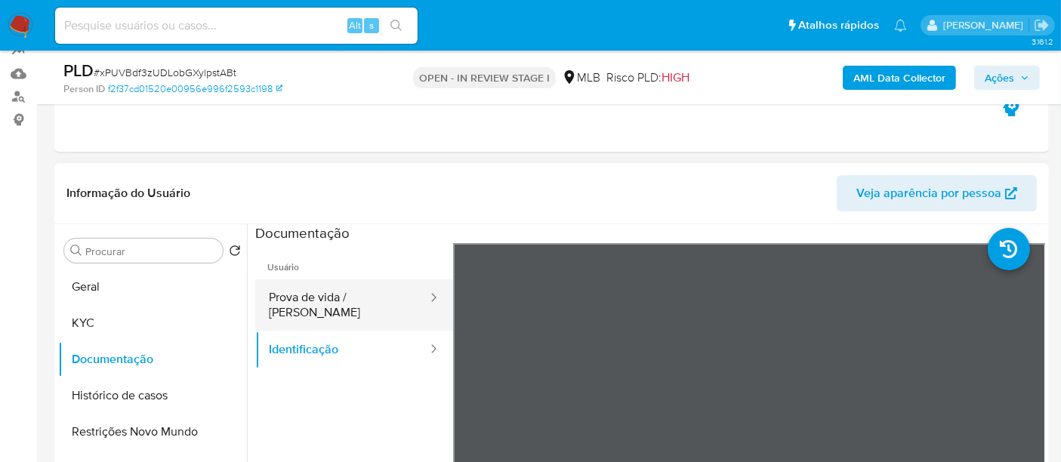
click at [322, 290] on button "Prova de vida / Selfie" at bounding box center [342, 304] width 174 height 51
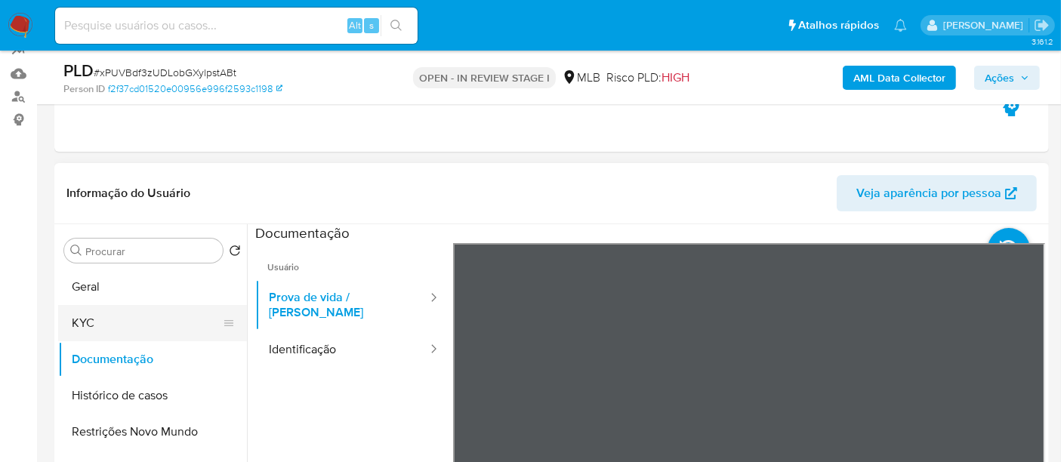
click at [151, 320] on button "KYC" at bounding box center [146, 323] width 177 height 36
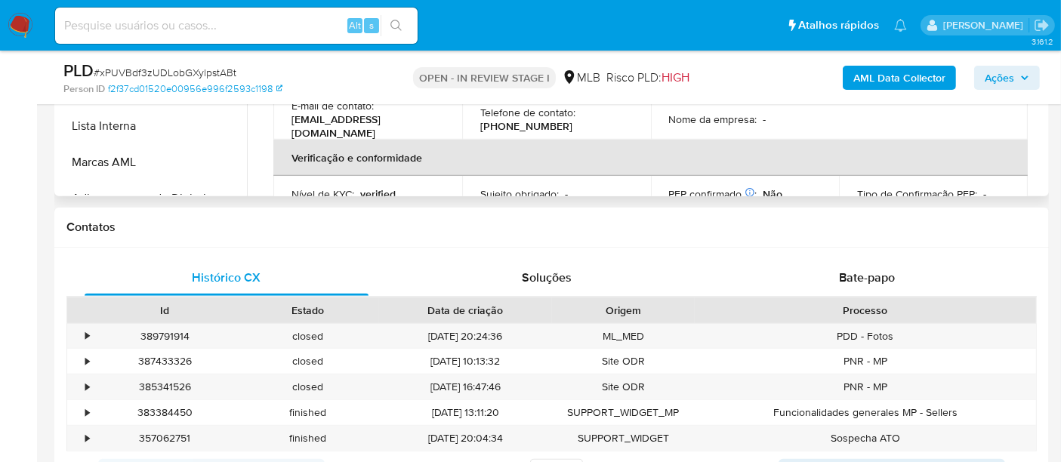
scroll to position [587, 0]
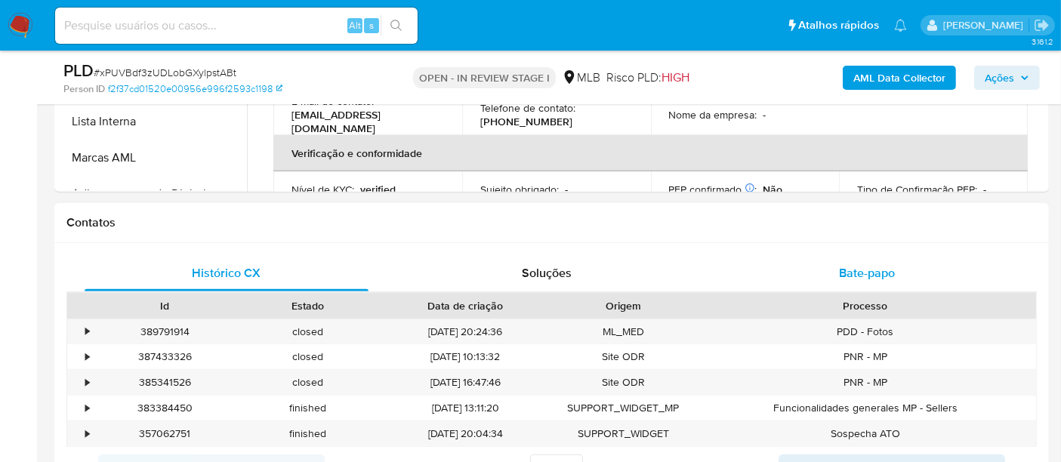
click at [872, 270] on span "Bate-papo" at bounding box center [867, 272] width 56 height 17
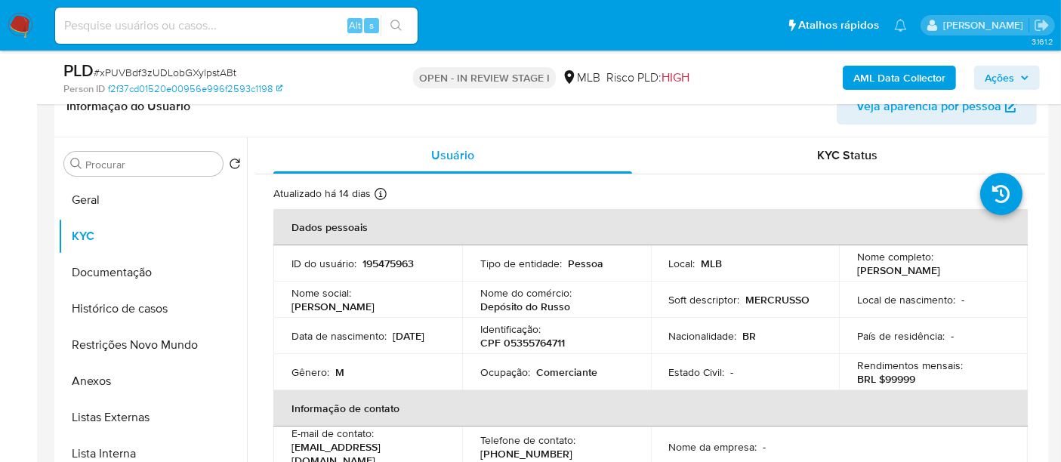
scroll to position [189, 0]
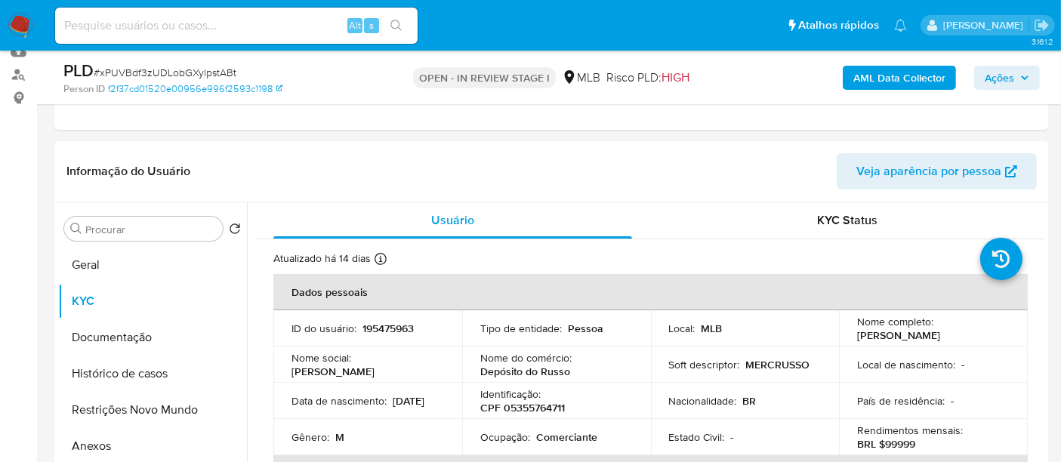
click at [88, 20] on input at bounding box center [236, 26] width 362 height 20
paste input "xPUVBdf3zUDLobGXylpstABt"
click at [396, 17] on button "search-icon" at bounding box center [396, 25] width 31 height 21
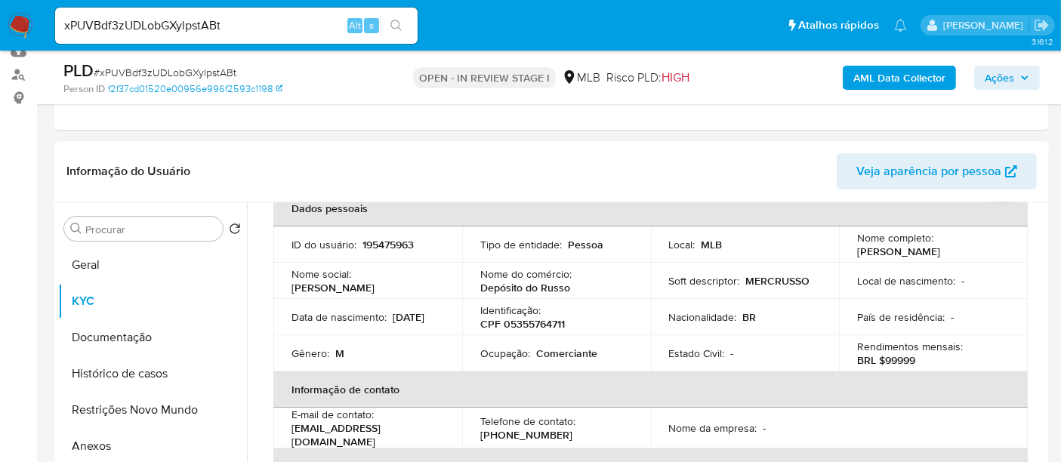
scroll to position [0, 0]
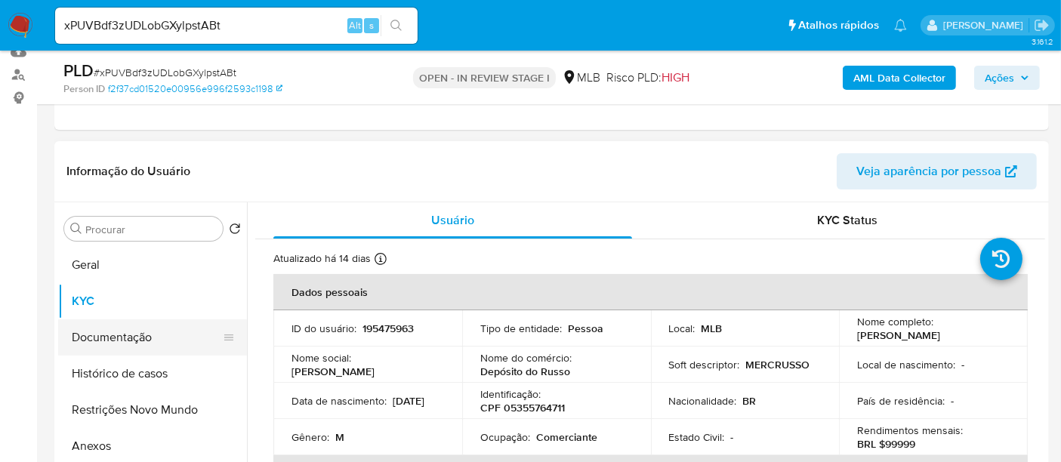
drag, startPoint x: 88, startPoint y: 336, endPoint x: 113, endPoint y: 336, distance: 24.9
click at [90, 336] on button "Documentação" at bounding box center [146, 337] width 177 height 36
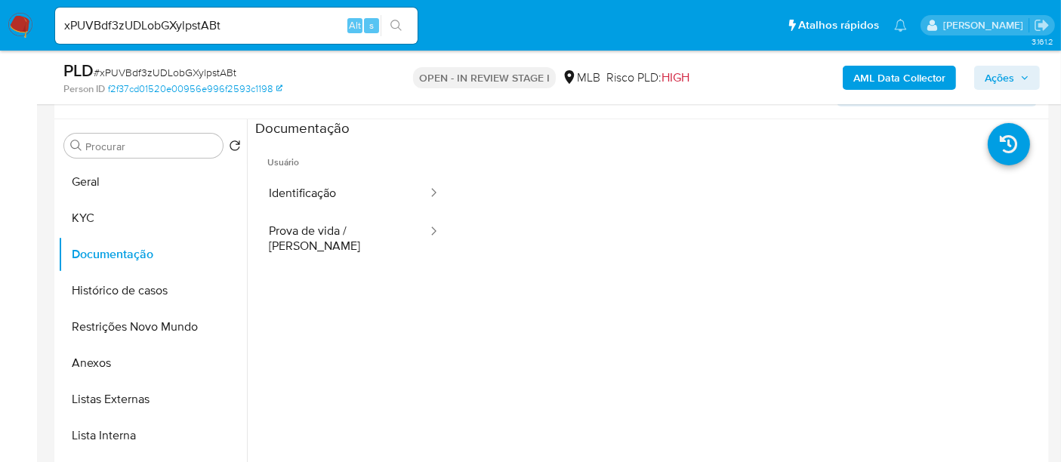
scroll to position [273, 0]
drag, startPoint x: 328, startPoint y: 196, endPoint x: 367, endPoint y: 200, distance: 39.5
click at [328, 195] on button "Identificação" at bounding box center [342, 193] width 174 height 39
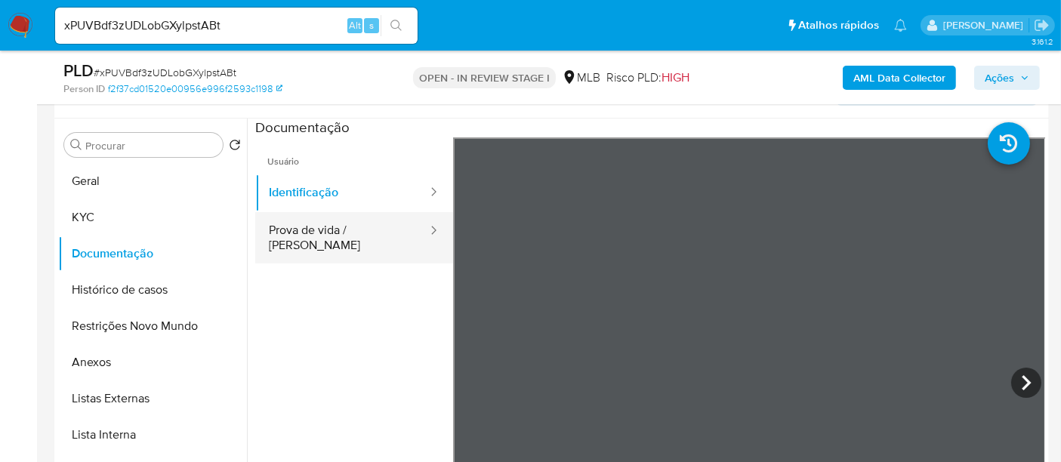
click at [313, 232] on button "Prova de vida / Selfie" at bounding box center [342, 237] width 174 height 51
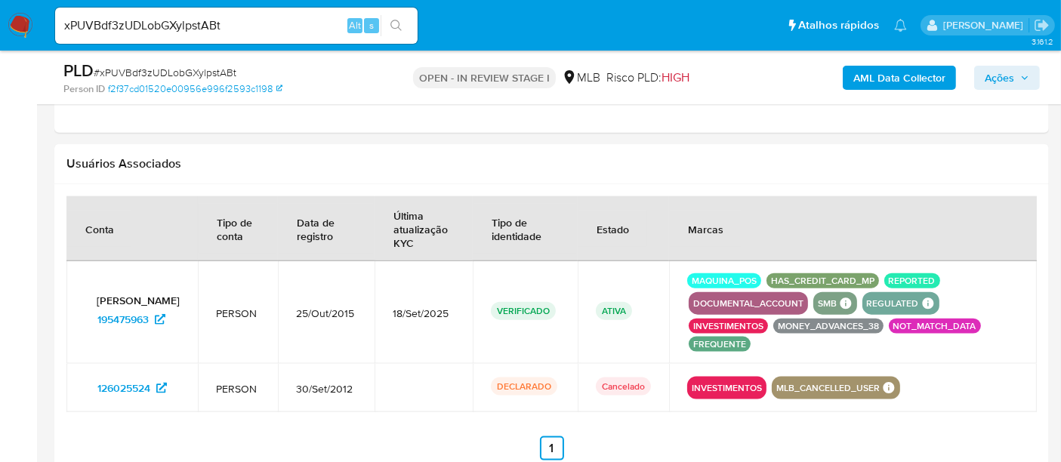
scroll to position [1821, 0]
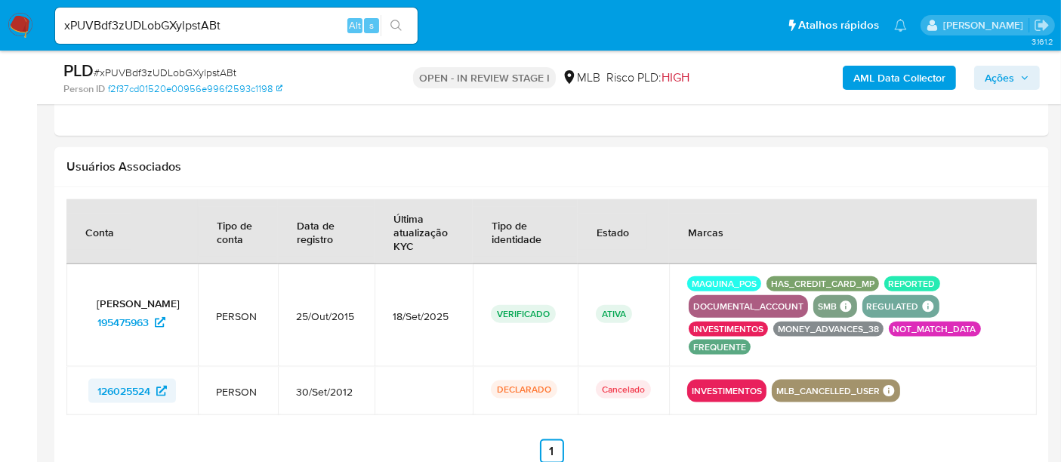
click at [124, 383] on span "126025524" at bounding box center [123, 391] width 53 height 24
click at [122, 331] on span "195475963" at bounding box center [122, 322] width 51 height 24
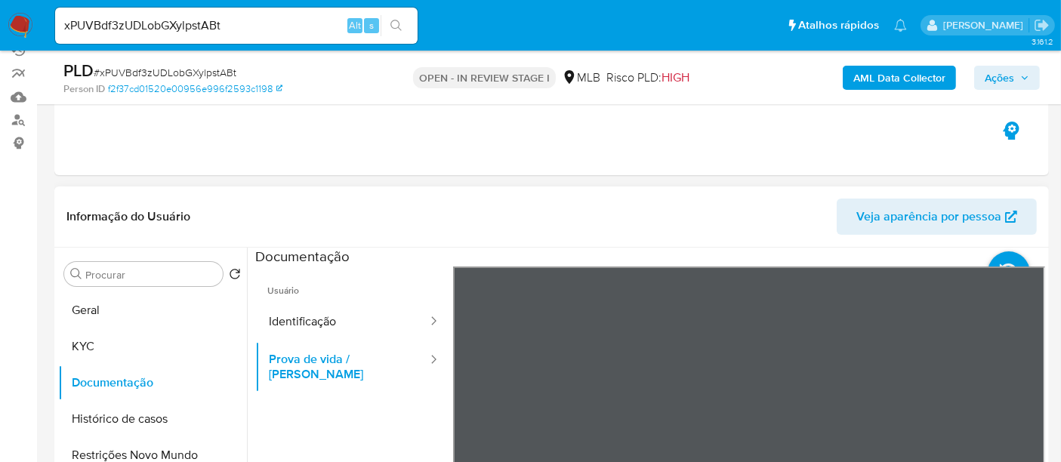
scroll to position [143, 0]
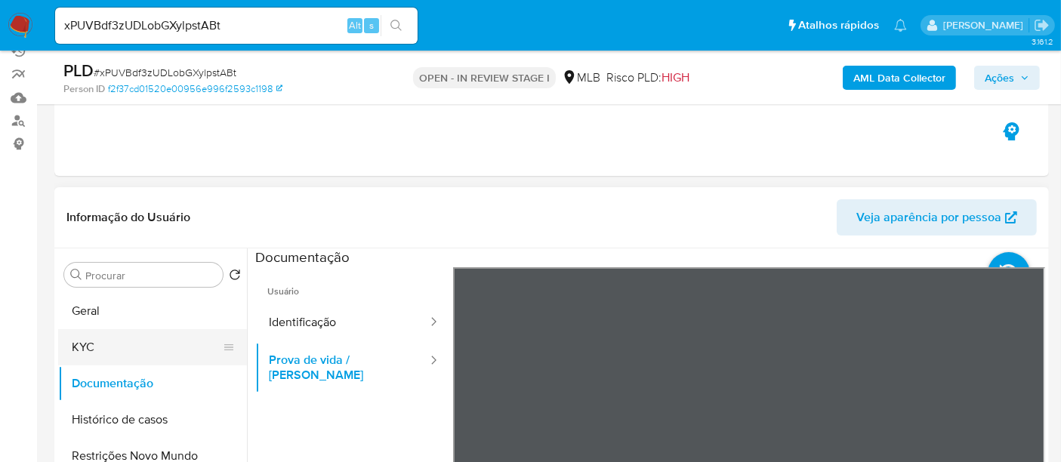
drag, startPoint x: 85, startPoint y: 344, endPoint x: 156, endPoint y: 347, distance: 71.8
click at [85, 346] on button "KYC" at bounding box center [146, 347] width 177 height 36
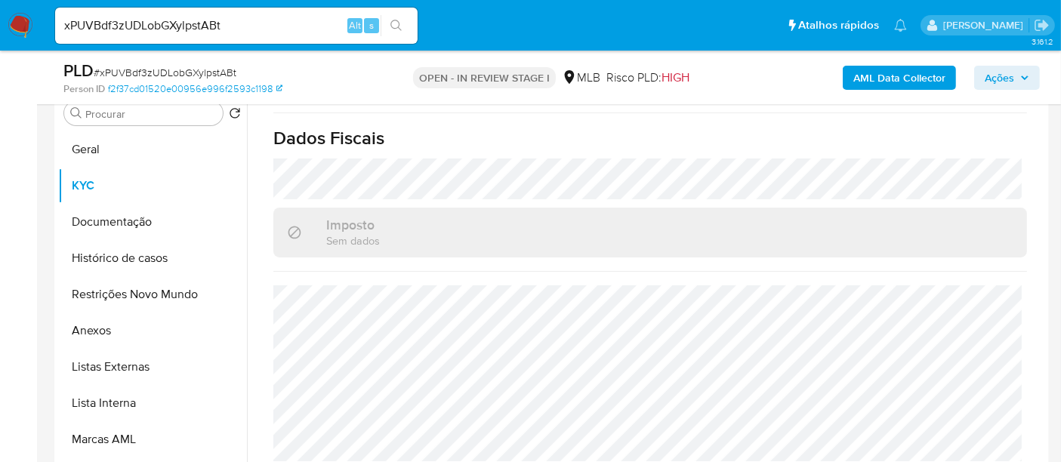
scroll to position [311, 0]
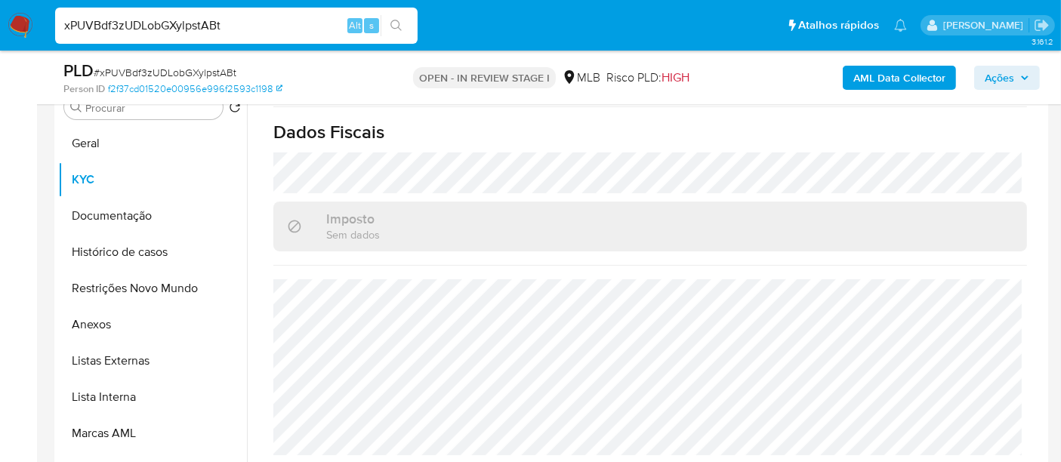
drag, startPoint x: 241, startPoint y: 25, endPoint x: 0, endPoint y: 14, distance: 241.1
click at [0, 14] on nav "Pausado Ver notificaciones xPUVBdf3zUDLobGXylpstABt Alt s Atalhos rápidos Presi…" at bounding box center [530, 25] width 1061 height 51
paste input "N4WyBWYazStTXnjwD9U7xlPO"
type input "N4WyBWYazStTXnjwD9U7xlPO"
click at [399, 22] on icon "search-icon" at bounding box center [396, 26] width 12 height 12
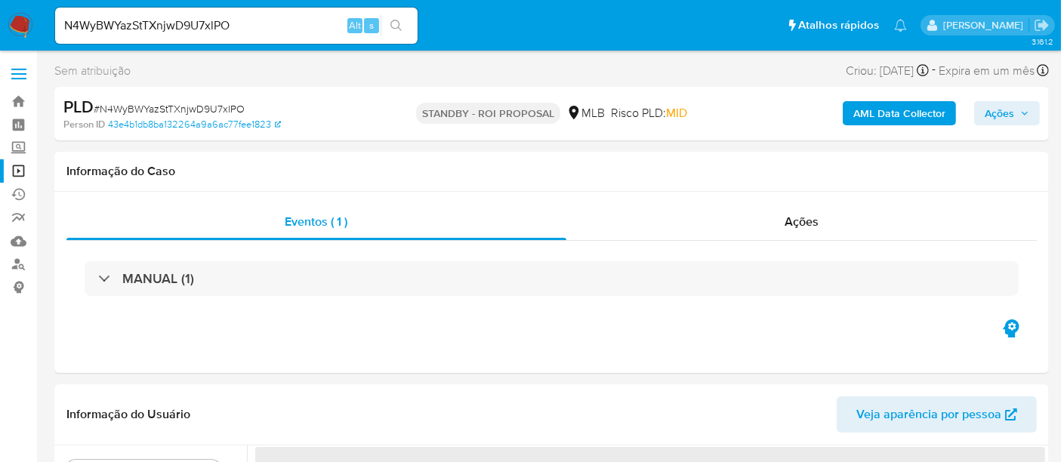
select select "10"
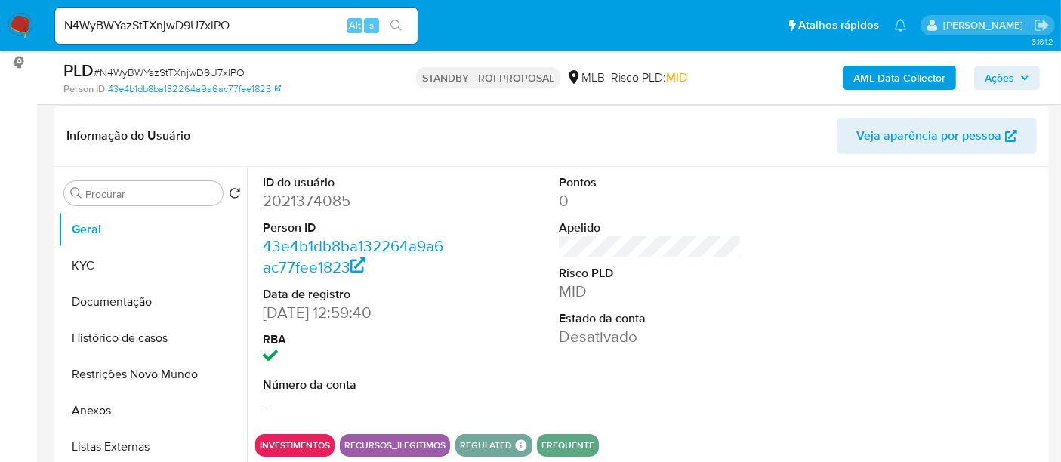
scroll to position [251, 0]
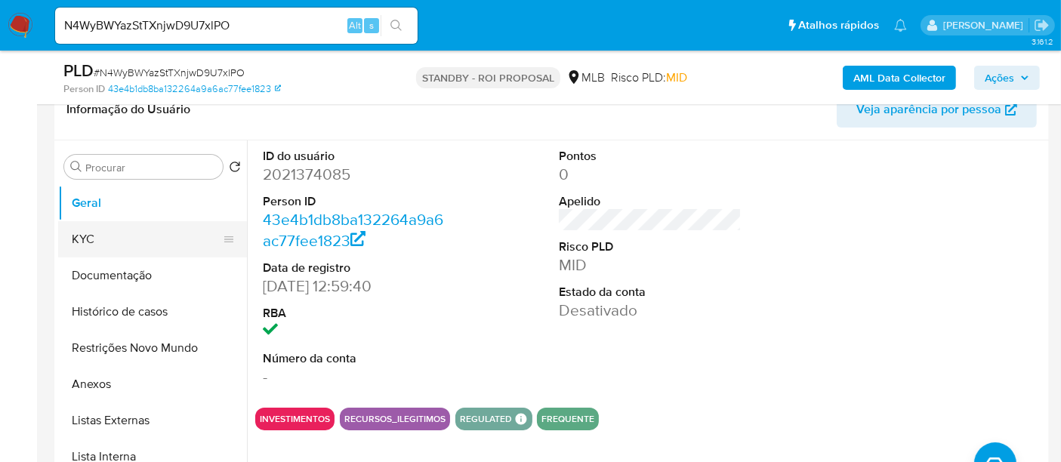
click at [85, 236] on button "KYC" at bounding box center [146, 239] width 177 height 36
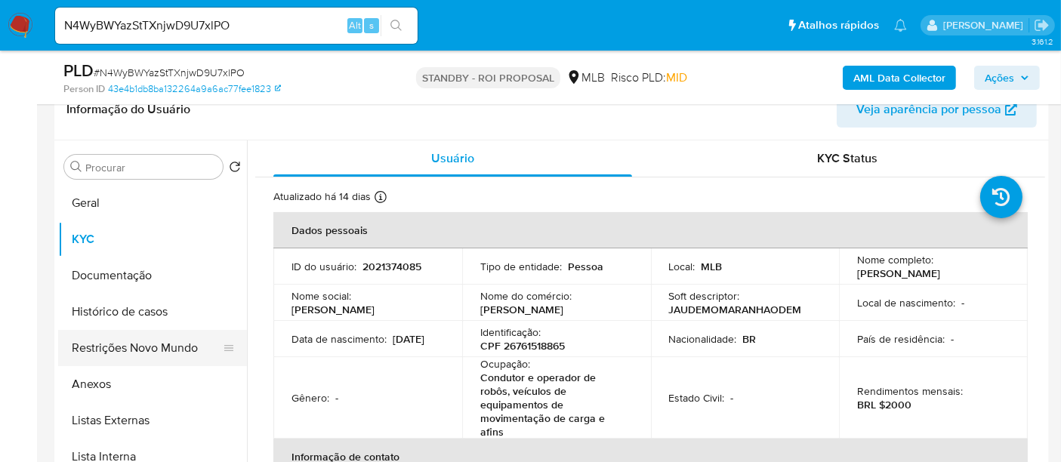
click at [101, 347] on button "Restrições Novo Mundo" at bounding box center [146, 348] width 177 height 36
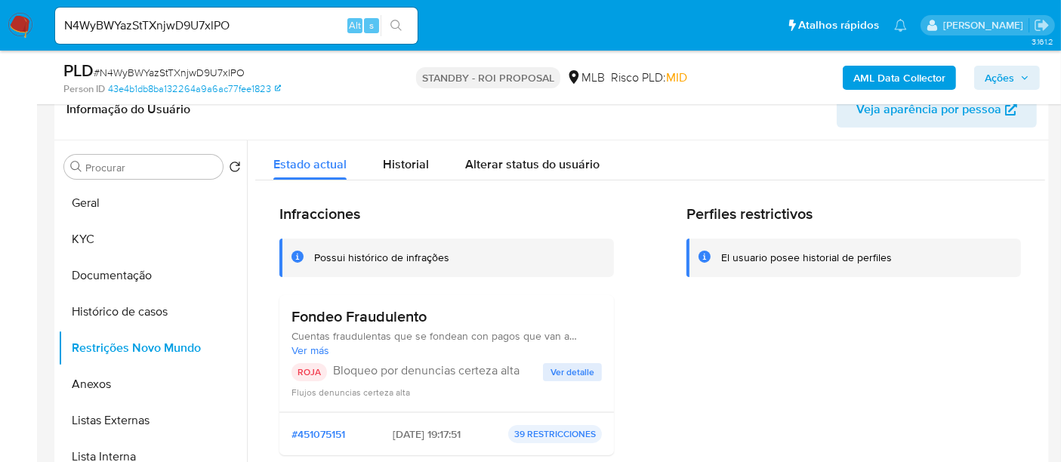
click at [567, 365] on span "Ver detalle" at bounding box center [572, 372] width 44 height 15
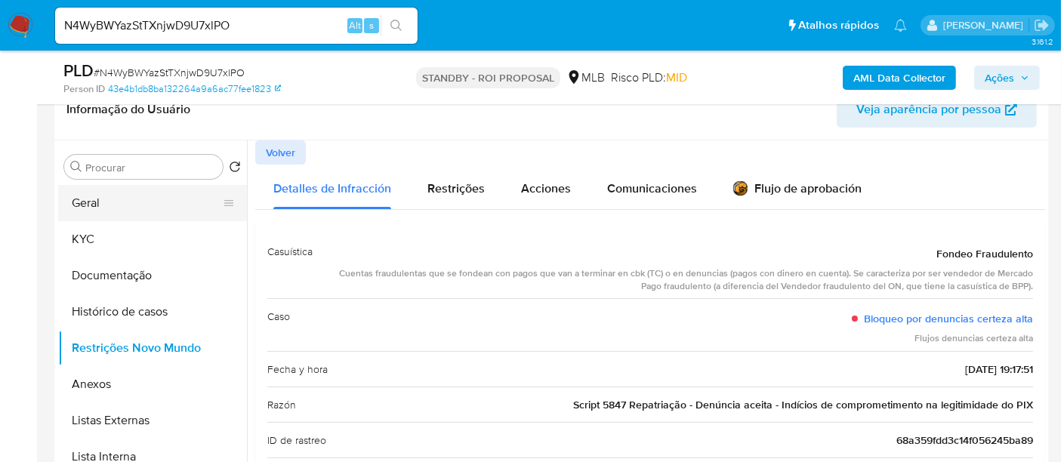
click at [95, 202] on button "Geral" at bounding box center [146, 203] width 177 height 36
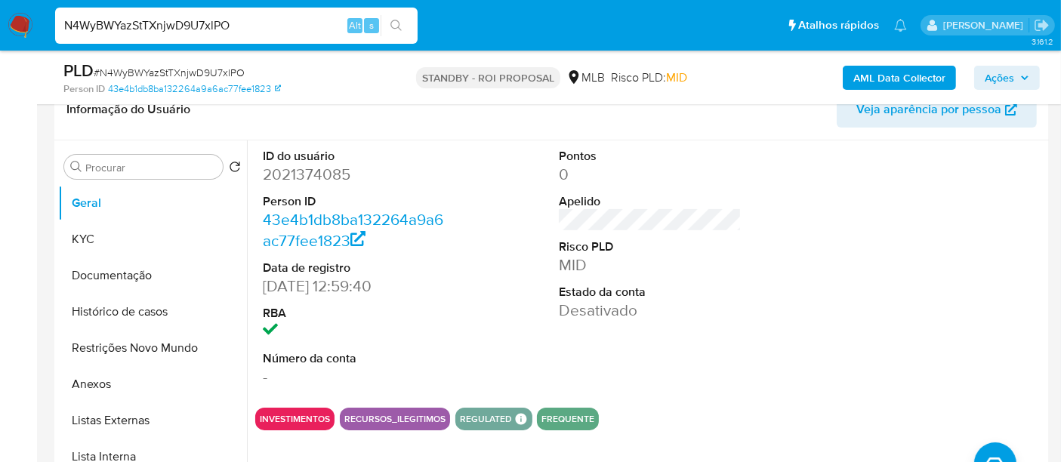
drag, startPoint x: 242, startPoint y: 26, endPoint x: 0, endPoint y: 40, distance: 242.7
click at [0, 40] on nav "Pausado Ver notificaciones N4WyBWYazStTXnjwD9U7xlPO Alt s Atalhos rápidos Presi…" at bounding box center [530, 25] width 1061 height 51
paste input "WrXvudsFVtCJ0XEB3RI1DXUb"
type input "WrXvudsFVtCJ0XEB3RI1DXUb"
click at [399, 20] on icon "search-icon" at bounding box center [396, 26] width 12 height 12
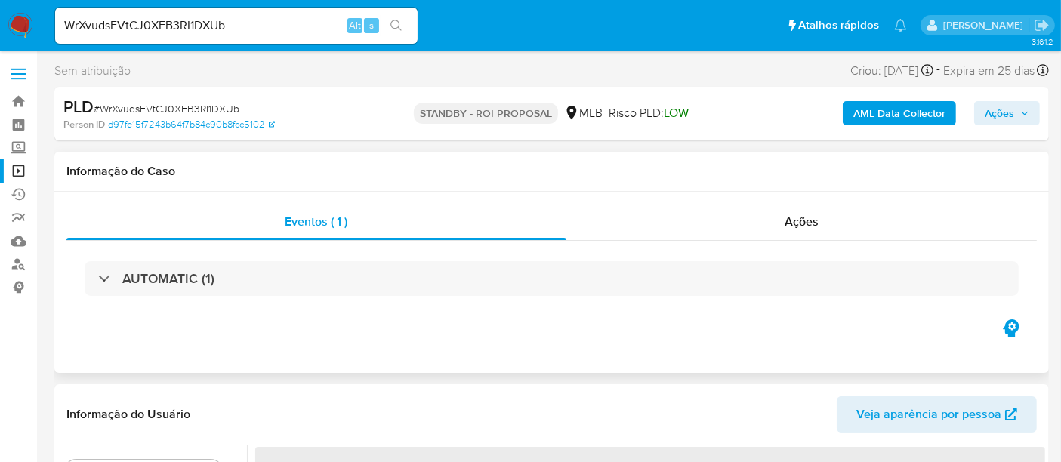
select select "10"
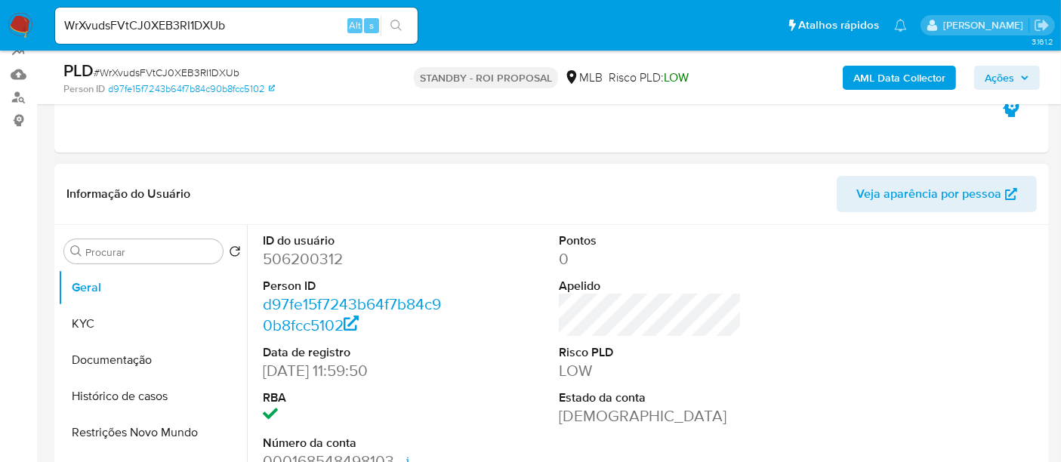
scroll to position [168, 0]
click at [111, 321] on button "KYC" at bounding box center [146, 323] width 177 height 36
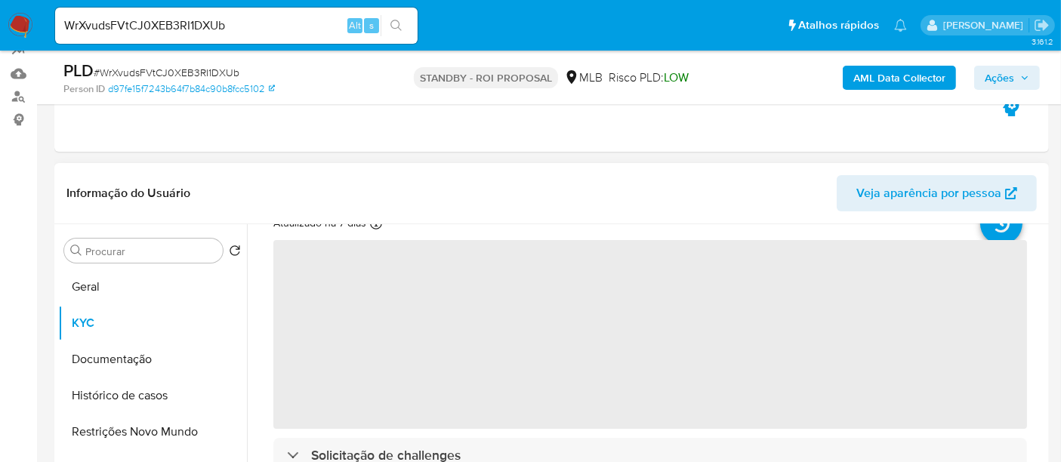
scroll to position [84, 0]
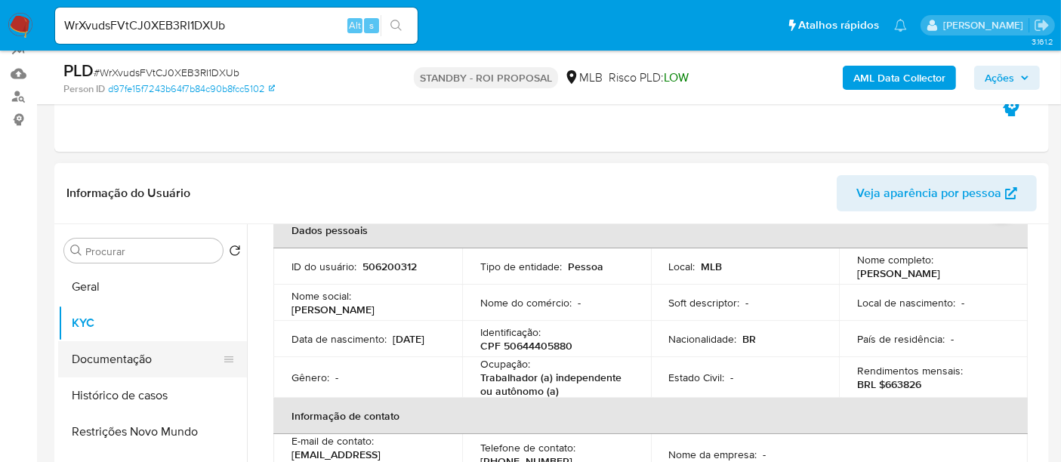
drag, startPoint x: 97, startPoint y: 359, endPoint x: 245, endPoint y: 352, distance: 148.9
click at [97, 359] on button "Documentação" at bounding box center [152, 359] width 189 height 36
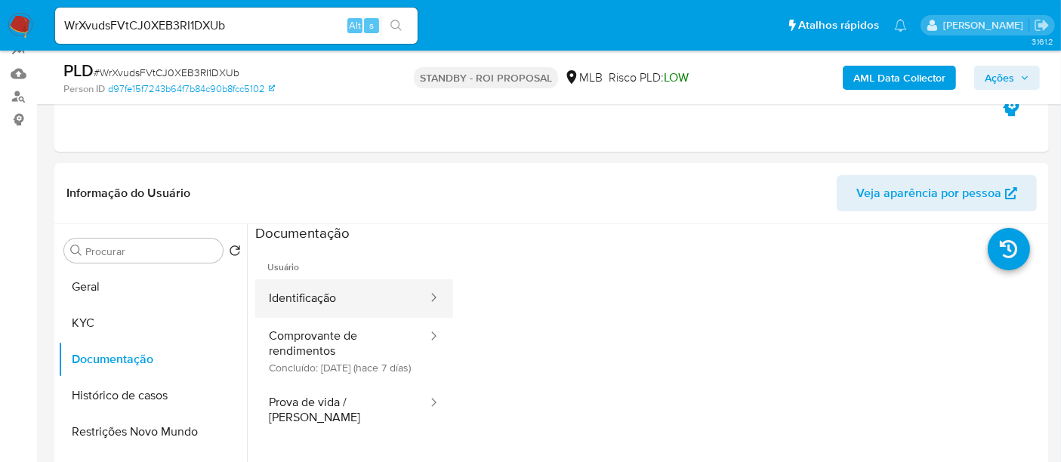
click at [328, 296] on button "Identificação" at bounding box center [342, 298] width 174 height 39
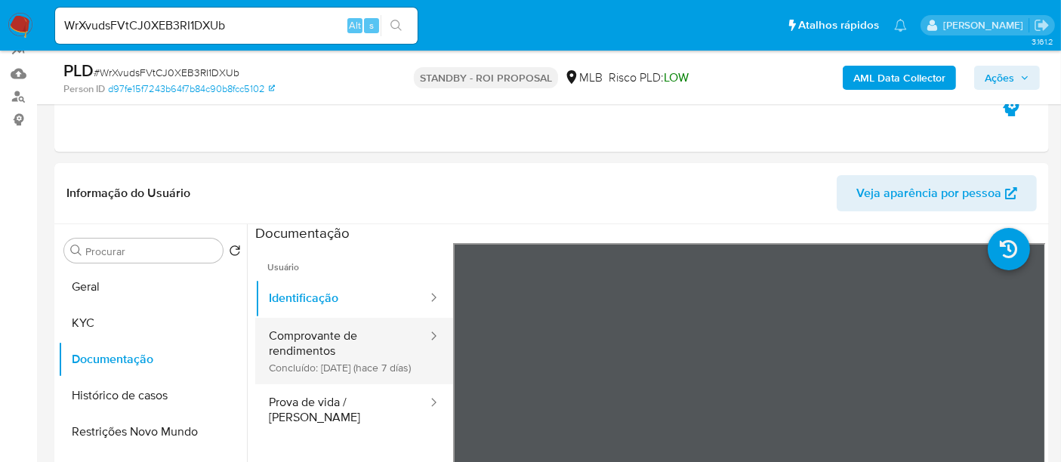
click at [304, 333] on button "Comprovante de rendimentos Concluído: 24/09/2025 (hace 7 días)" at bounding box center [342, 351] width 174 height 66
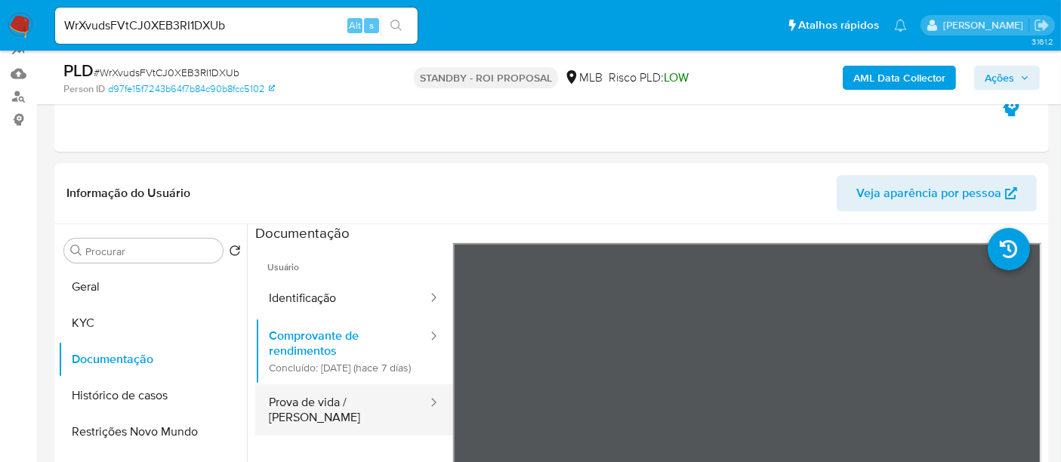
click at [321, 411] on button "Prova de vida / Selfie" at bounding box center [342, 409] width 174 height 51
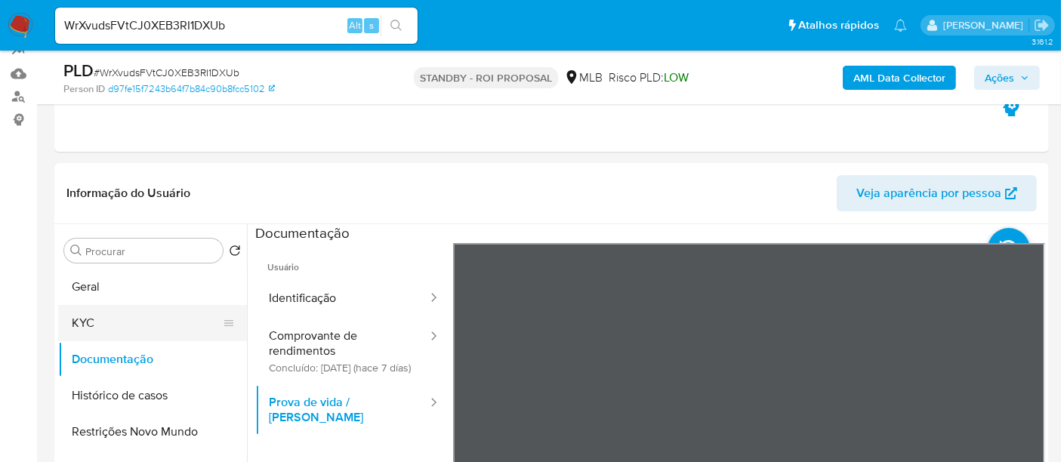
click at [82, 312] on button "KYC" at bounding box center [146, 323] width 177 height 36
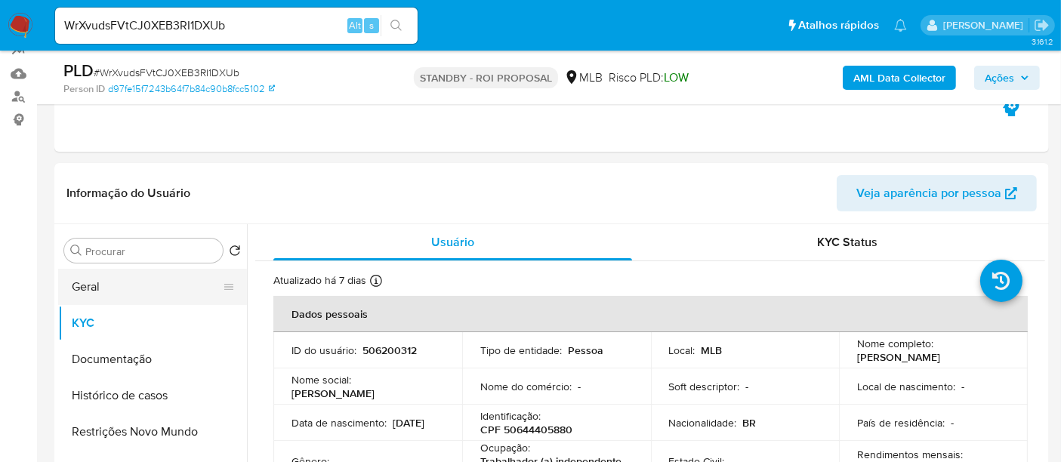
click at [100, 283] on button "Geral" at bounding box center [146, 287] width 177 height 36
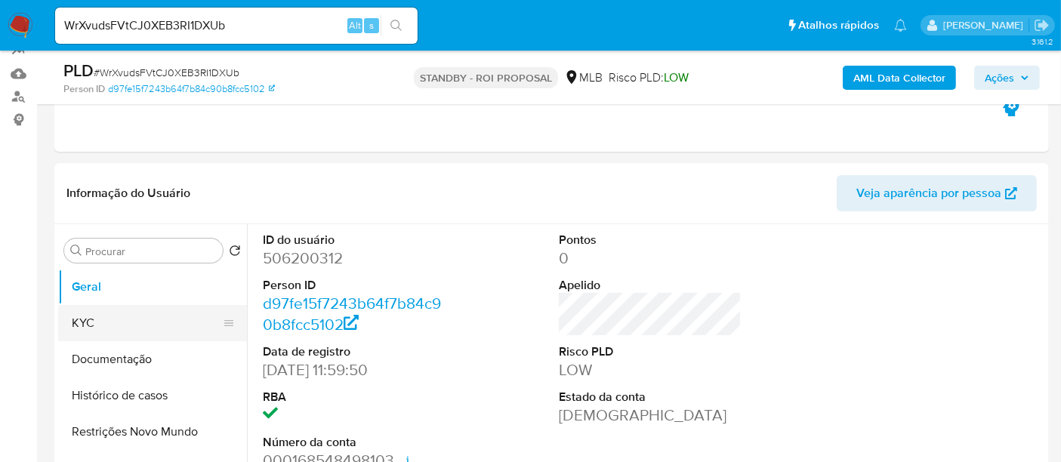
drag, startPoint x: 129, startPoint y: 318, endPoint x: 156, endPoint y: 321, distance: 27.3
click at [129, 318] on button "KYC" at bounding box center [146, 323] width 177 height 36
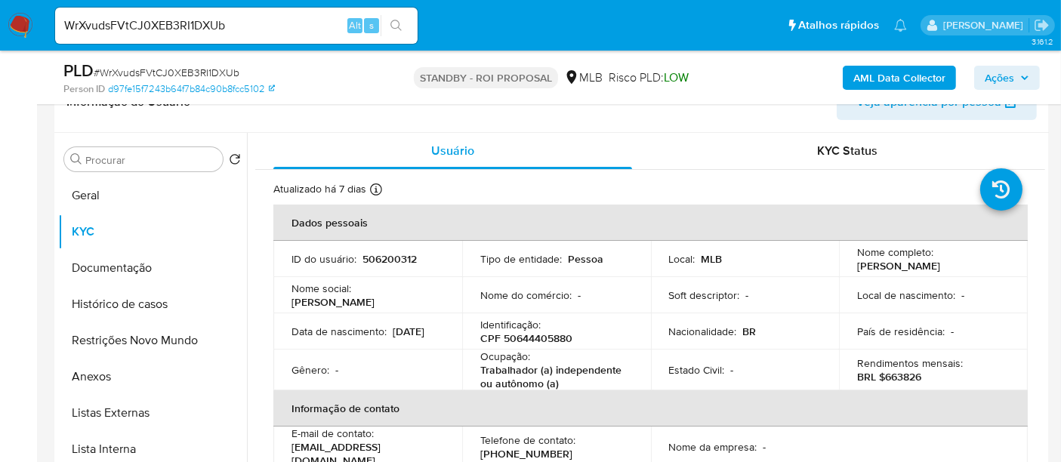
scroll to position [268, 0]
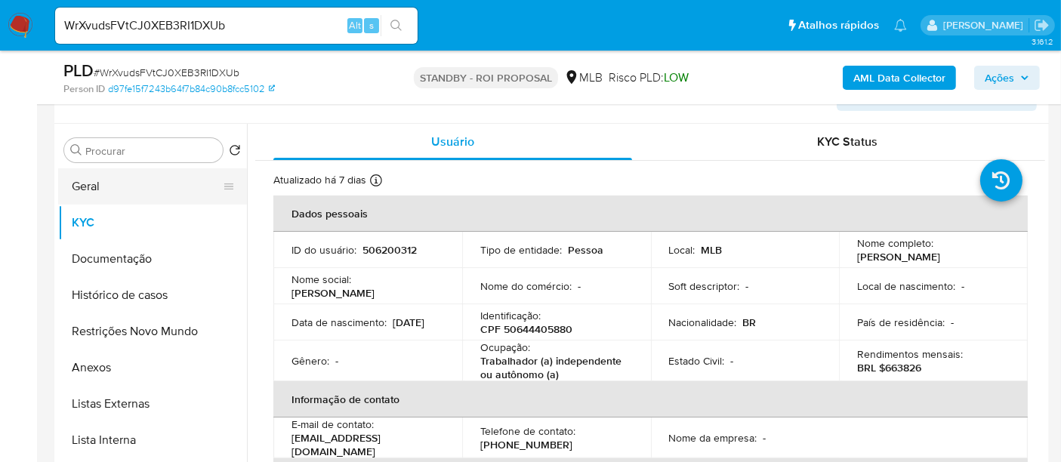
click at [94, 178] on button "Geral" at bounding box center [146, 186] width 177 height 36
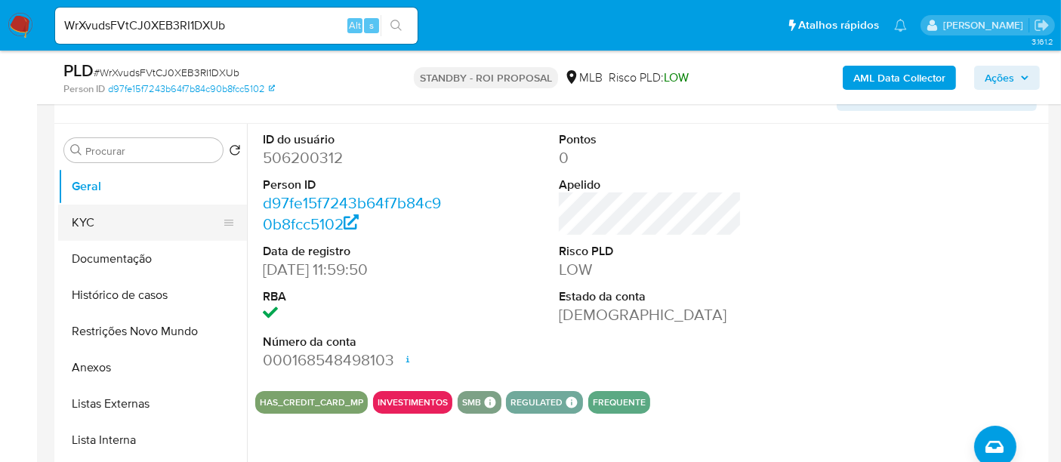
click at [79, 221] on button "KYC" at bounding box center [146, 223] width 177 height 36
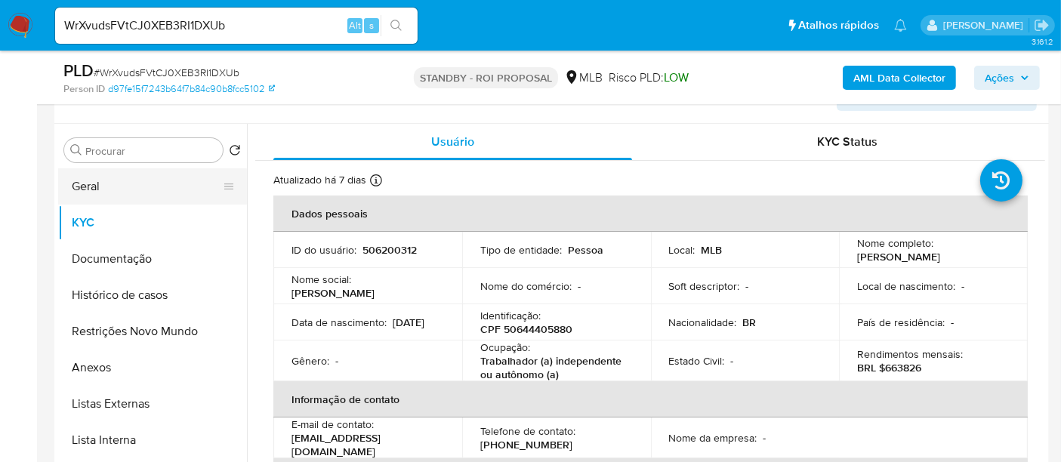
click at [96, 186] on button "Geral" at bounding box center [146, 186] width 177 height 36
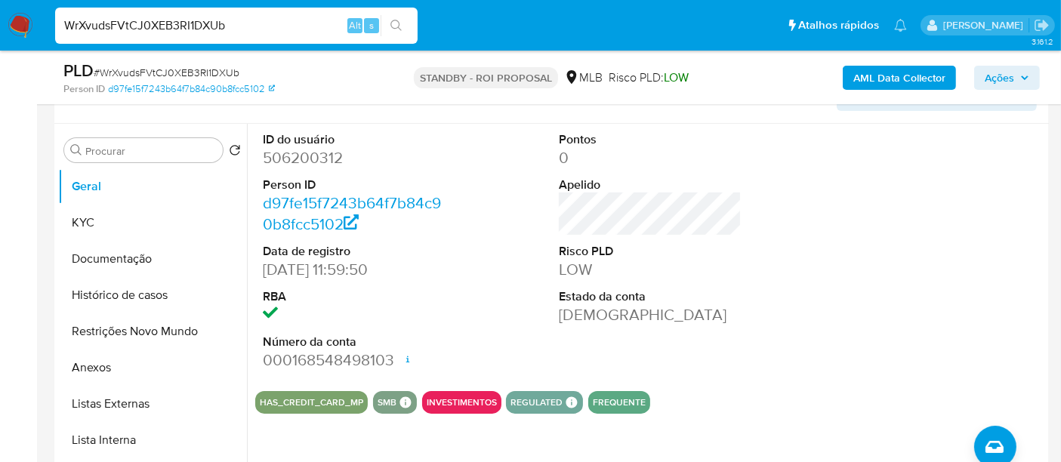
drag, startPoint x: 230, startPoint y: 23, endPoint x: 0, endPoint y: -2, distance: 231.5
paste input "NkstYWHZRgl9OYo88c7cnYLo"
type input "NkstYWHZRgl9OYo88c7cnYLo"
click at [397, 34] on button "search-icon" at bounding box center [396, 25] width 31 height 21
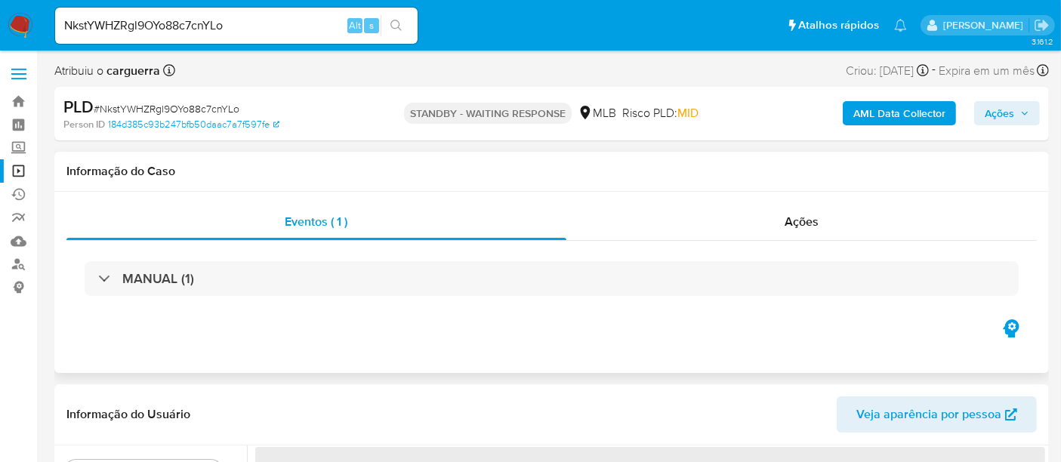
select select "10"
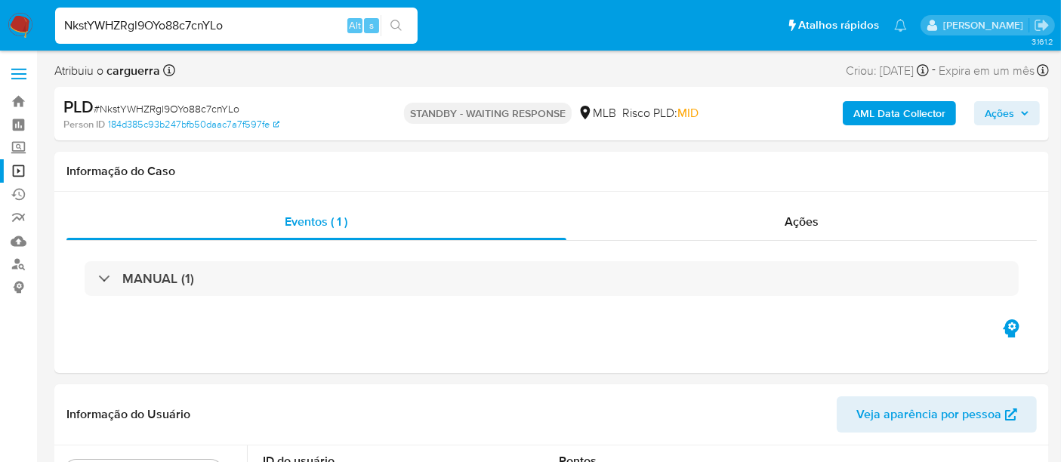
drag, startPoint x: 247, startPoint y: 16, endPoint x: 0, endPoint y: 1, distance: 247.3
click at [0, 1] on nav "Pausado Ver notificaciones NkstYWHZRgl9OYo88c7cnYLo Alt s Atalhos rápidos Presi…" at bounding box center [530, 25] width 1061 height 51
paste input "RK0yo934xTCicDMbnI7L2Qle"
type input "RK0yo934xTCicDMbnI7L2Qle"
click at [393, 21] on icon "search-icon" at bounding box center [396, 26] width 12 height 12
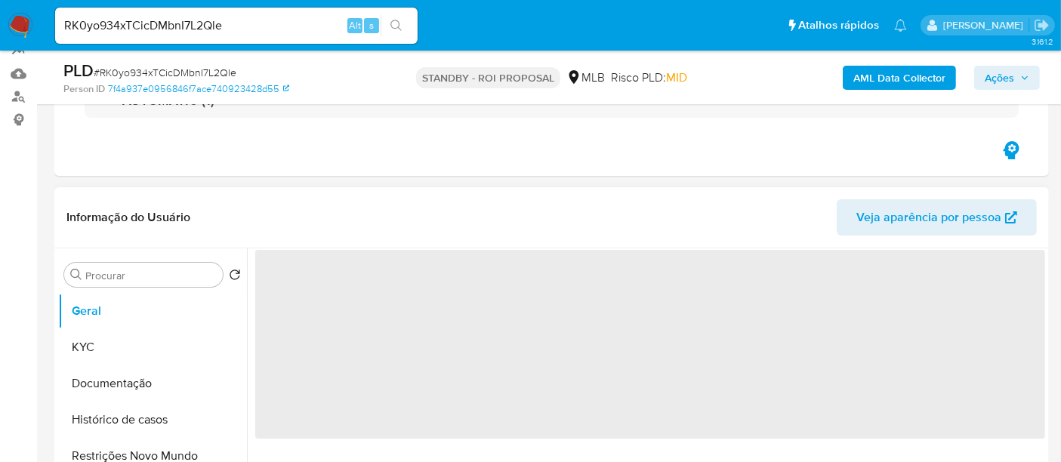
select select "10"
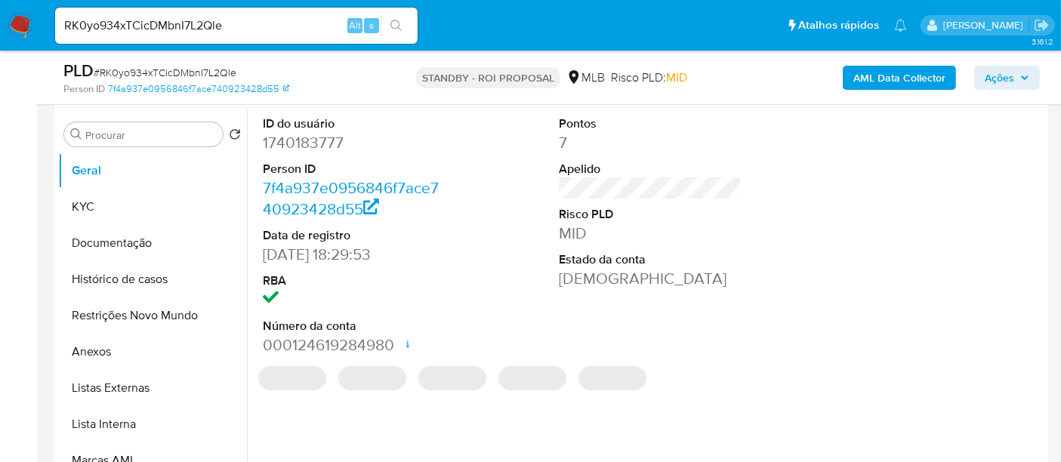
scroll to position [335, 0]
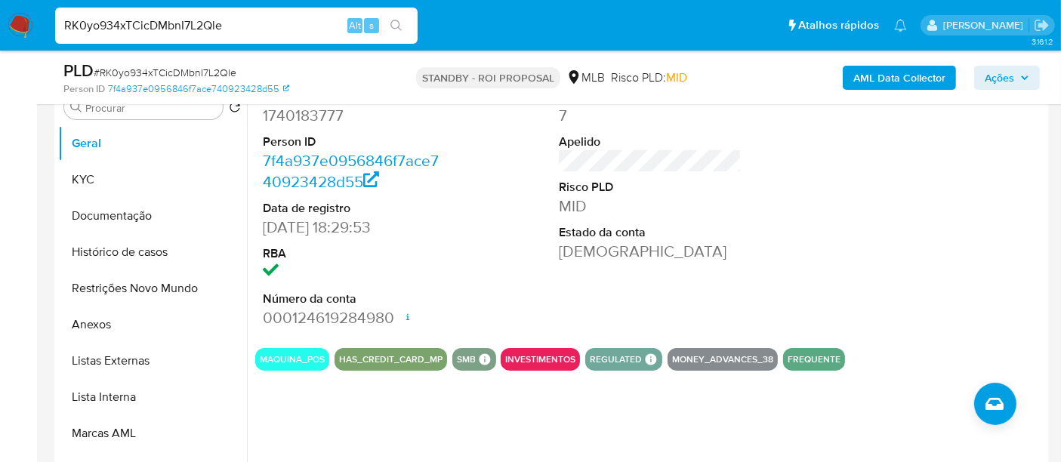
drag, startPoint x: 238, startPoint y: 32, endPoint x: 0, endPoint y: 14, distance: 238.5
click at [0, 14] on nav "Pausado Ver notificaciones RK0yo934xTCicDMbnI7L2Qle Alt s Atalhos rápidos Presi…" at bounding box center [530, 25] width 1061 height 51
paste input "u0lQ12g6FGa7FyDqQ3rMZZi"
type input "Ru0lQ12g6FGa7FyDqQ3rMZZi"
click at [399, 22] on icon "search-icon" at bounding box center [395, 25] width 11 height 11
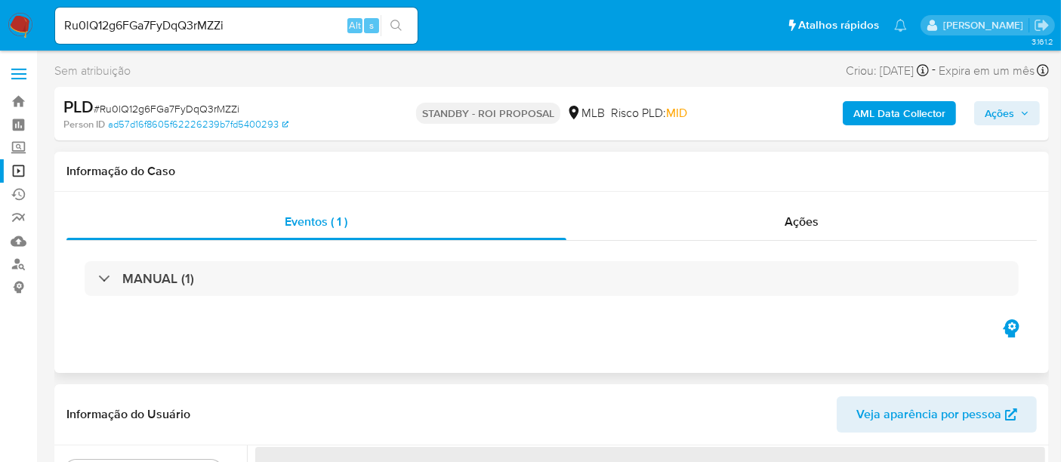
select select "10"
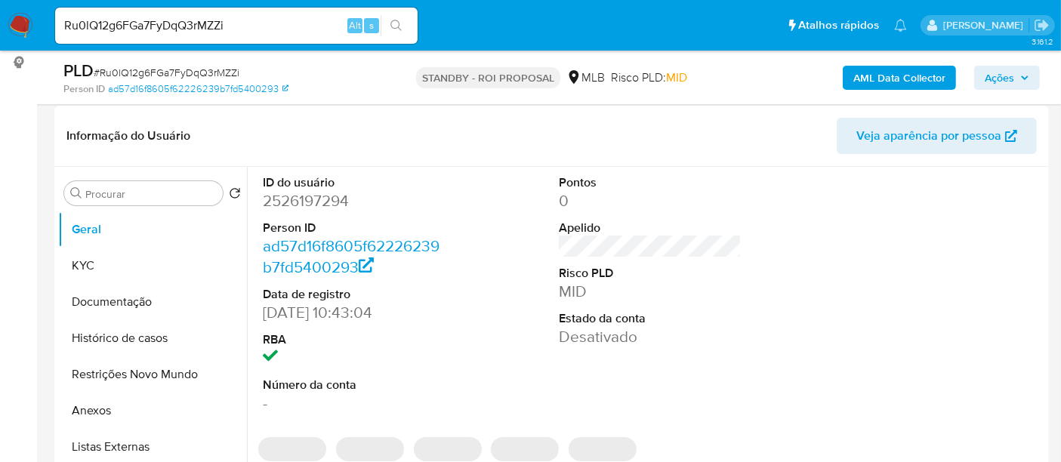
scroll to position [251, 0]
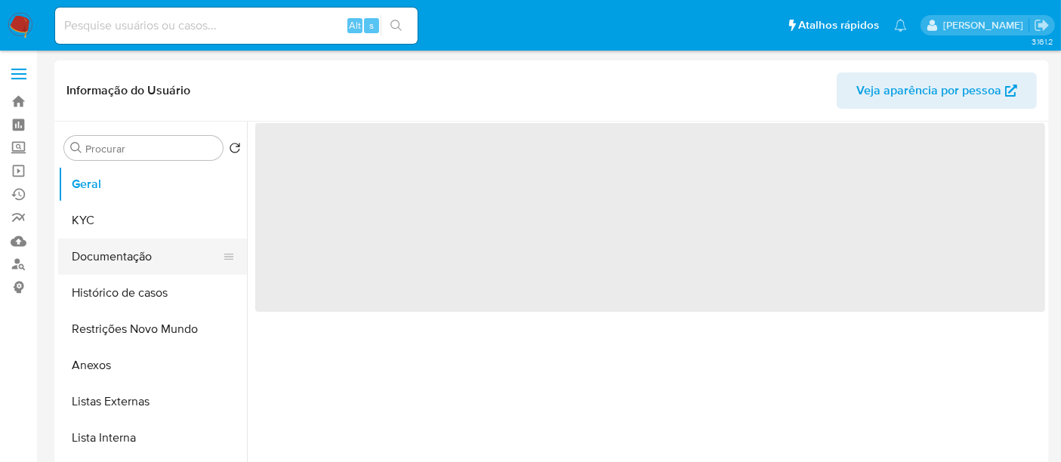
select select "10"
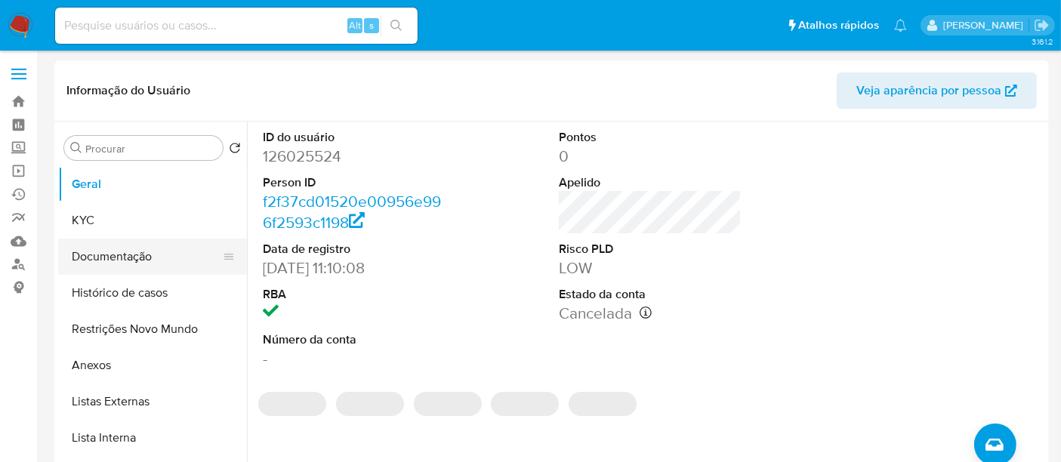
click at [100, 253] on button "Documentação" at bounding box center [146, 257] width 177 height 36
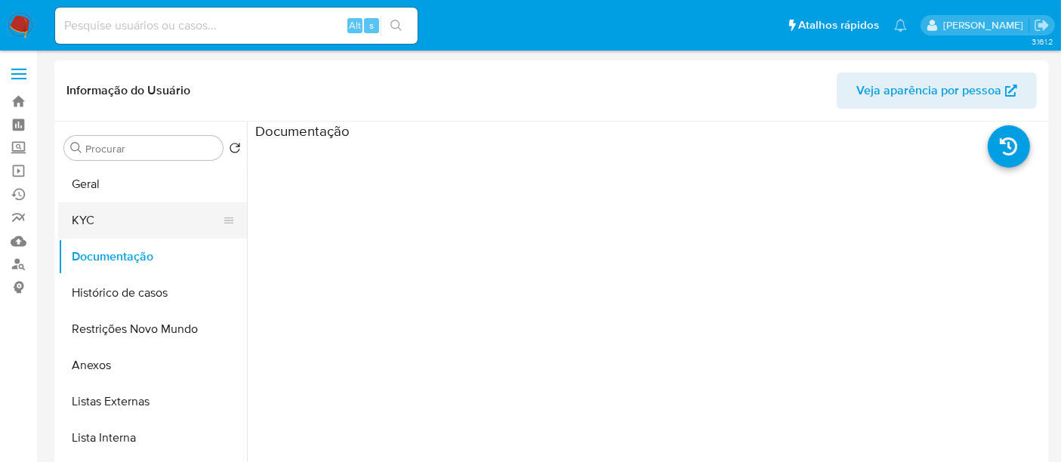
click at [83, 217] on button "KYC" at bounding box center [146, 220] width 177 height 36
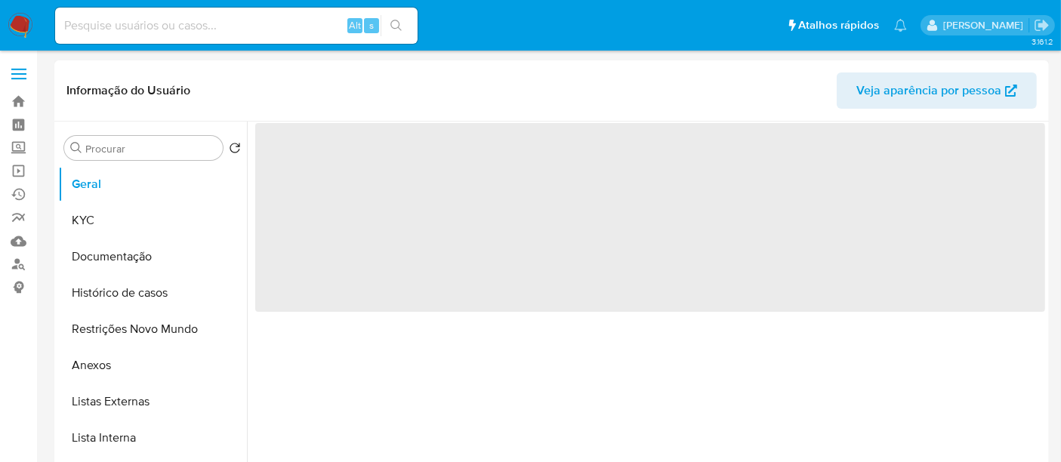
select select "10"
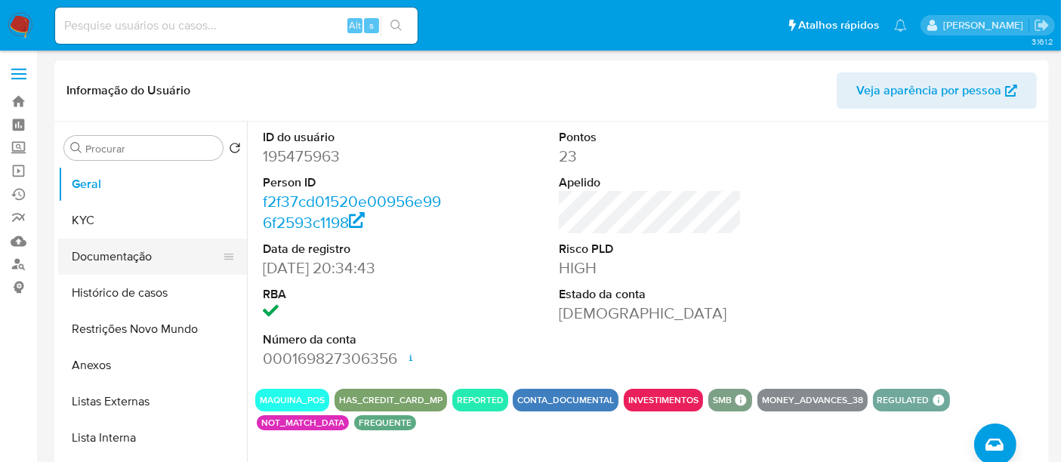
click at [119, 257] on button "Documentação" at bounding box center [146, 257] width 177 height 36
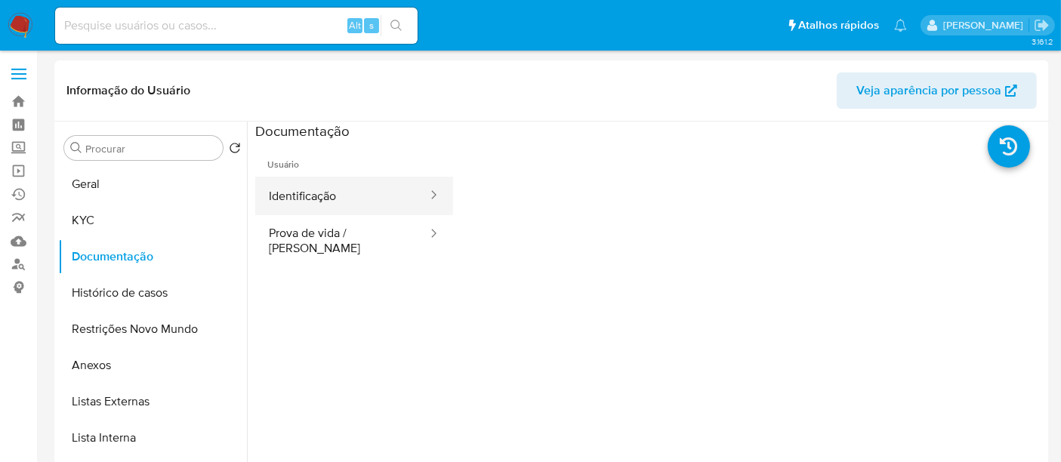
click at [337, 189] on button "Identificação" at bounding box center [342, 196] width 174 height 39
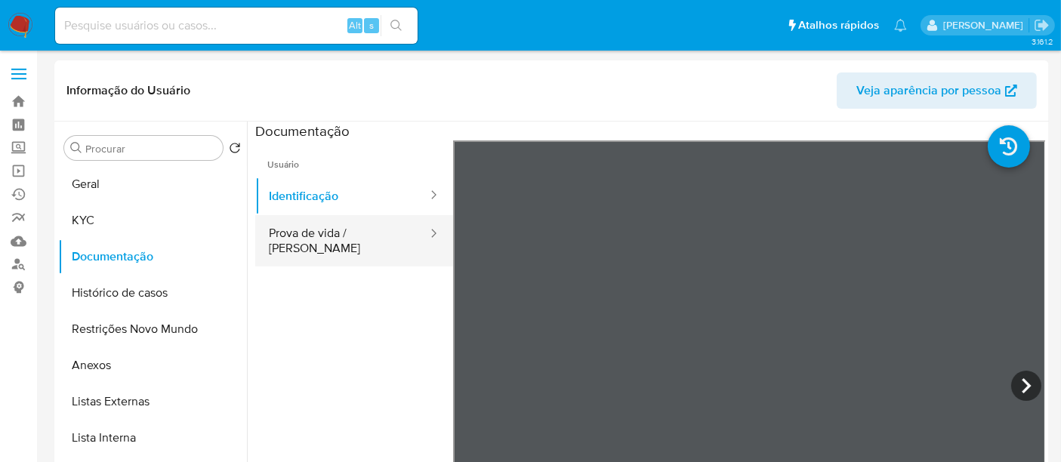
click at [334, 238] on button "Prova de vida / Selfie" at bounding box center [342, 240] width 174 height 51
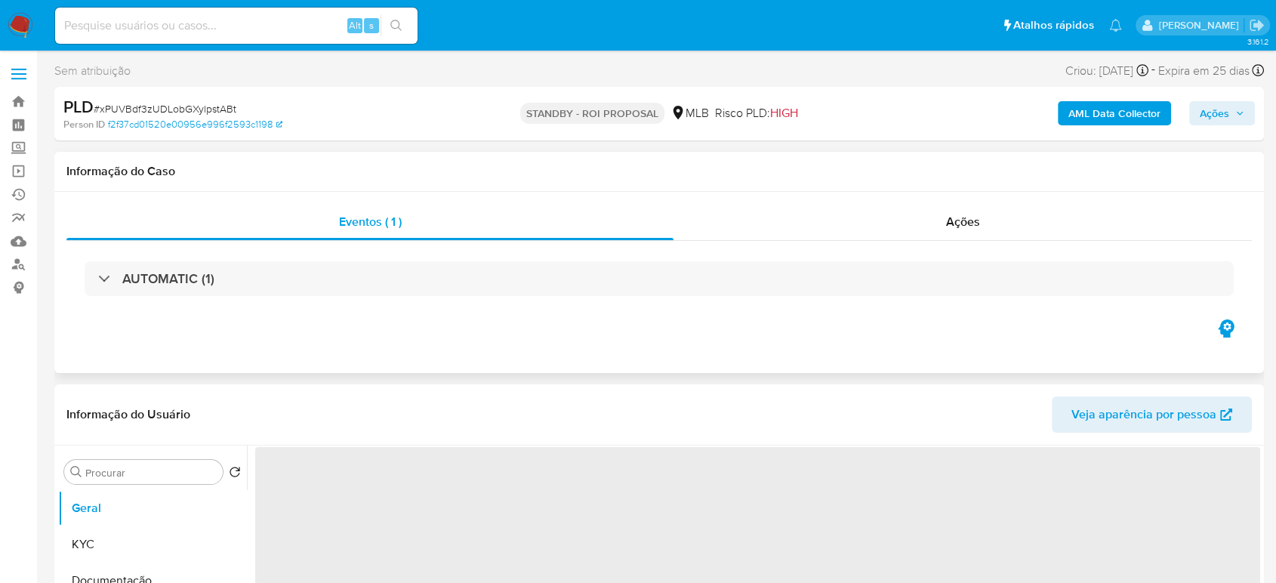
select select "10"
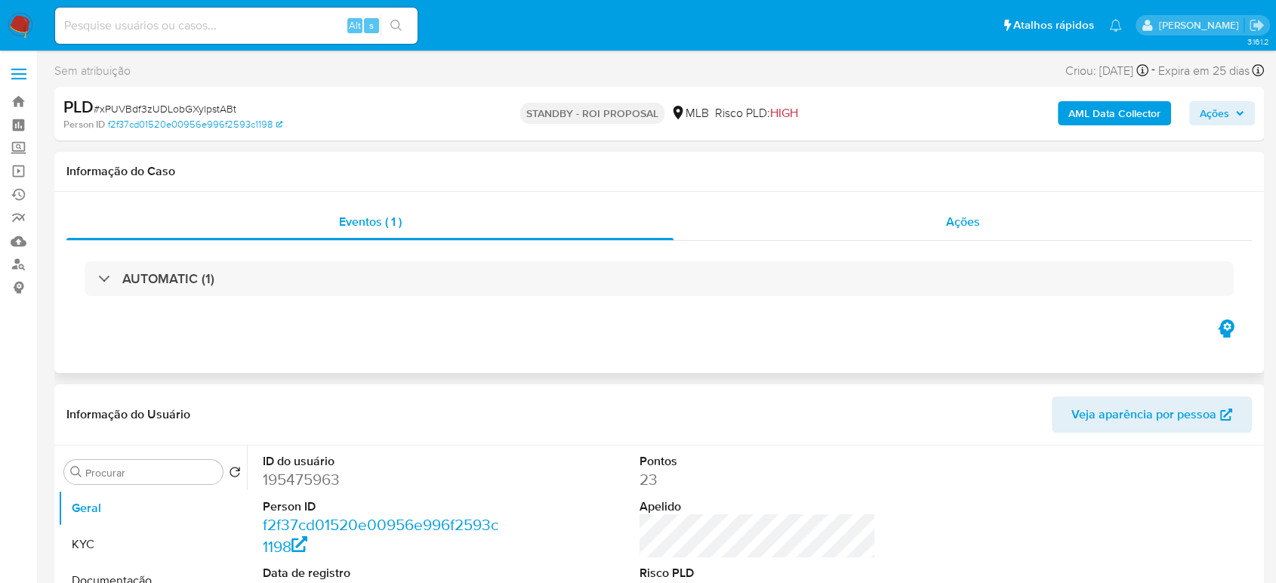
click at [957, 218] on span "Ações" at bounding box center [963, 221] width 34 height 17
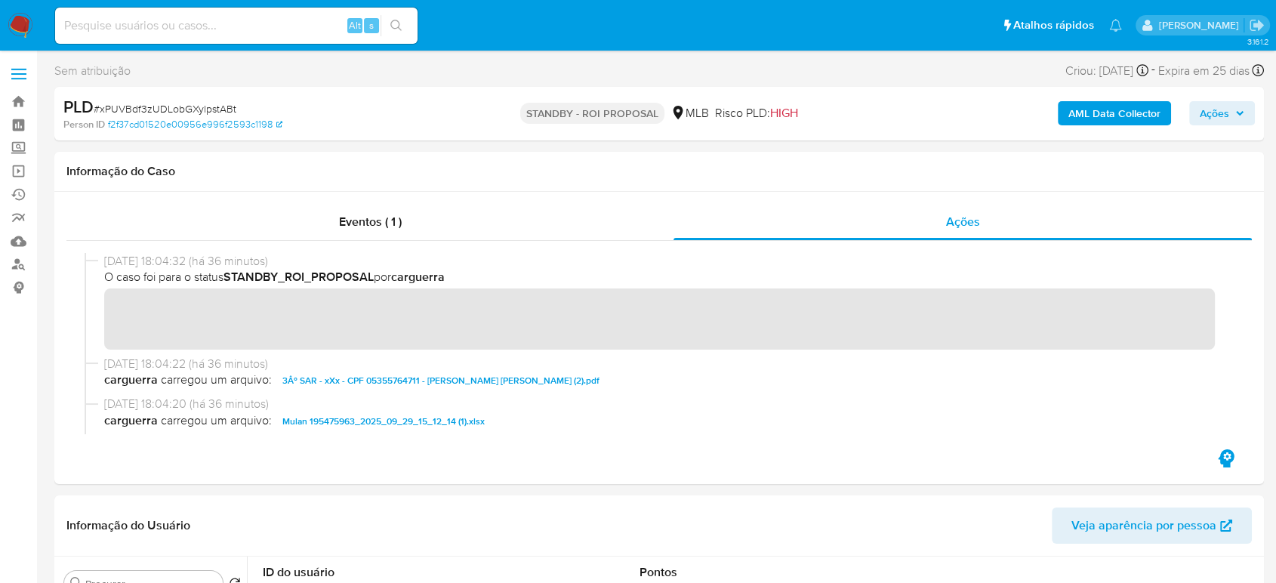
click at [15, 23] on img at bounding box center [21, 26] width 26 height 26
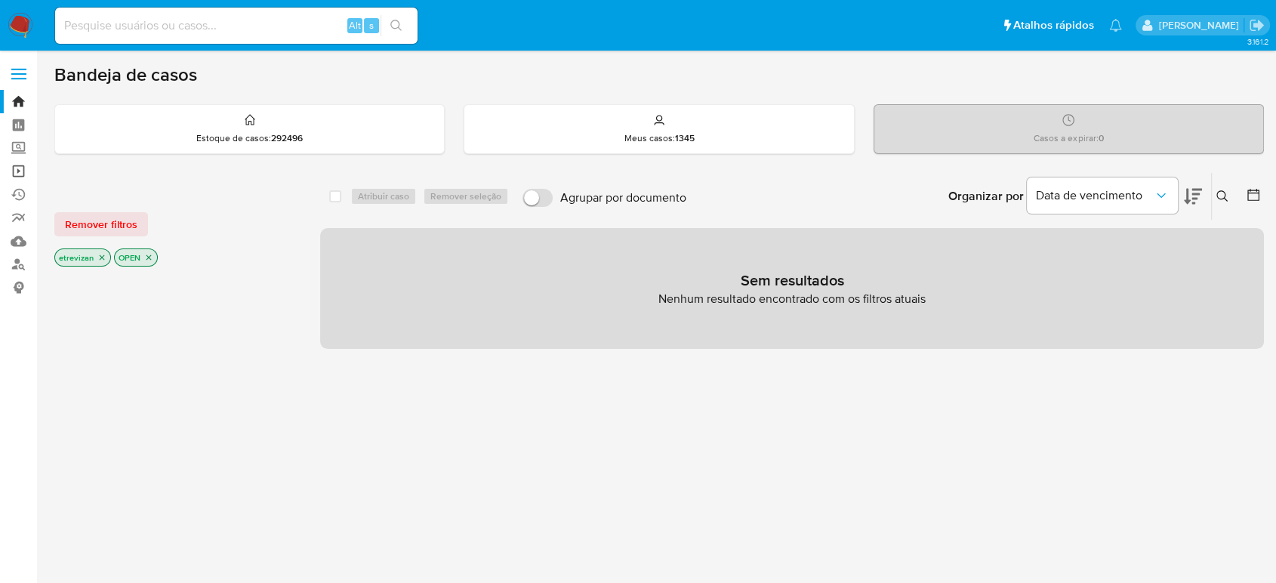
click at [19, 169] on link "Operações em massa" at bounding box center [90, 170] width 180 height 23
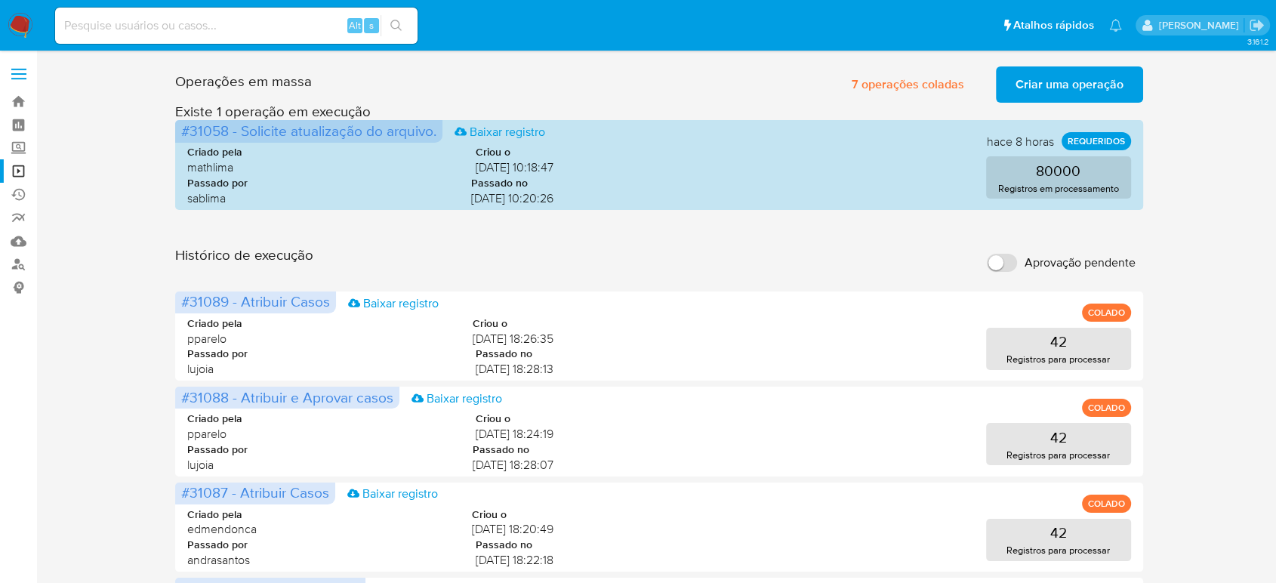
click at [1095, 80] on span "Criar uma operação" at bounding box center [1069, 84] width 108 height 33
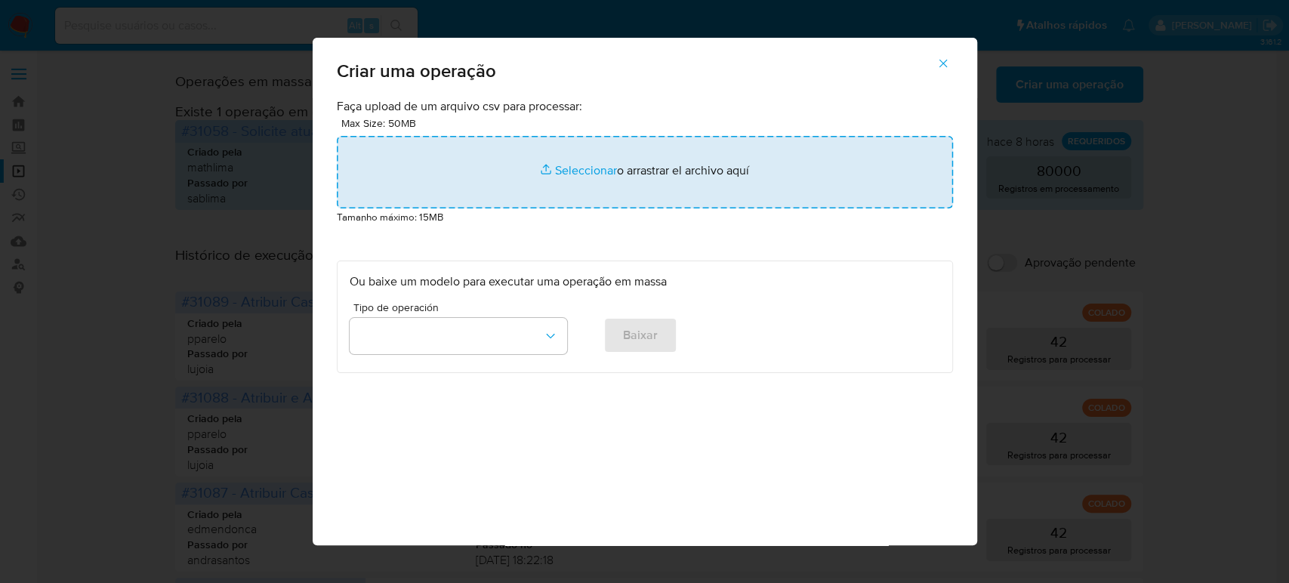
click at [570, 171] on input "file" at bounding box center [645, 172] width 616 height 72
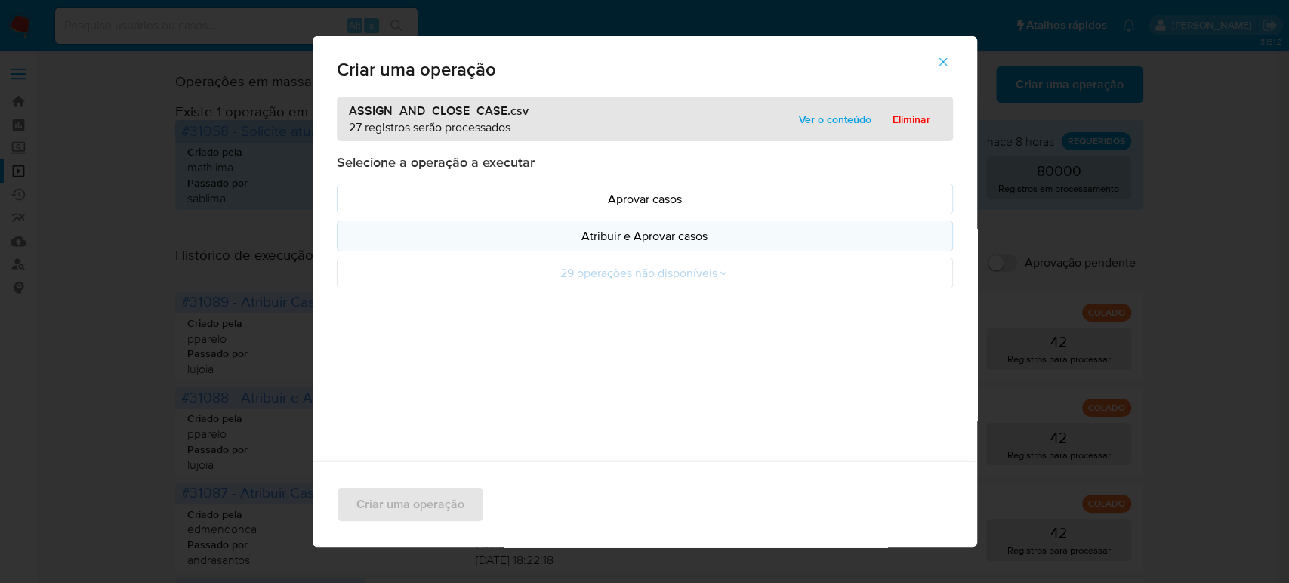
click at [646, 235] on p "Atribuir e Aprovar casos" at bounding box center [645, 235] width 590 height 17
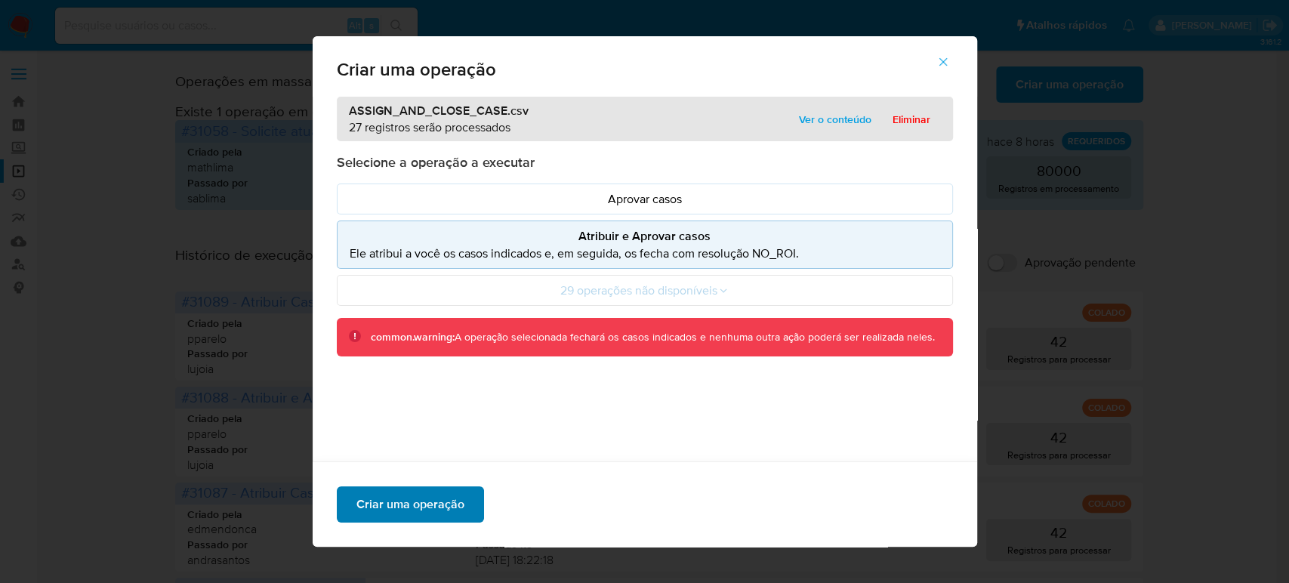
click at [421, 506] on span "Criar uma operação" at bounding box center [410, 504] width 108 height 33
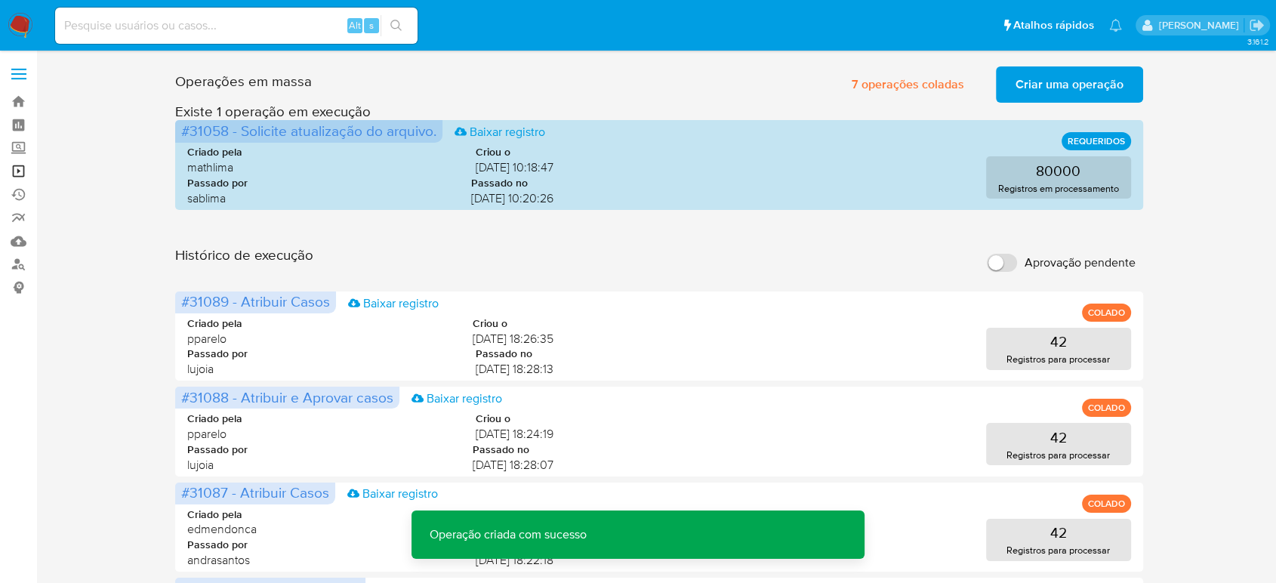
click at [14, 169] on link "Operações em massa" at bounding box center [90, 170] width 180 height 23
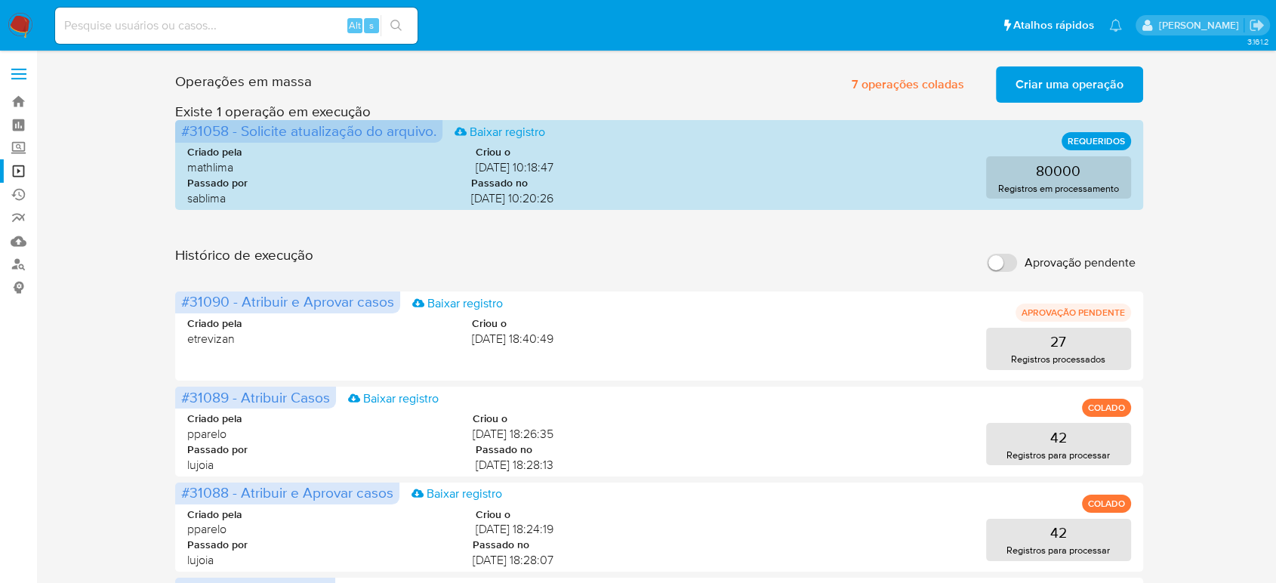
click at [1077, 82] on span "Criar uma operação" at bounding box center [1069, 84] width 108 height 33
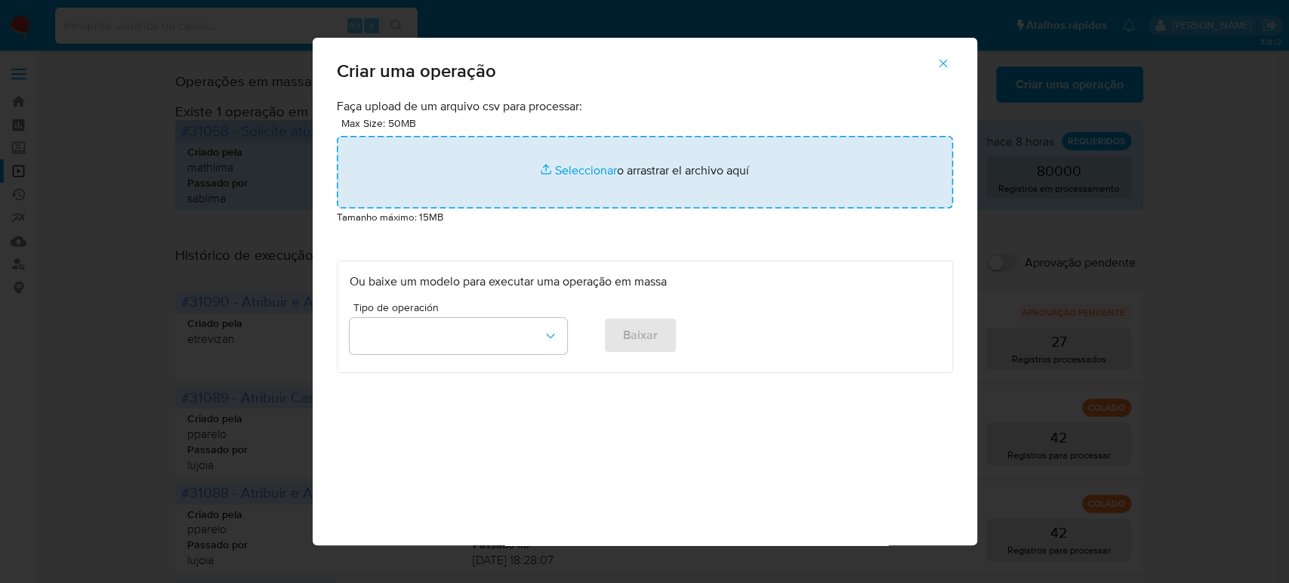
click at [575, 172] on input "file" at bounding box center [645, 172] width 616 height 72
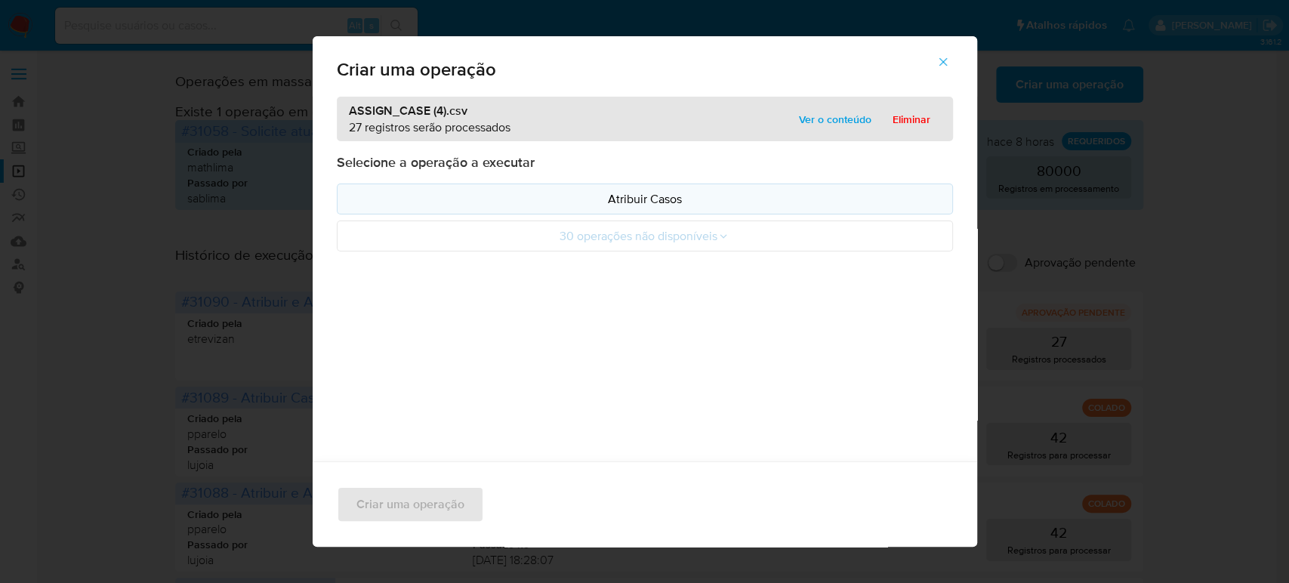
drag, startPoint x: 575, startPoint y: 172, endPoint x: 637, endPoint y: 196, distance: 66.5
click at [637, 196] on p "Atribuir Casos" at bounding box center [645, 198] width 590 height 17
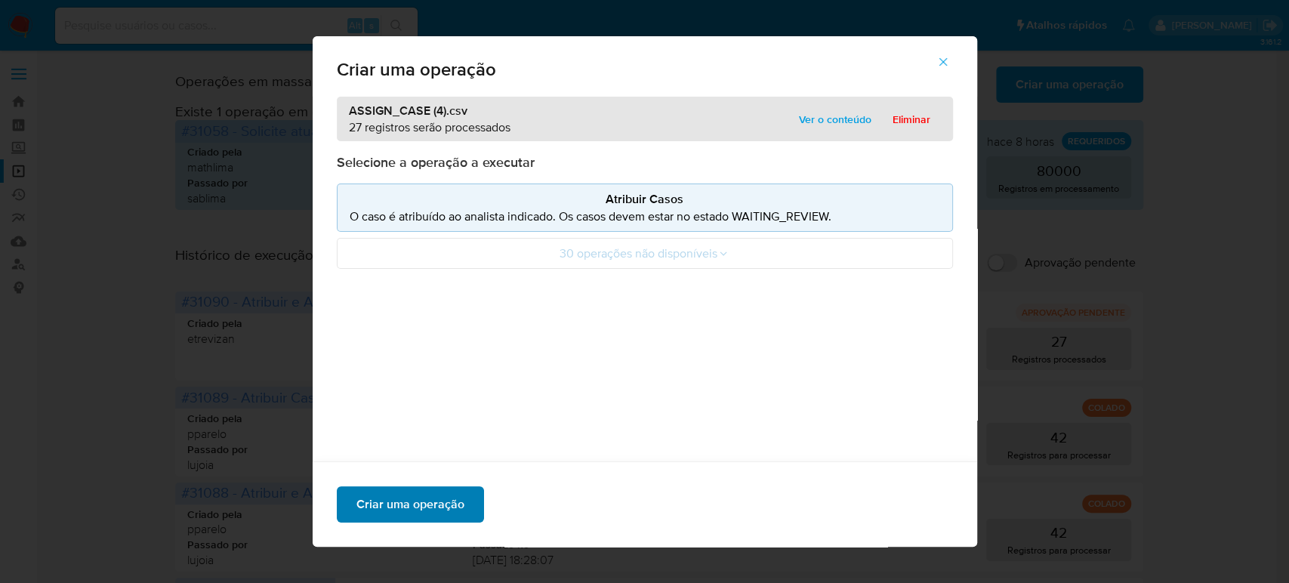
click at [428, 504] on span "Criar uma operação" at bounding box center [410, 504] width 108 height 33
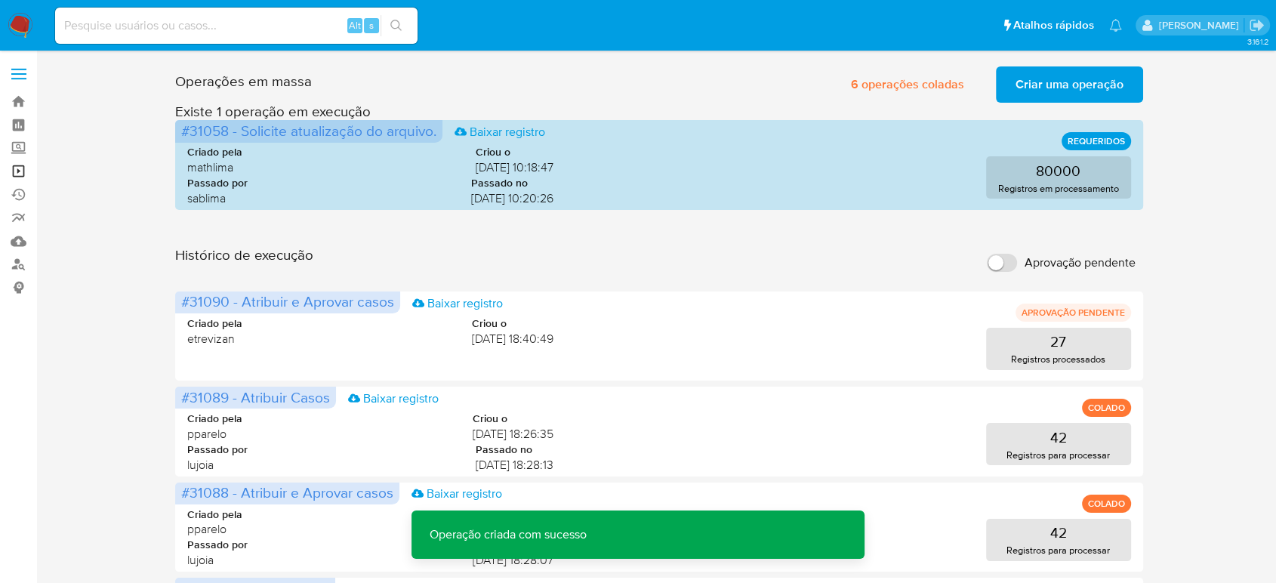
click at [18, 169] on link "Operações em massa" at bounding box center [90, 170] width 180 height 23
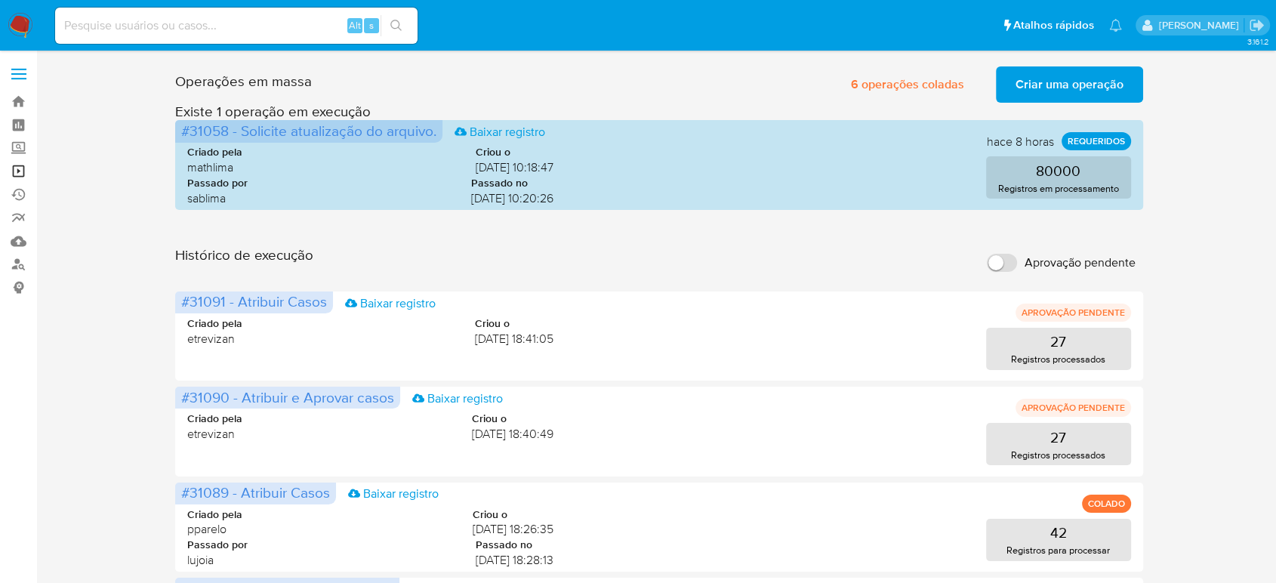
click at [16, 168] on link "Operações em massa" at bounding box center [90, 170] width 180 height 23
click at [14, 171] on link "Operações em massa" at bounding box center [90, 170] width 180 height 23
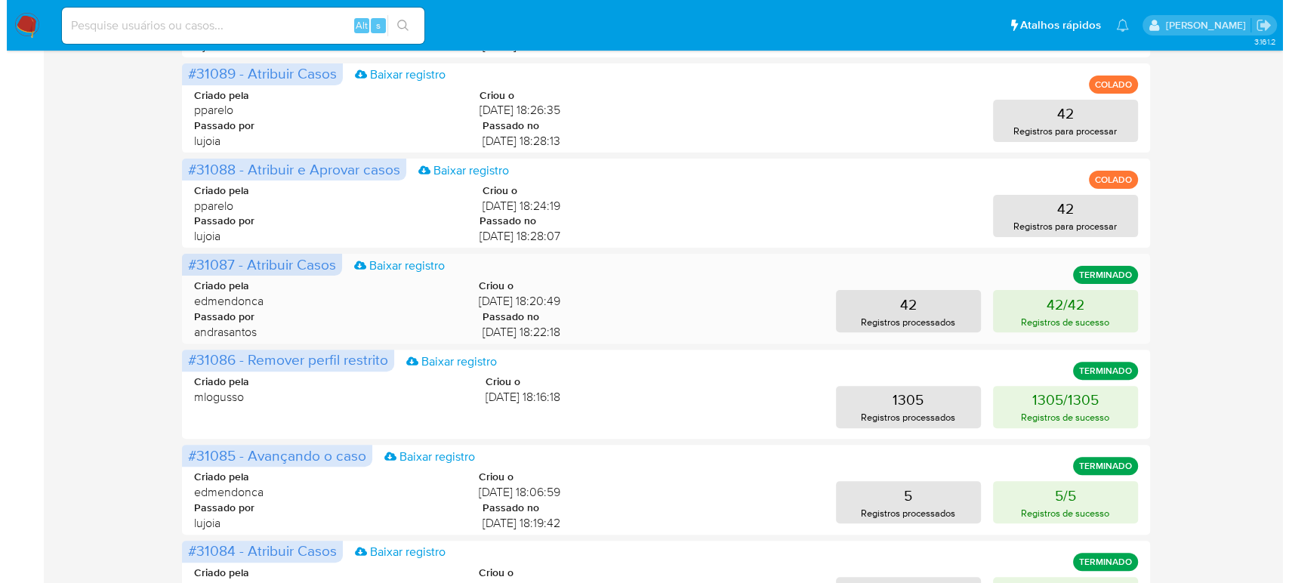
scroll to position [335, 0]
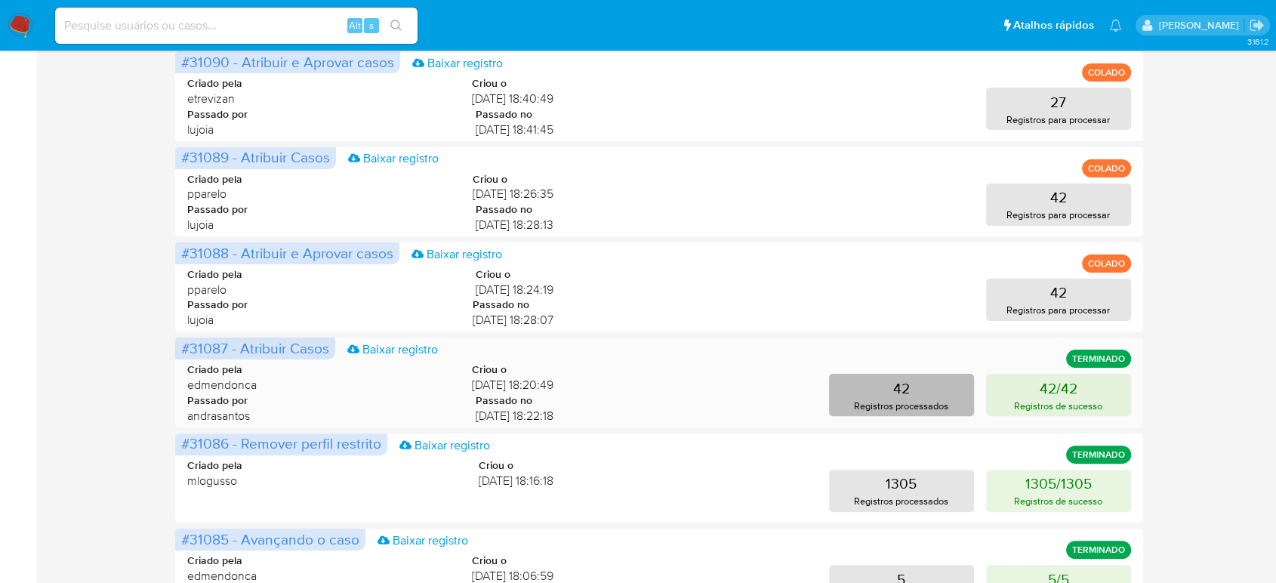
click at [895, 396] on p "42" at bounding box center [901, 387] width 17 height 21
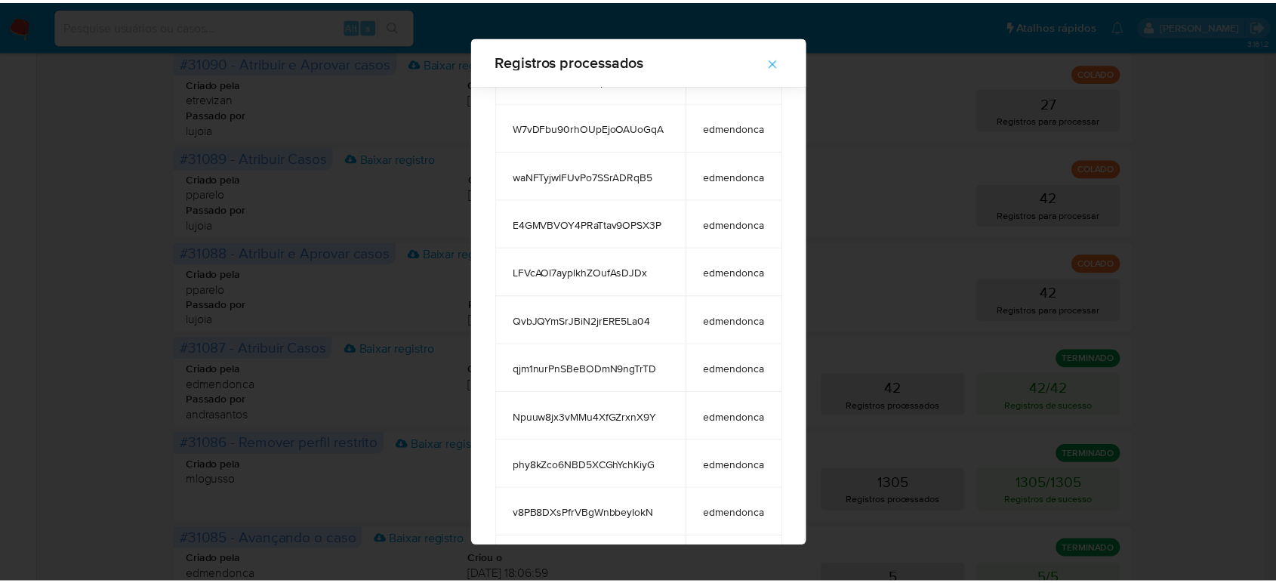
scroll to position [0, 0]
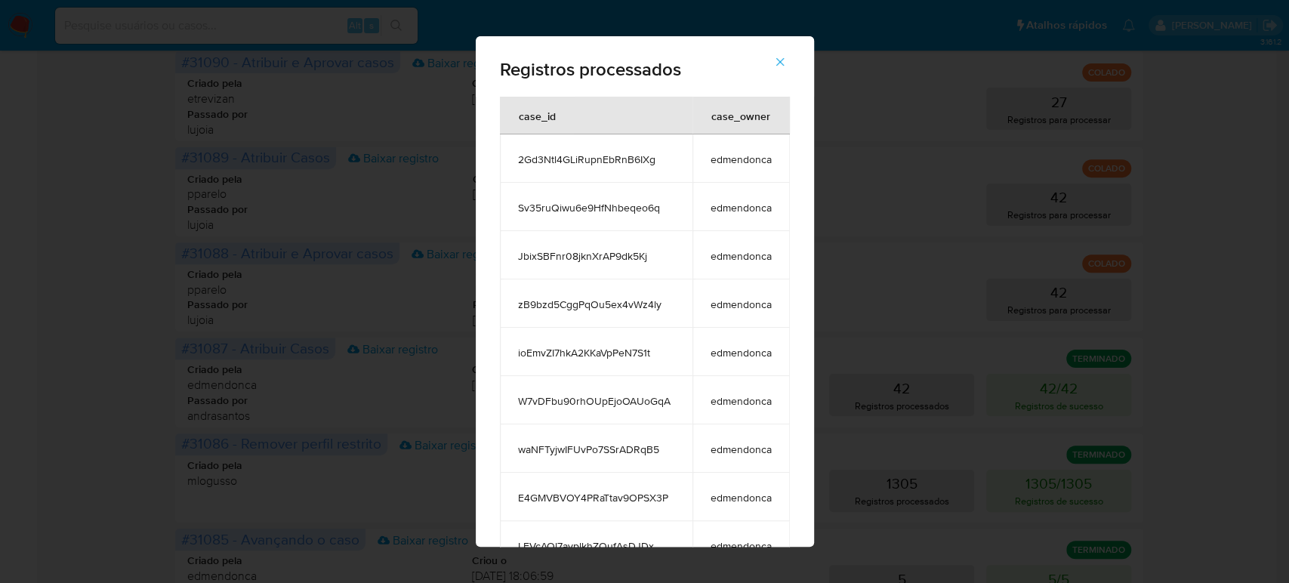
click at [784, 60] on icon "button" at bounding box center [779, 62] width 8 height 8
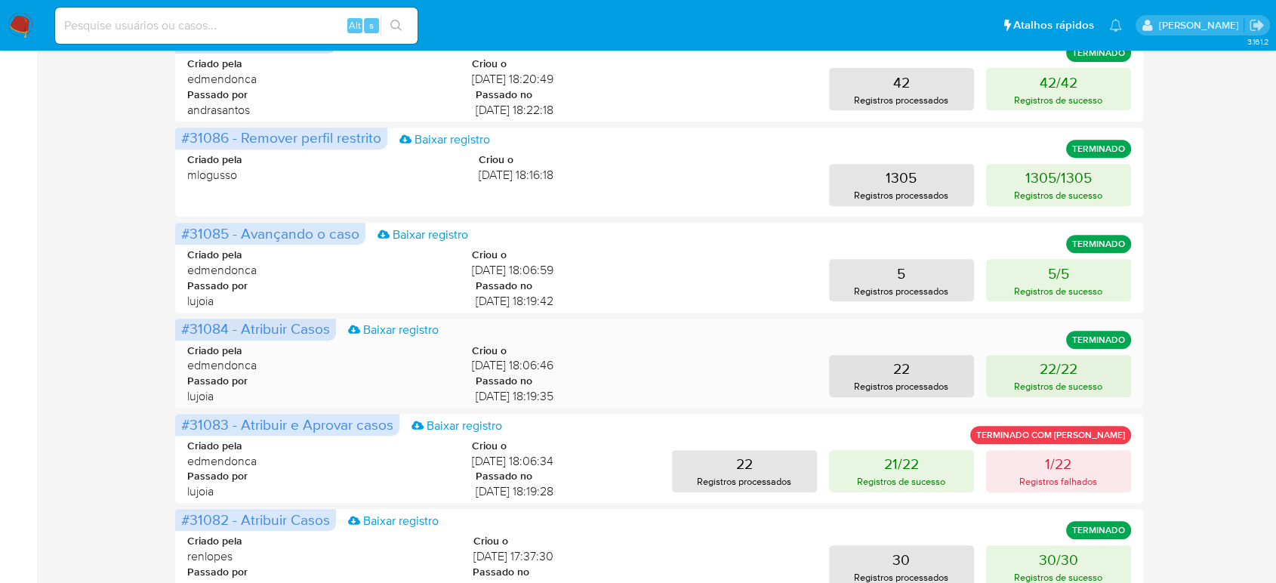
scroll to position [670, 0]
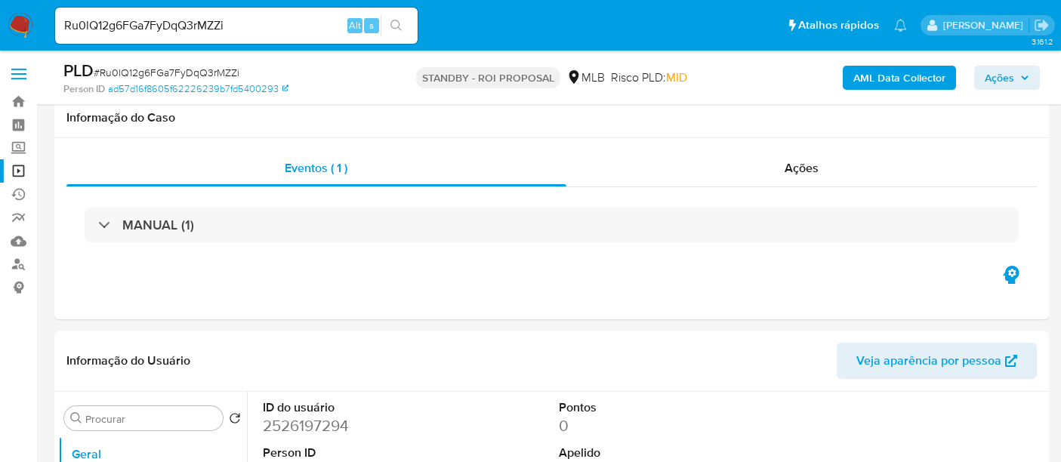
select select "10"
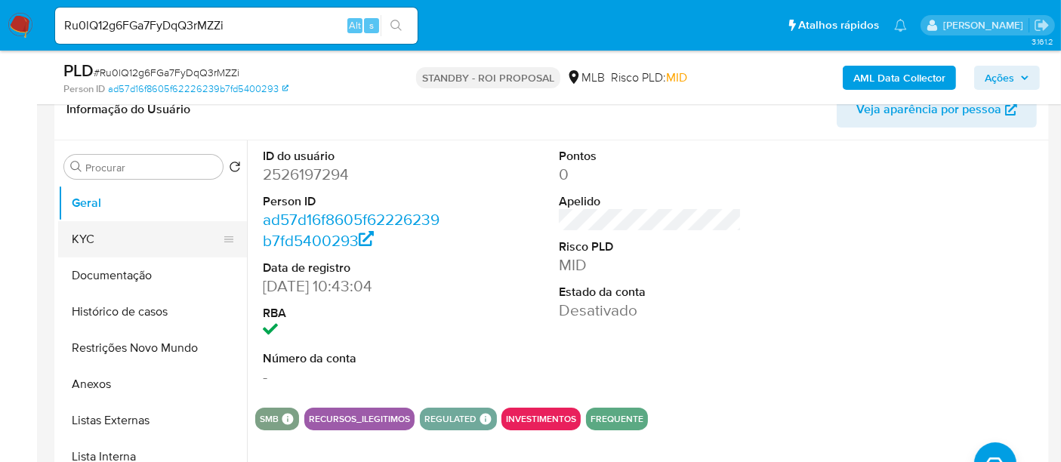
click at [109, 242] on button "KYC" at bounding box center [146, 239] width 177 height 36
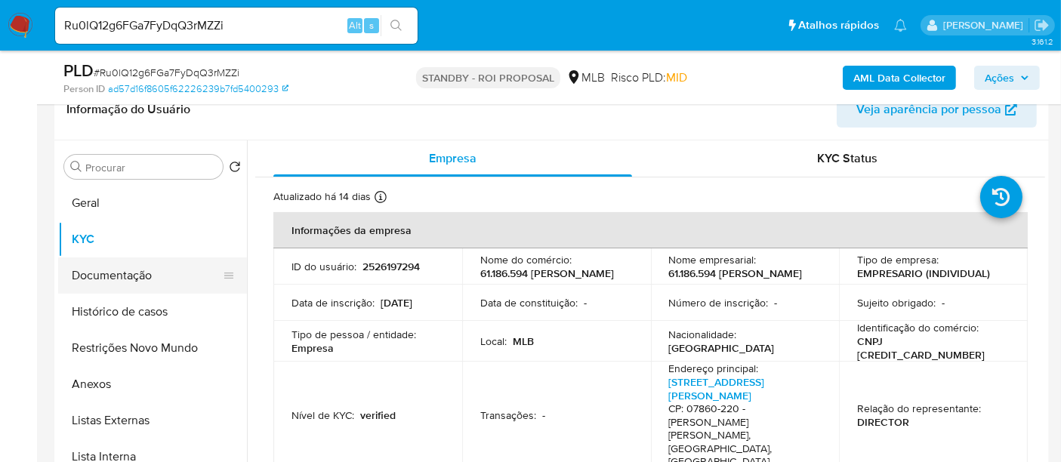
click at [144, 285] on button "Documentação" at bounding box center [146, 275] width 177 height 36
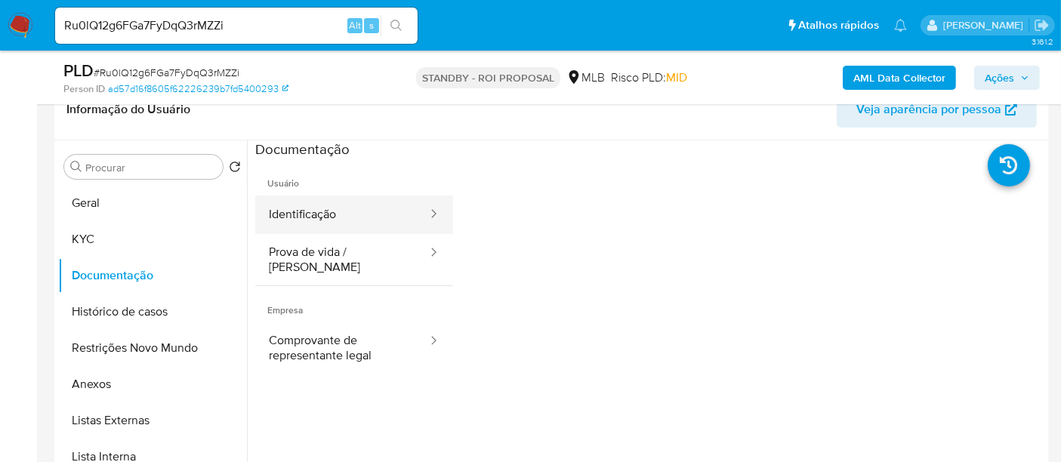
click at [326, 209] on button "Identificação" at bounding box center [342, 215] width 174 height 39
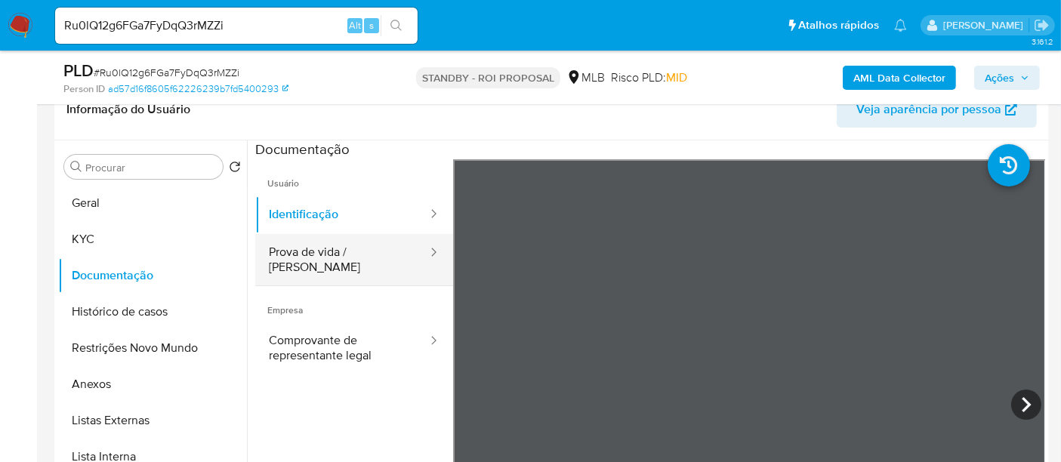
drag, startPoint x: 343, startPoint y: 248, endPoint x: 380, endPoint y: 257, distance: 38.1
click at [343, 249] on button "Prova de vida / Selfie" at bounding box center [342, 259] width 174 height 51
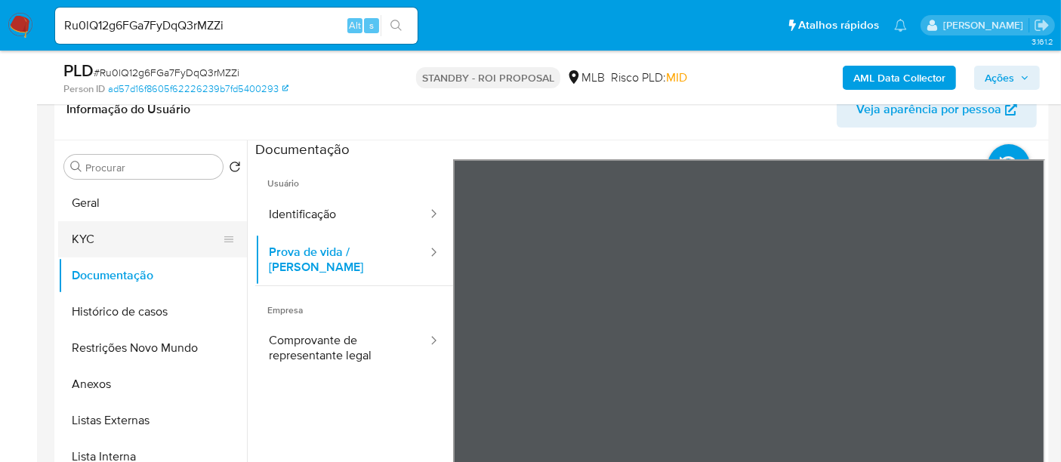
drag, startPoint x: 76, startPoint y: 240, endPoint x: 103, endPoint y: 244, distance: 27.4
click at [77, 240] on button "KYC" at bounding box center [146, 239] width 177 height 36
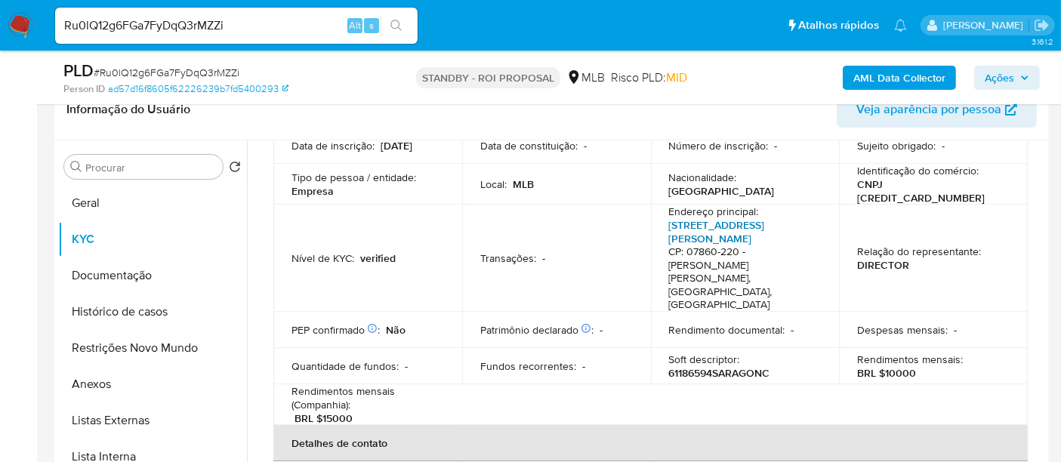
scroll to position [168, 0]
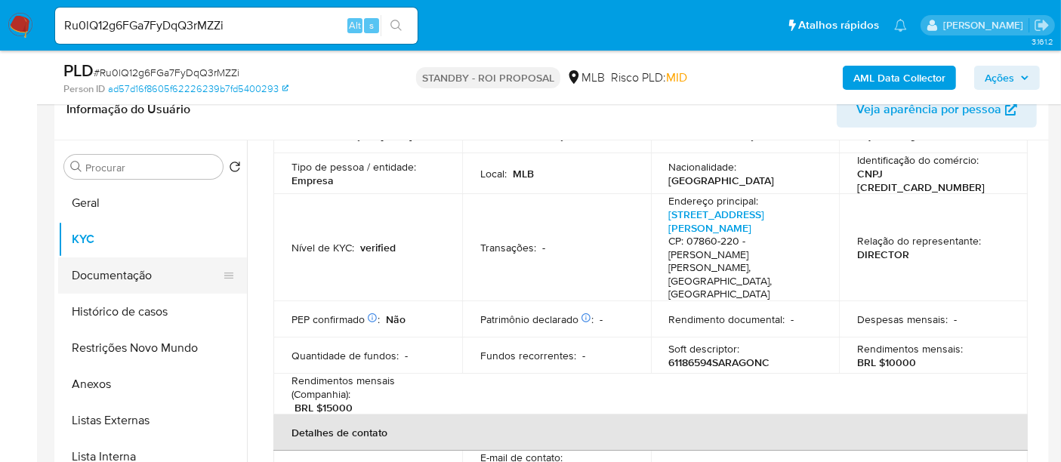
click at [109, 275] on button "Documentação" at bounding box center [146, 275] width 177 height 36
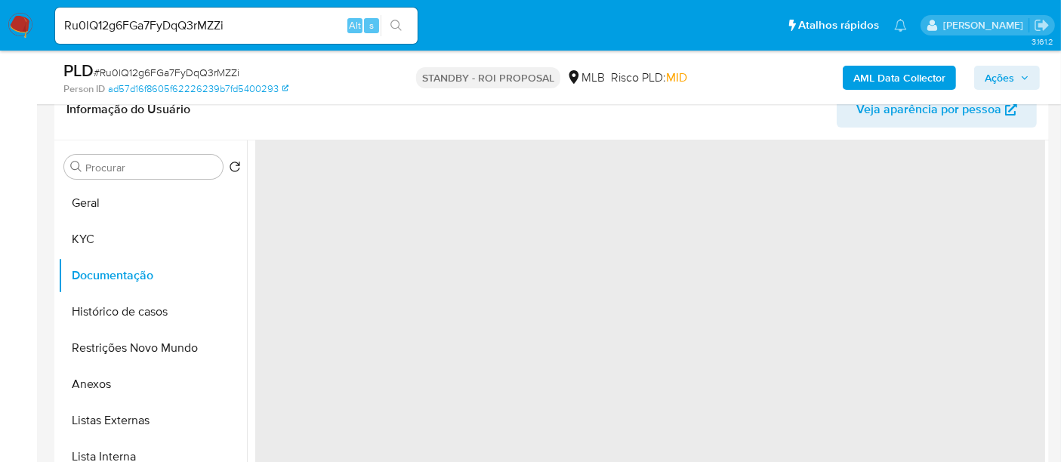
scroll to position [0, 0]
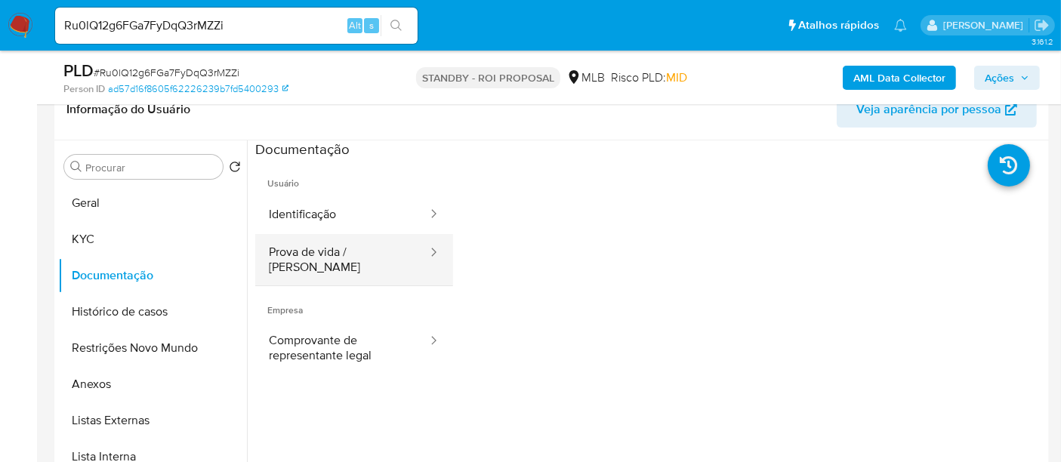
click at [324, 248] on button "Prova de vida / Selfie" at bounding box center [342, 259] width 174 height 51
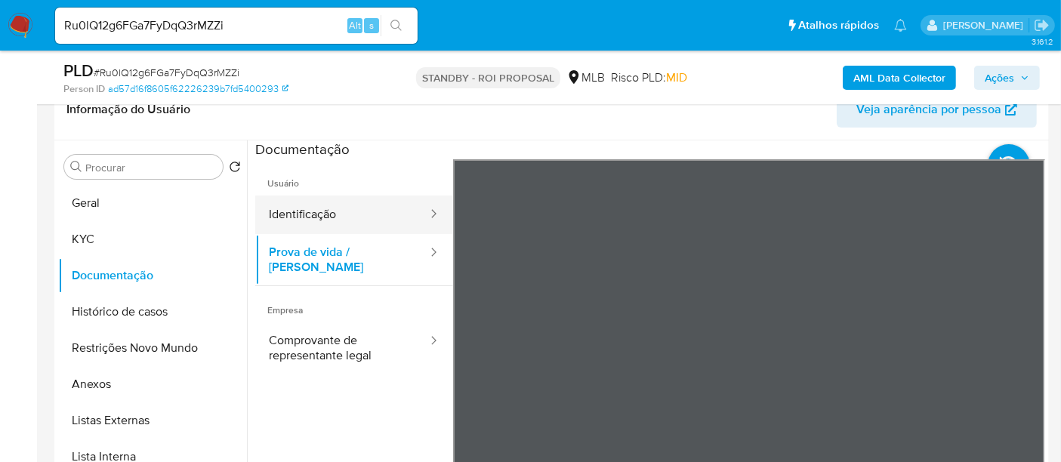
drag, startPoint x: 307, startPoint y: 209, endPoint x: 379, endPoint y: 219, distance: 73.1
click at [313, 209] on button "Identificação" at bounding box center [342, 215] width 174 height 39
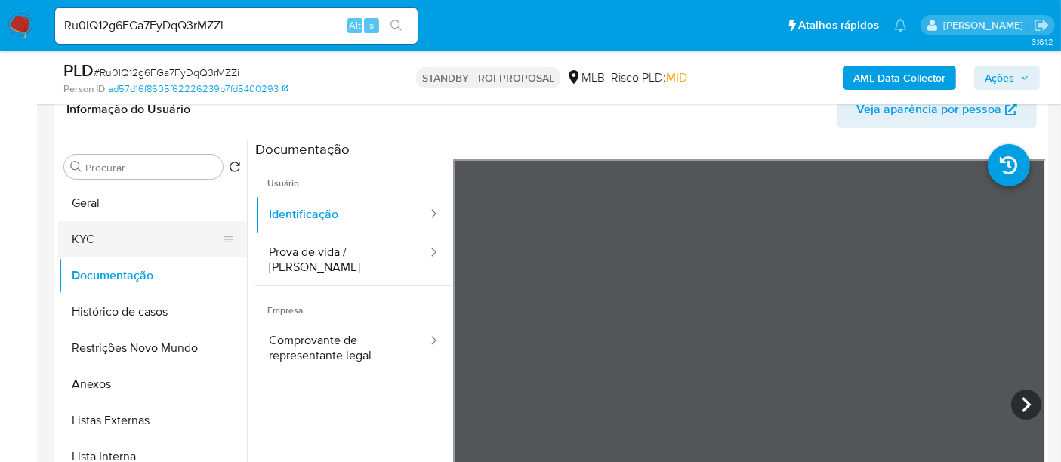
drag, startPoint x: 97, startPoint y: 197, endPoint x: 235, endPoint y: 236, distance: 142.7
click at [97, 197] on button "Geral" at bounding box center [152, 203] width 189 height 36
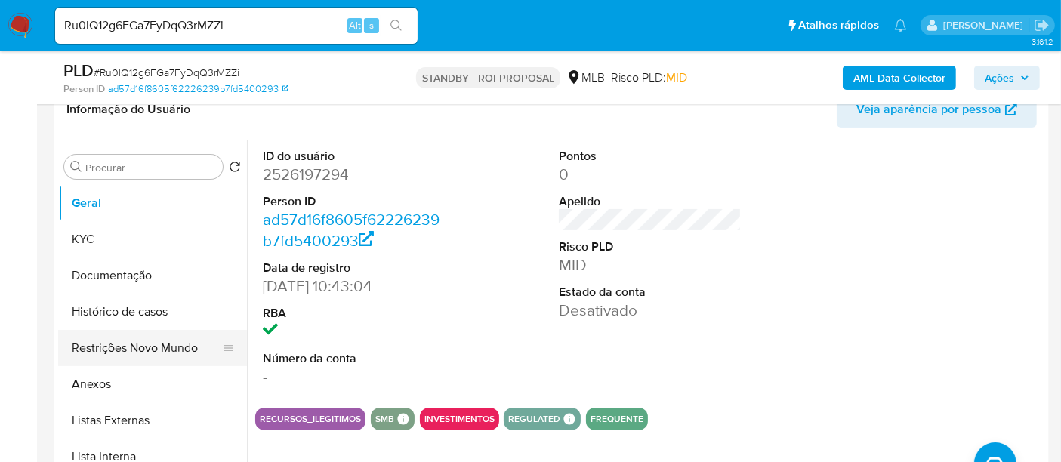
click at [122, 346] on button "Restrições Novo Mundo" at bounding box center [146, 348] width 177 height 36
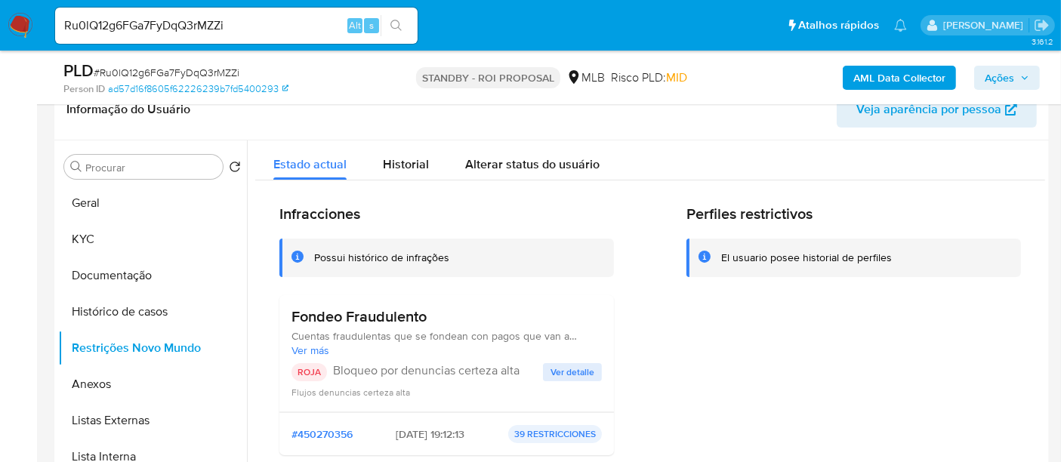
scroll to position [84, 0]
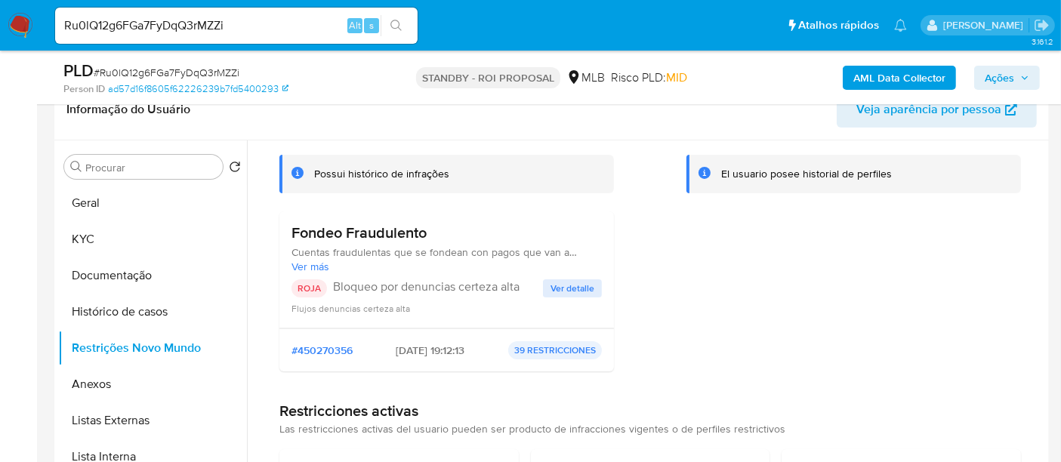
click at [575, 292] on span "Ver detalle" at bounding box center [572, 288] width 44 height 15
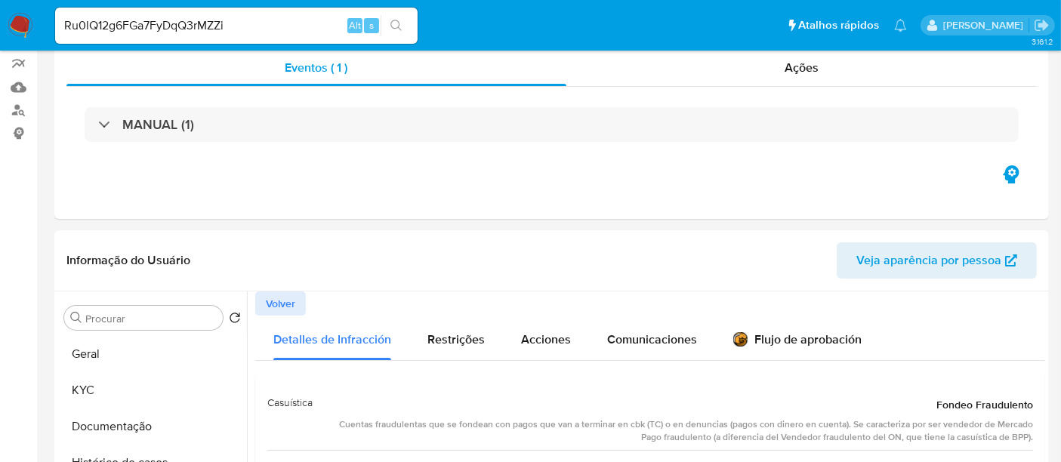
scroll to position [0, 0]
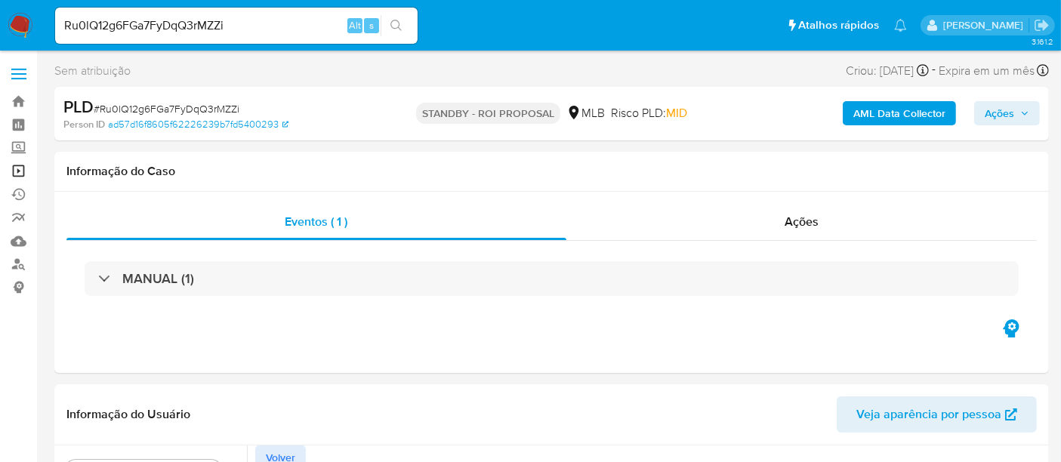
click at [20, 171] on link "Operações em massa" at bounding box center [90, 170] width 180 height 23
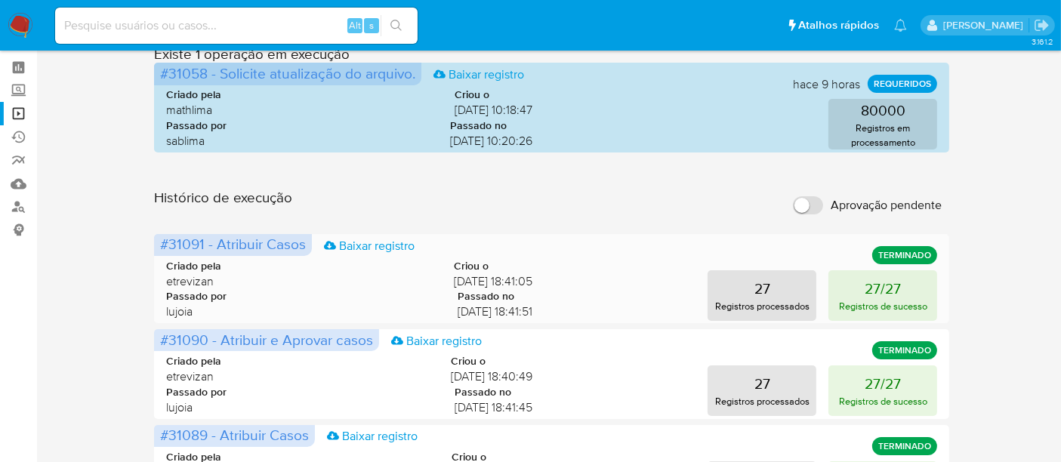
scroll to position [84, 0]
